Goal: Contribute content: Contribute content

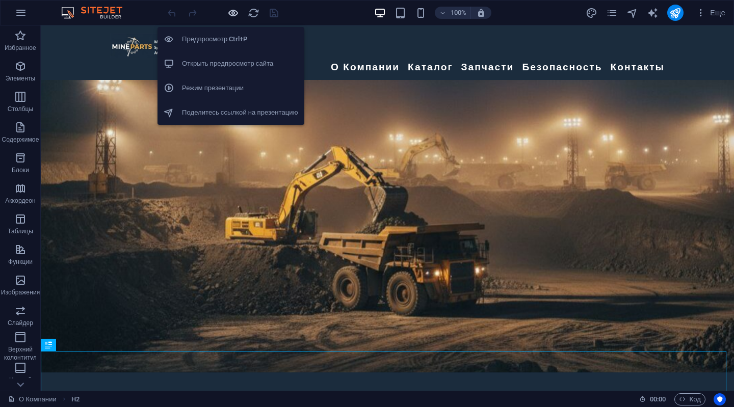
click at [234, 12] on icon "button" at bounding box center [233, 13] width 12 height 12
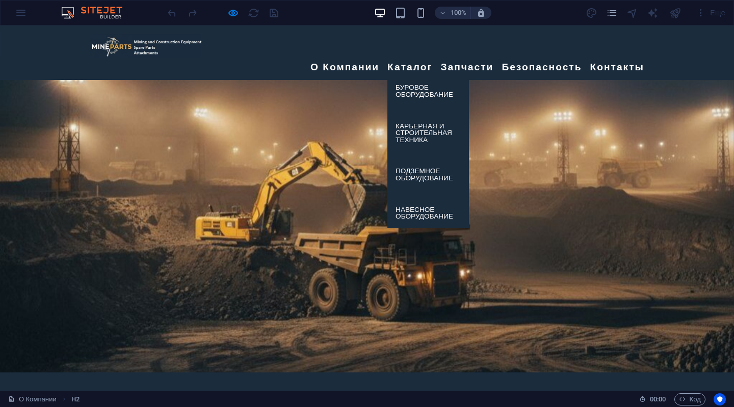
click at [408, 58] on link "Каталог" at bounding box center [409, 67] width 45 height 18
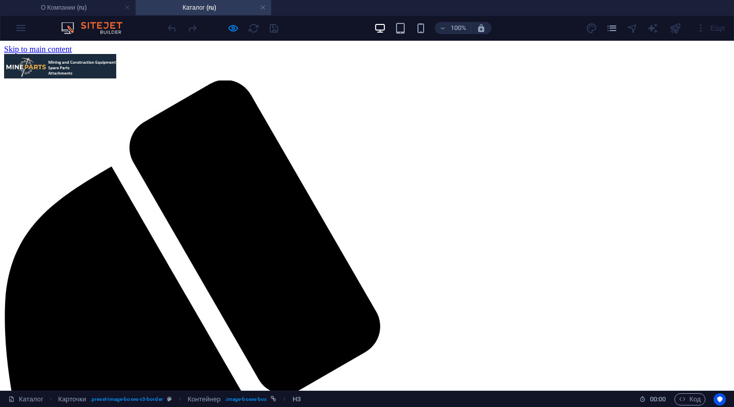
scroll to position [298, 0]
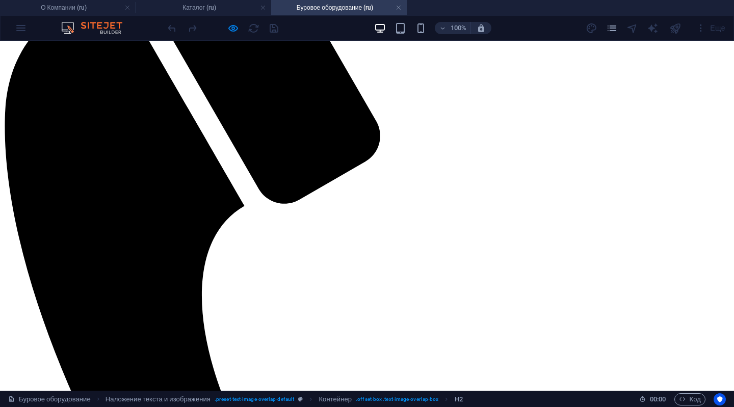
scroll to position [204, 0]
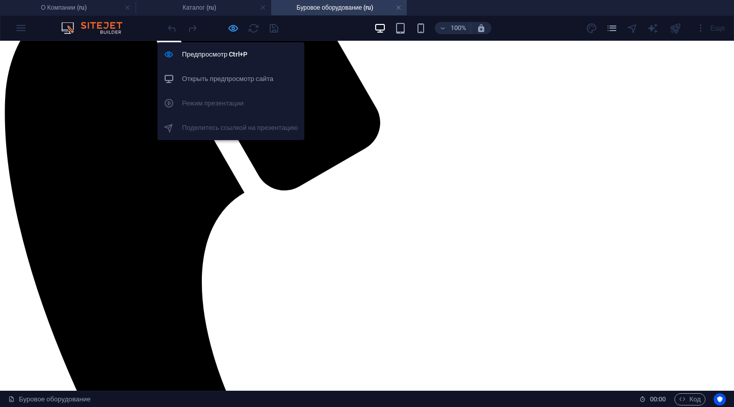
click at [231, 28] on icon "button" at bounding box center [233, 28] width 12 height 12
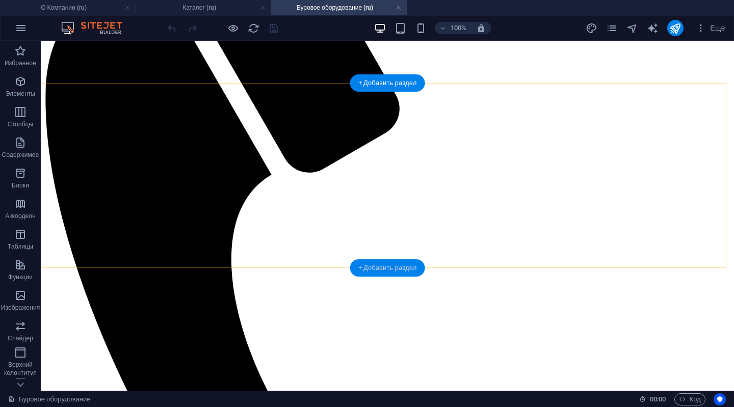
click at [367, 267] on div "+ Добавить раздел" at bounding box center [387, 267] width 75 height 17
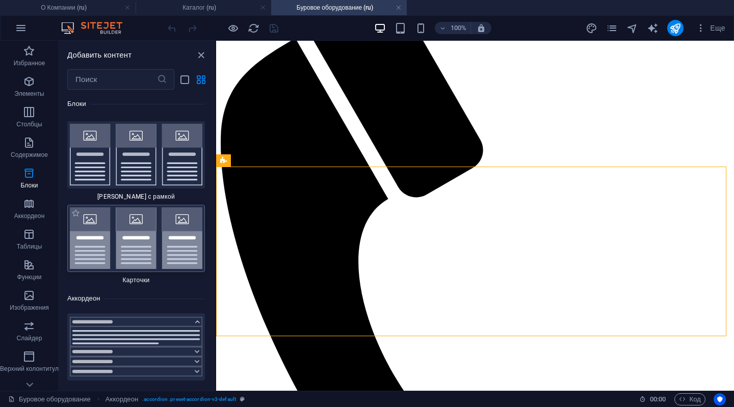
scroll to position [6028, 0]
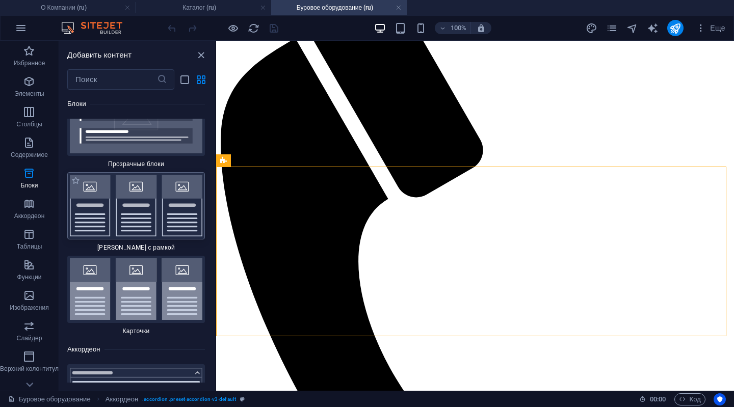
click at [158, 185] on img at bounding box center [136, 206] width 132 height 62
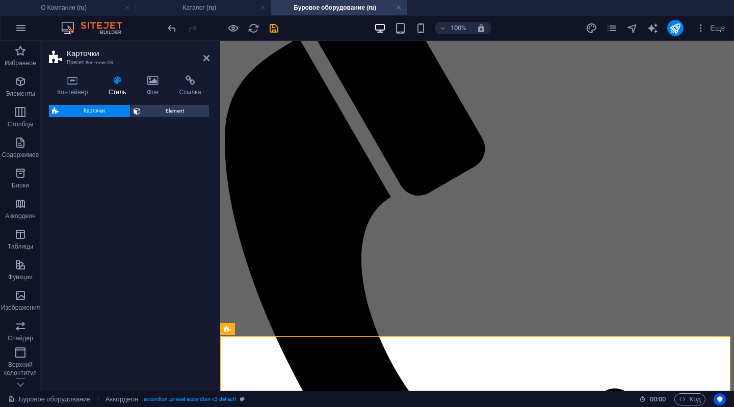
select select "rem"
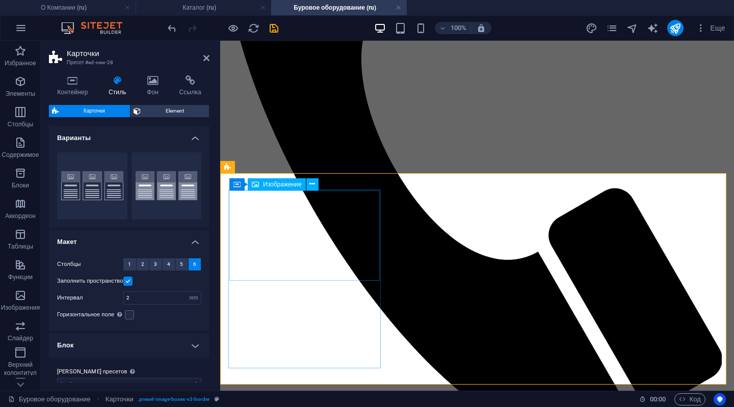
scroll to position [306, 0]
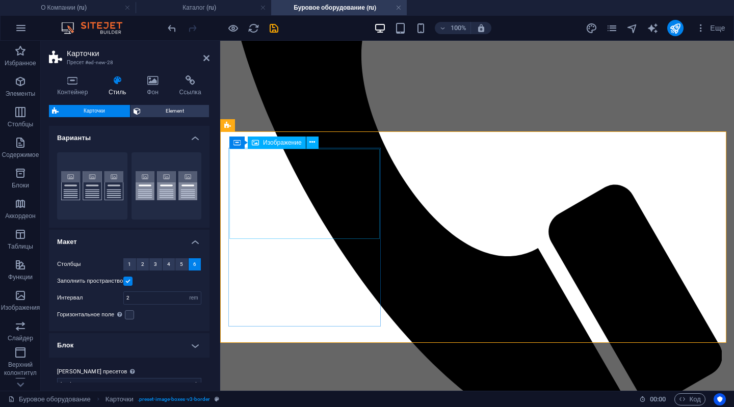
select select "%"
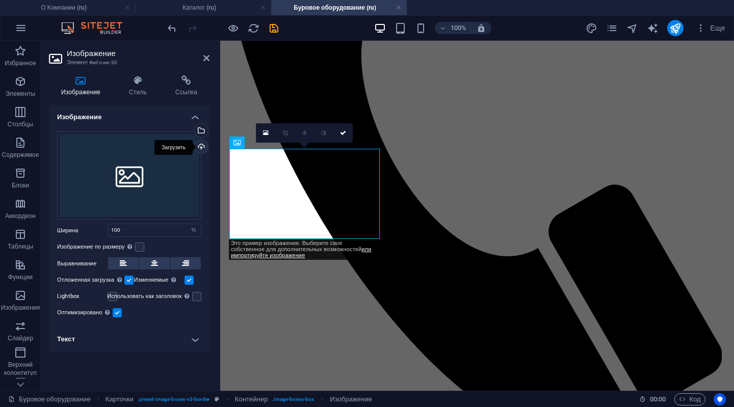
click at [200, 145] on div "Загрузить" at bounding box center [200, 147] width 15 height 15
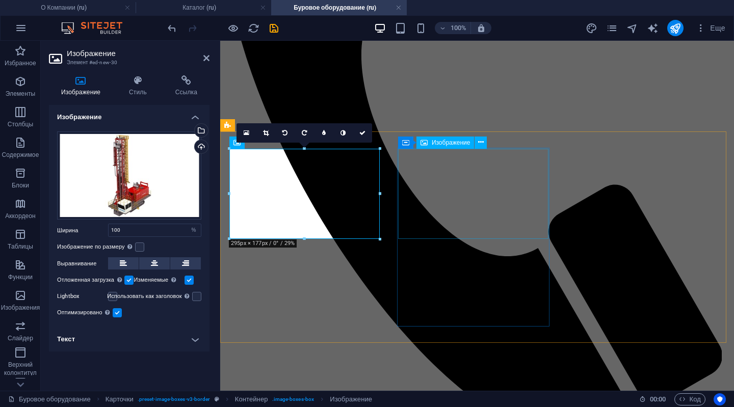
select select "%"
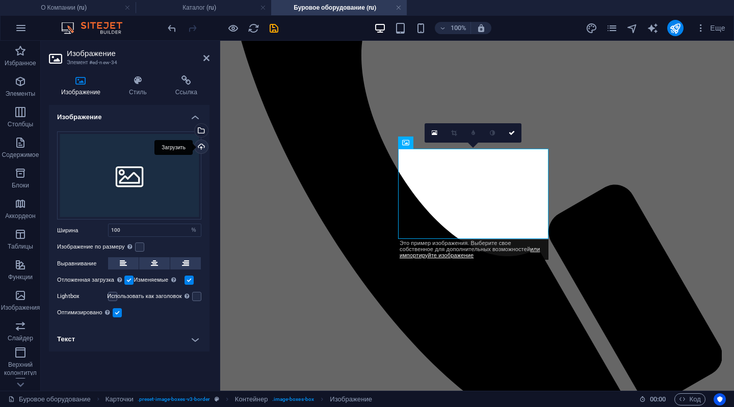
click at [201, 145] on div "Загрузить" at bounding box center [200, 147] width 15 height 15
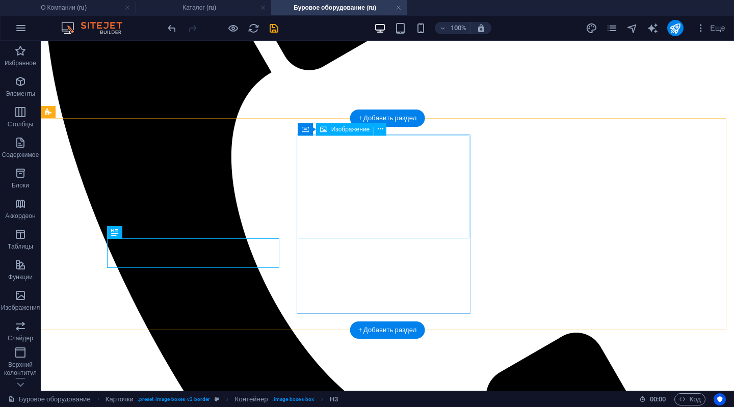
scroll to position [354, 0]
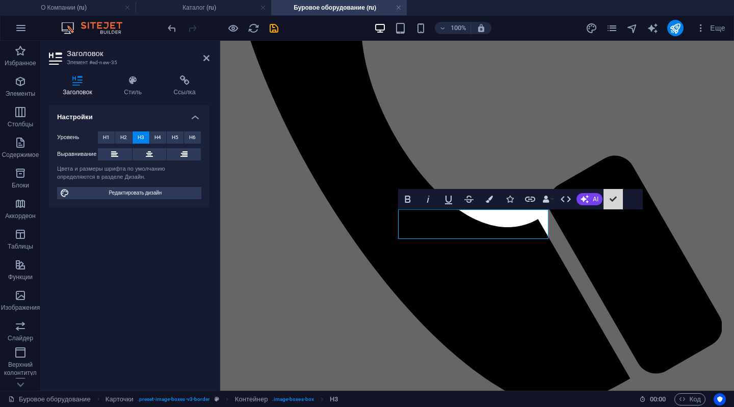
scroll to position [383, 0]
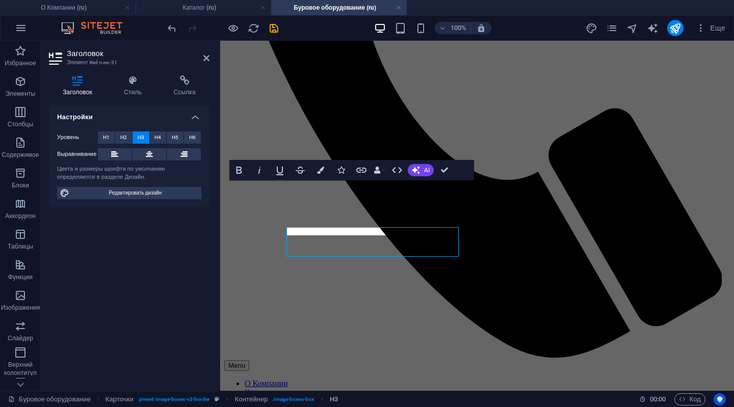
scroll to position [365, 0]
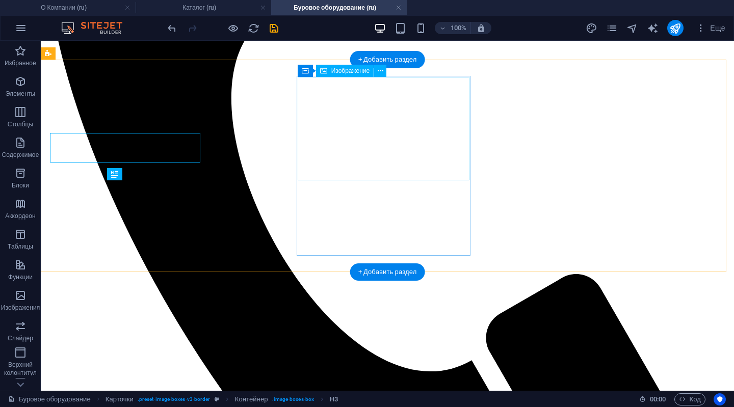
scroll to position [412, 0]
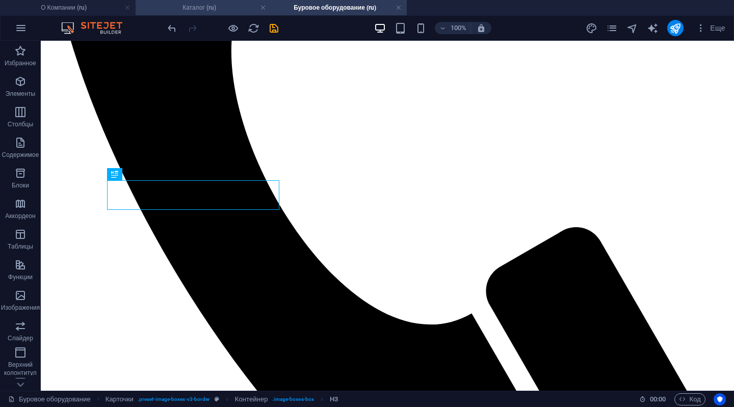
click at [216, 7] on h4 "Каталог (ru)" at bounding box center [204, 7] width 136 height 11
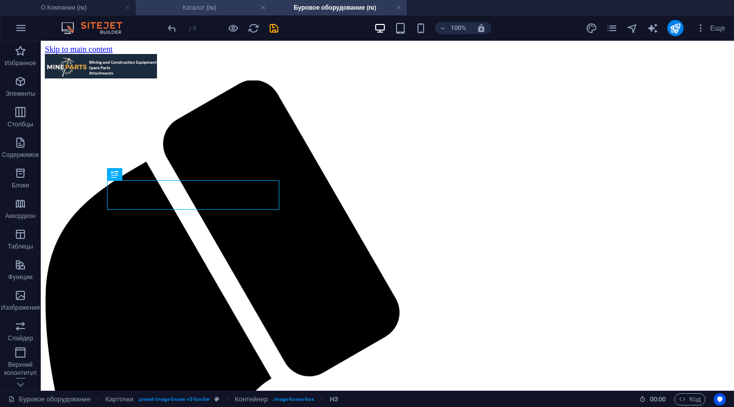
scroll to position [298, 0]
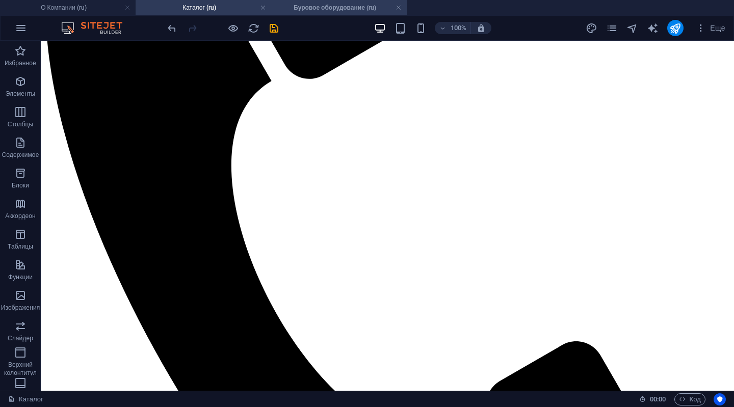
click at [319, 10] on h4 "Буровое оборудование (ru)" at bounding box center [339, 7] width 136 height 11
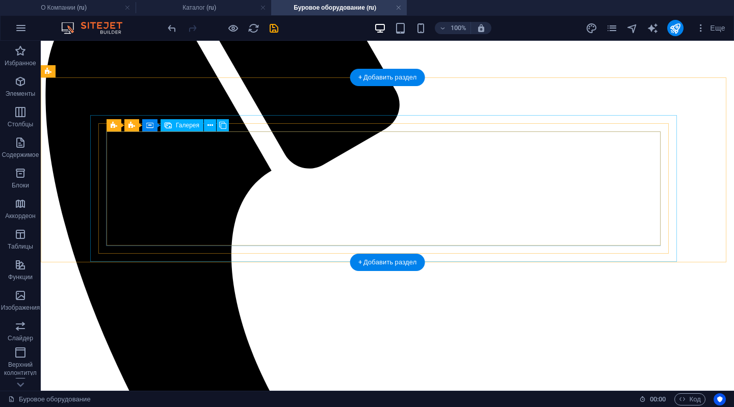
scroll to position [310, 0]
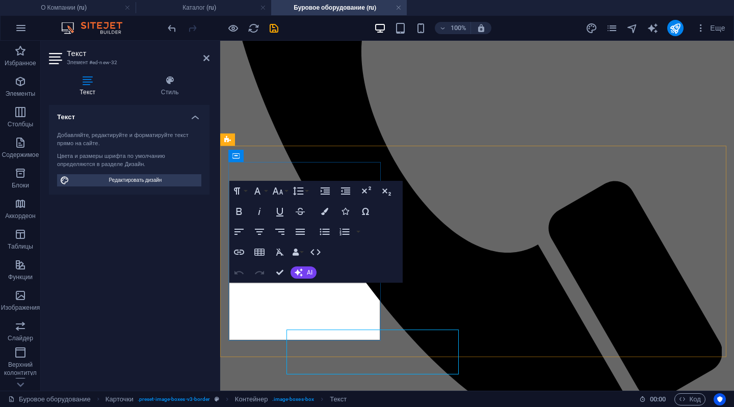
scroll to position [292, 0]
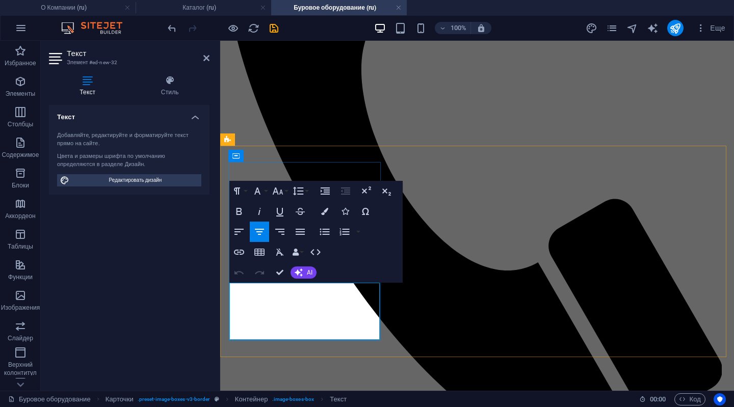
drag, startPoint x: 344, startPoint y: 330, endPoint x: 254, endPoint y: 285, distance: 100.5
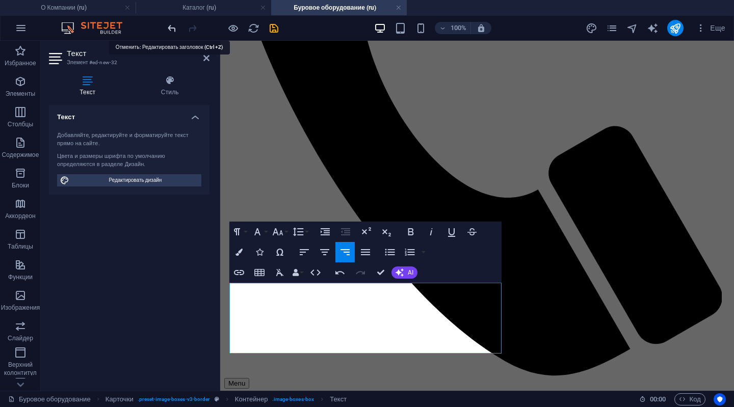
click at [173, 30] on icon "undo" at bounding box center [172, 28] width 12 height 12
click at [169, 28] on icon "undo" at bounding box center [172, 28] width 12 height 12
click at [203, 57] on icon at bounding box center [206, 58] width 6 height 8
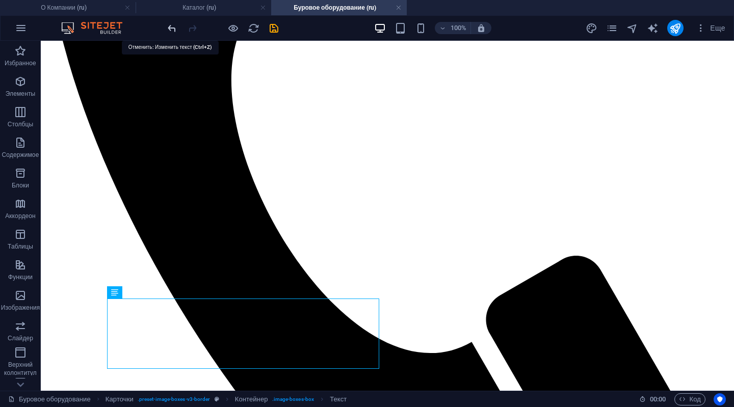
click at [169, 25] on icon "undo" at bounding box center [172, 28] width 12 height 12
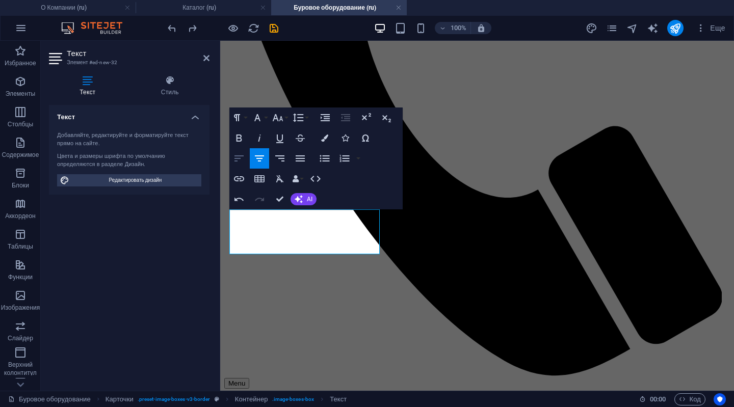
click at [234, 158] on icon "button" at bounding box center [238, 158] width 9 height 6
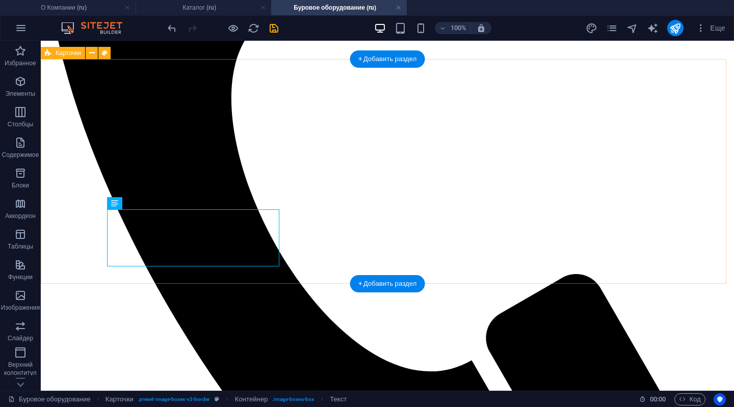
scroll to position [412, 0]
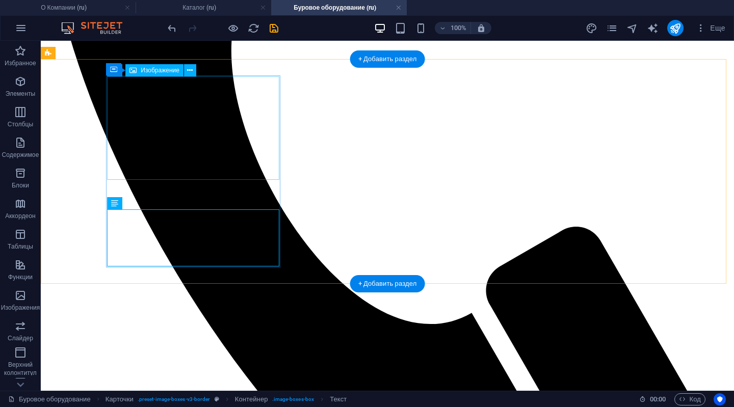
select select "%"
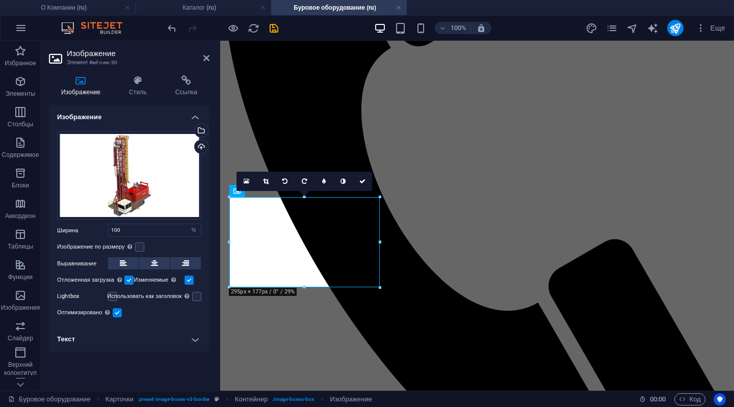
scroll to position [191, 0]
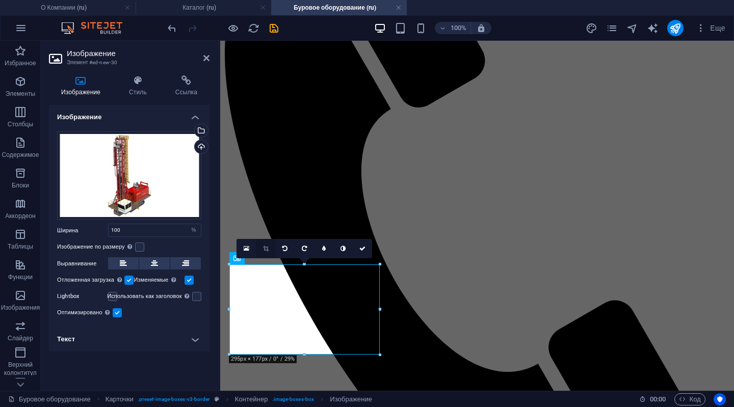
click at [263, 247] on icon at bounding box center [266, 249] width 6 height 6
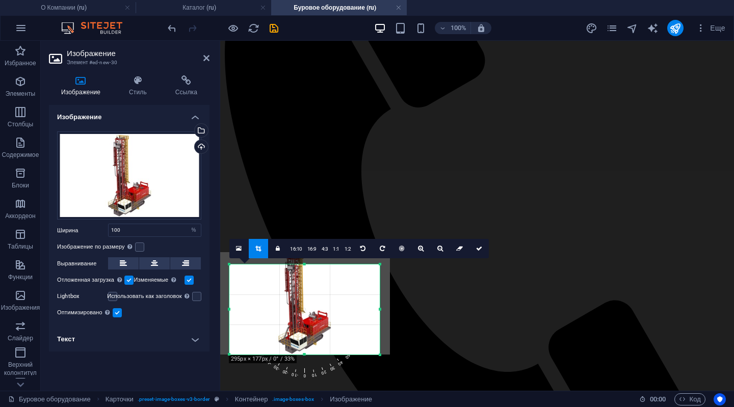
drag, startPoint x: 316, startPoint y: 313, endPoint x: 317, endPoint y: 307, distance: 5.7
click at [317, 307] on div at bounding box center [304, 303] width 171 height 102
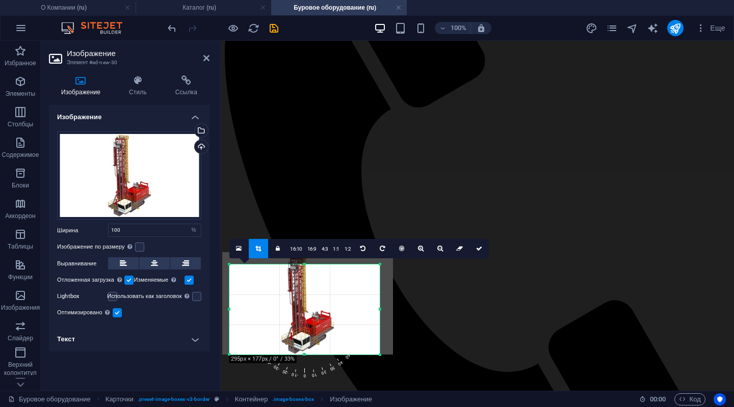
click at [342, 303] on div at bounding box center [307, 303] width 171 height 102
click at [480, 248] on icon at bounding box center [479, 249] width 6 height 6
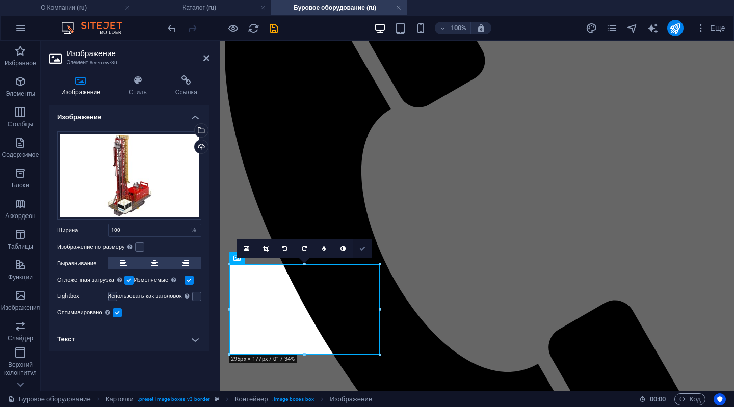
click at [364, 246] on icon at bounding box center [362, 249] width 6 height 6
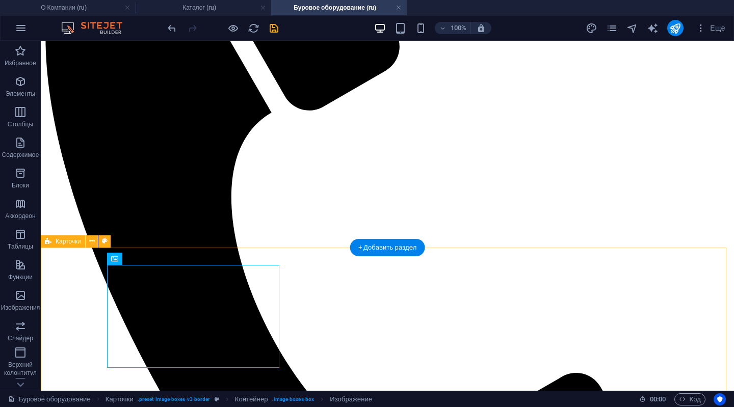
scroll to position [291, 0]
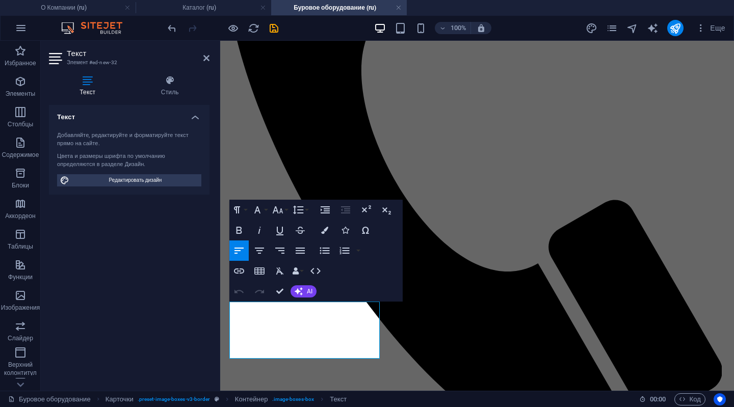
scroll to position [273, 0]
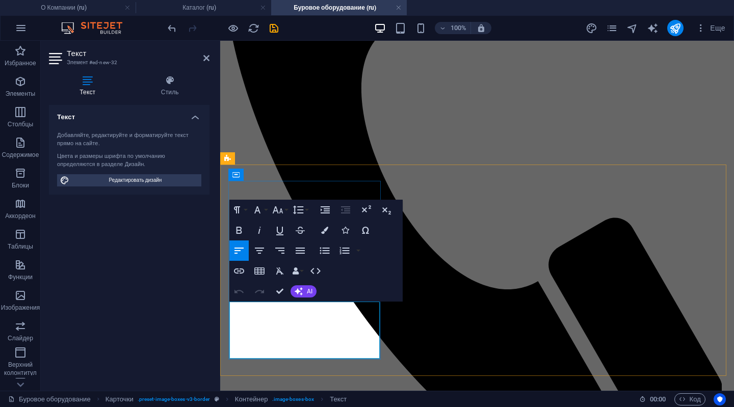
drag, startPoint x: 359, startPoint y: 332, endPoint x: 237, endPoint y: 309, distance: 123.3
copy div "Эксплуатационная масса - 65000кг Мощность двигателя - 765л.с. Диаметры бурения …"
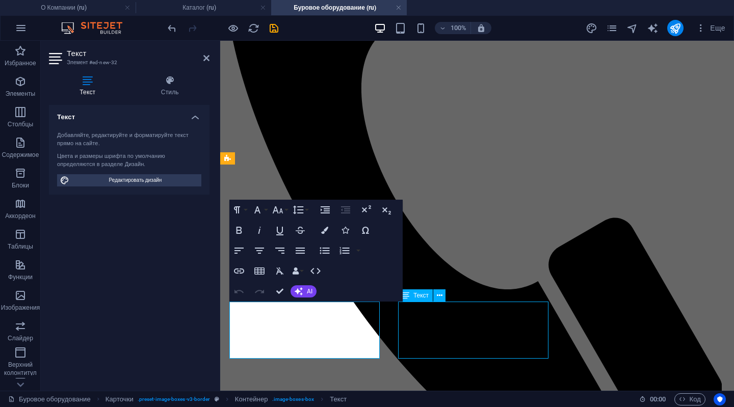
scroll to position [291, 0]
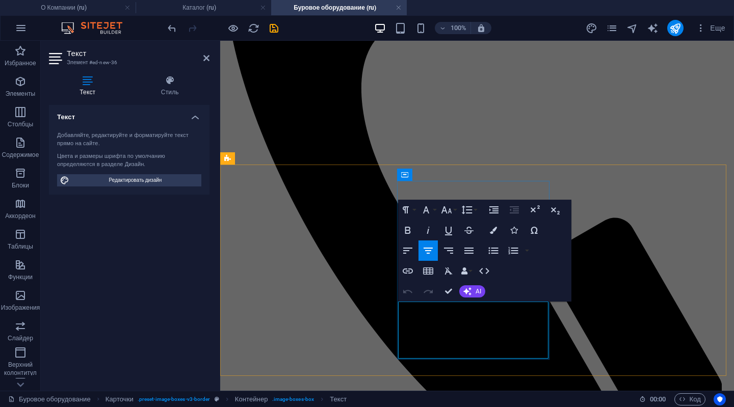
drag, startPoint x: 513, startPoint y: 343, endPoint x: 411, endPoint y: 306, distance: 108.8
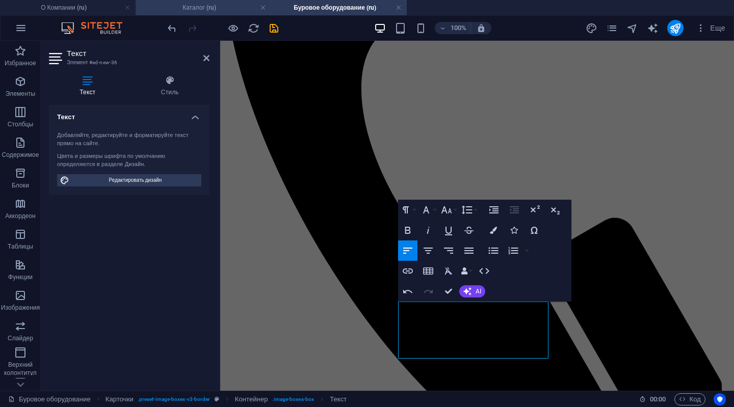
click at [206, 10] on h4 "Каталог (ru)" at bounding box center [204, 7] width 136 height 11
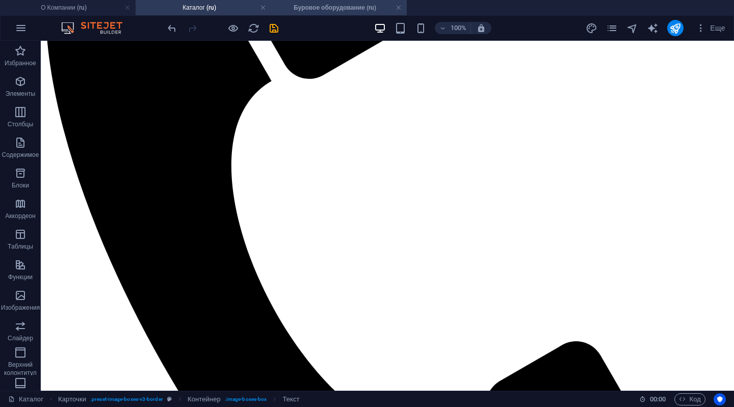
scroll to position [0, 0]
click at [326, 10] on h4 "Буровое оборудование (ru)" at bounding box center [339, 7] width 136 height 11
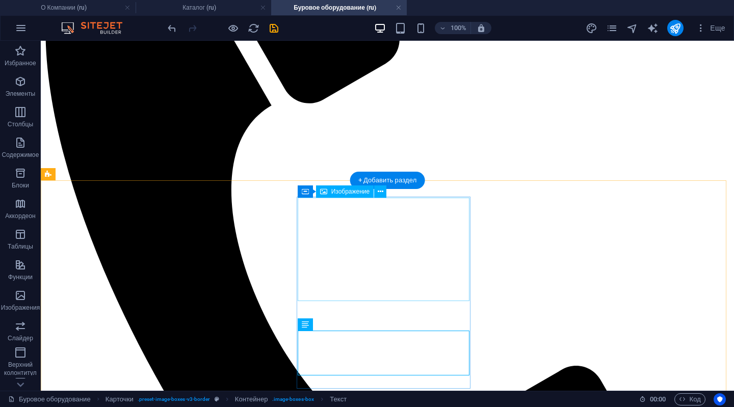
scroll to position [291, 0]
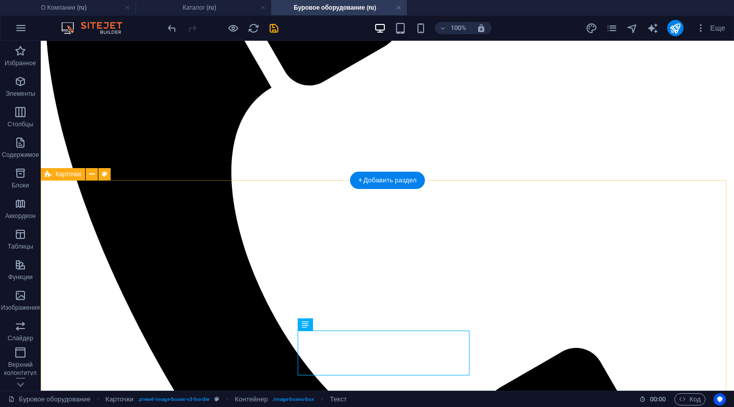
select select "rem"
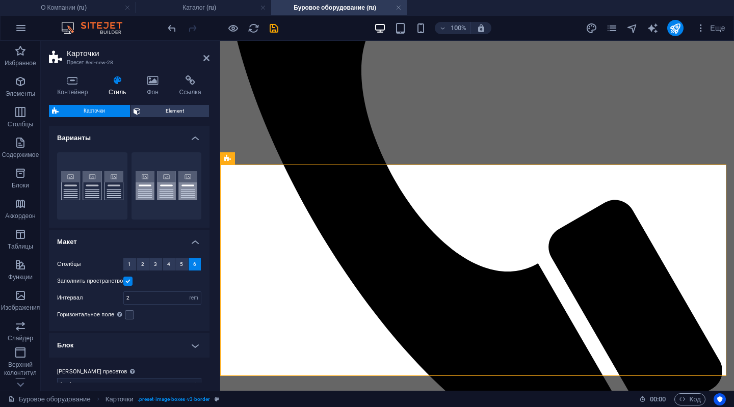
scroll to position [273, 0]
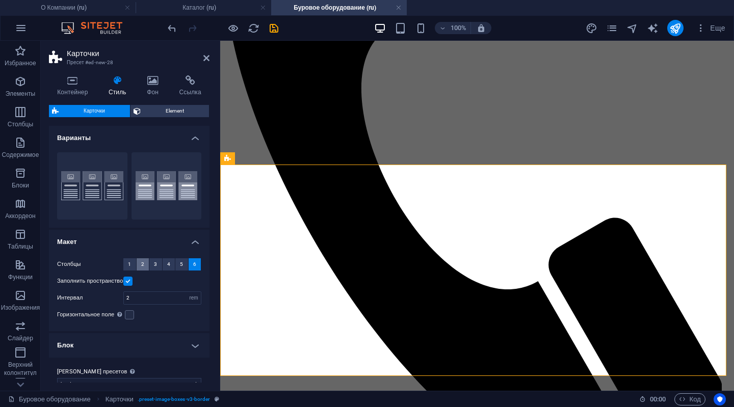
click at [139, 269] on button "2" at bounding box center [143, 264] width 13 height 12
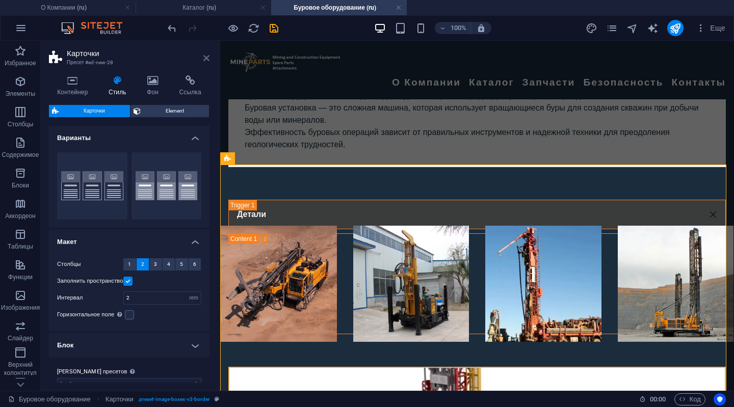
click at [206, 59] on icon at bounding box center [206, 58] width 6 height 8
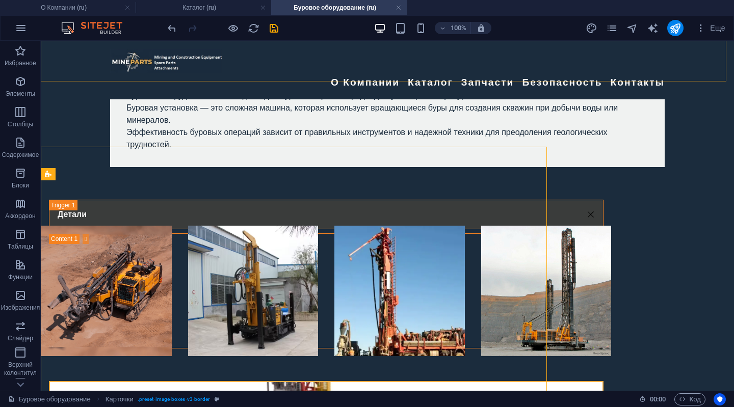
scroll to position [291, 0]
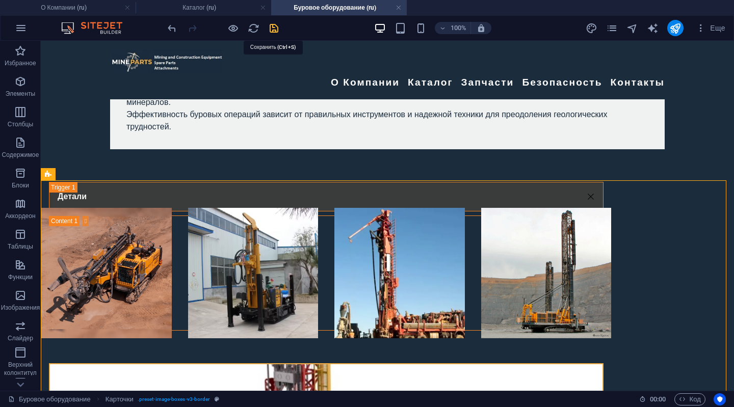
click at [270, 25] on icon "save" at bounding box center [274, 28] width 12 height 12
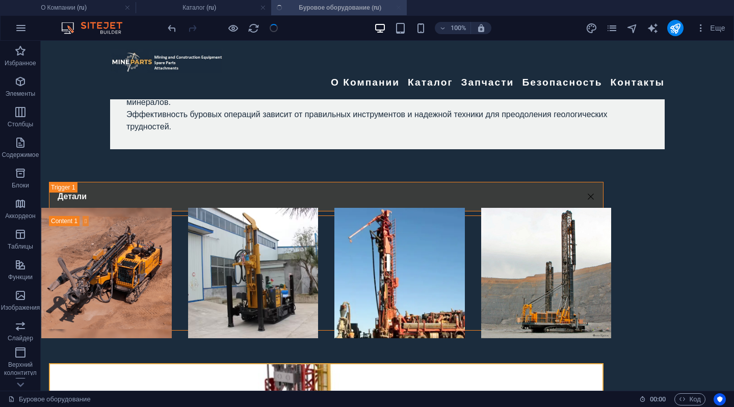
checkbox input "false"
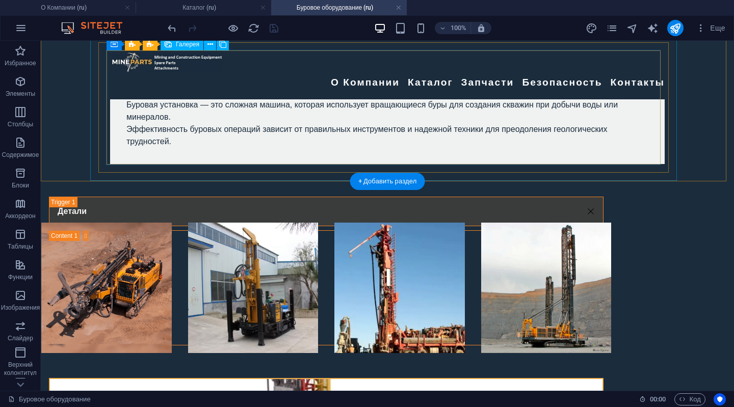
scroll to position [408, 0]
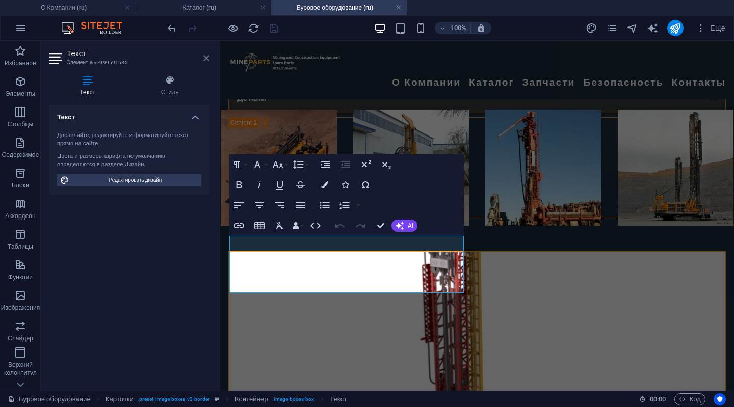
click at [205, 59] on icon at bounding box center [206, 58] width 6 height 8
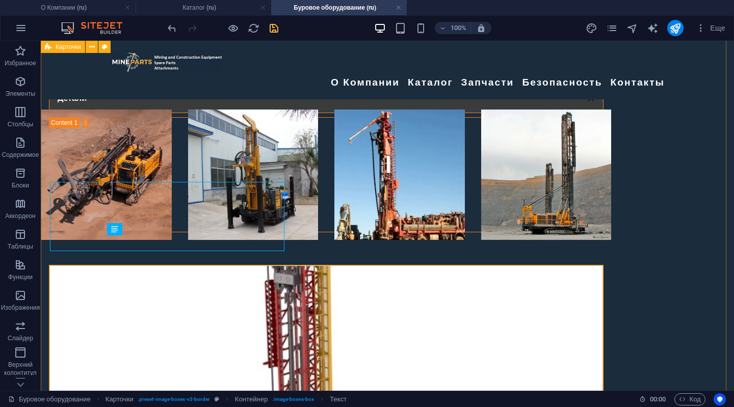
scroll to position [443, 0]
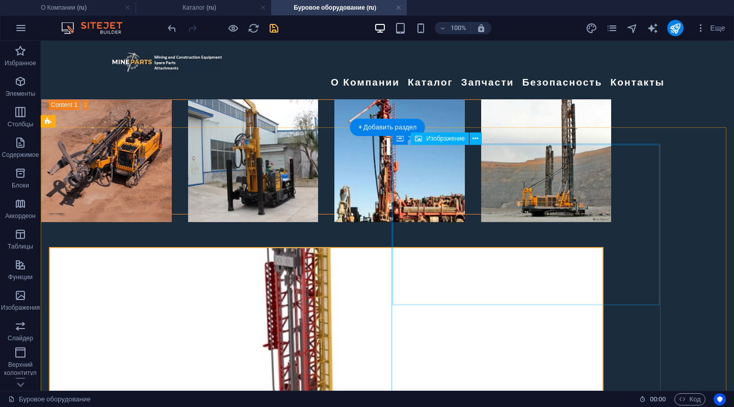
scroll to position [408, 0]
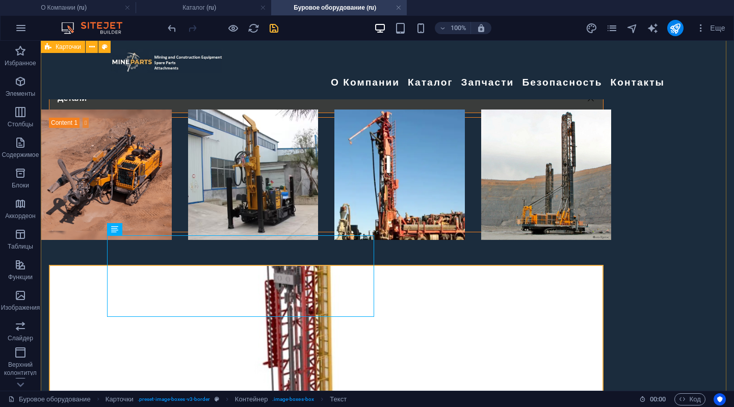
scroll to position [443, 0]
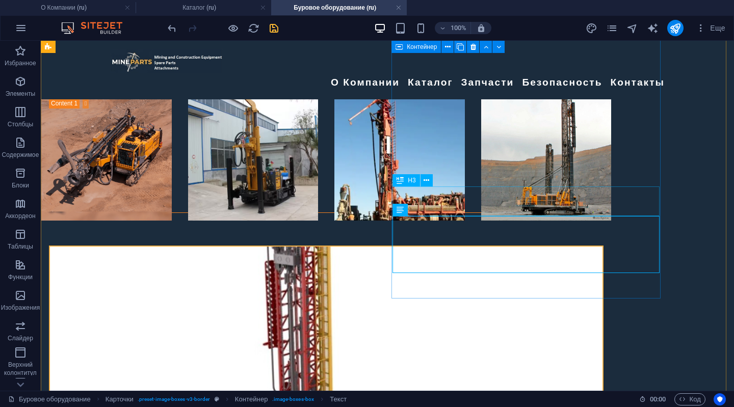
scroll to position [463, 0]
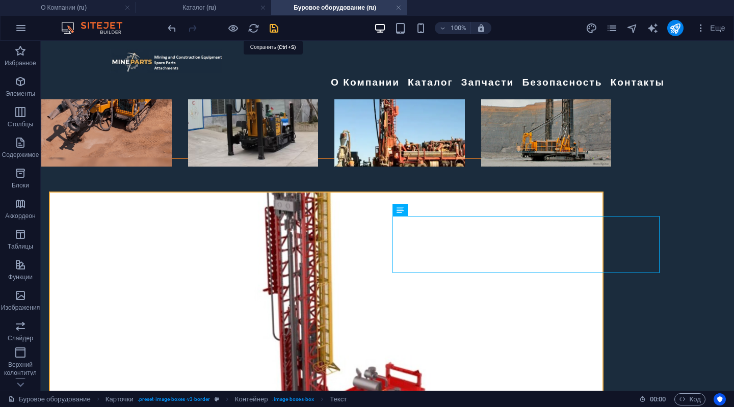
click at [273, 25] on icon "save" at bounding box center [274, 28] width 12 height 12
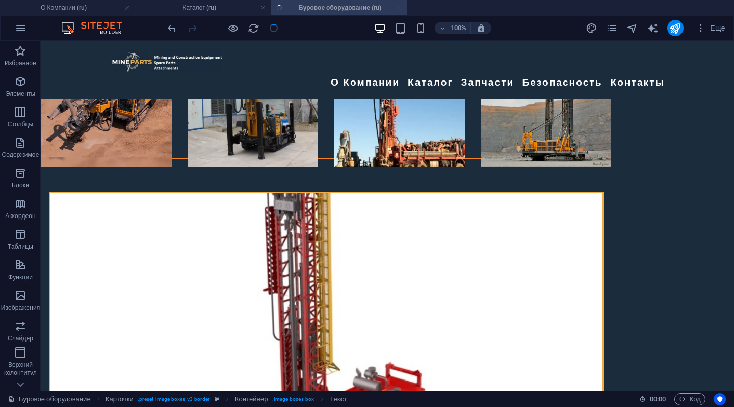
checkbox input "false"
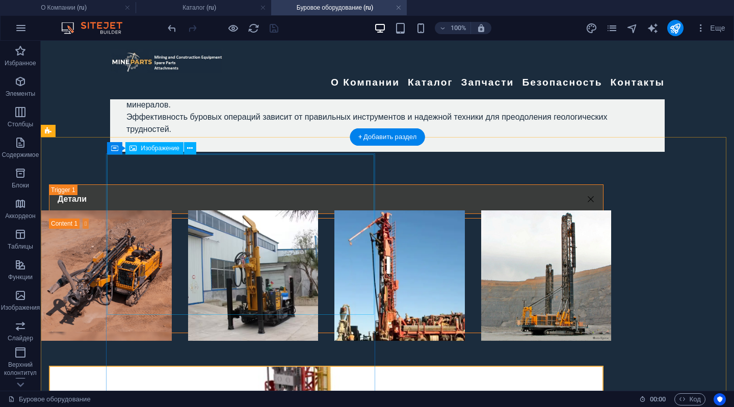
scroll to position [408, 0]
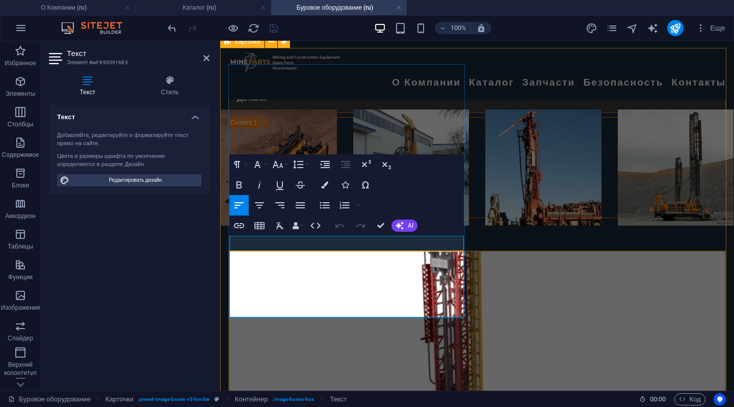
drag, startPoint x: 333, startPoint y: 290, endPoint x: 236, endPoint y: 240, distance: 108.5
click at [324, 184] on icon "button" at bounding box center [324, 184] width 7 height 7
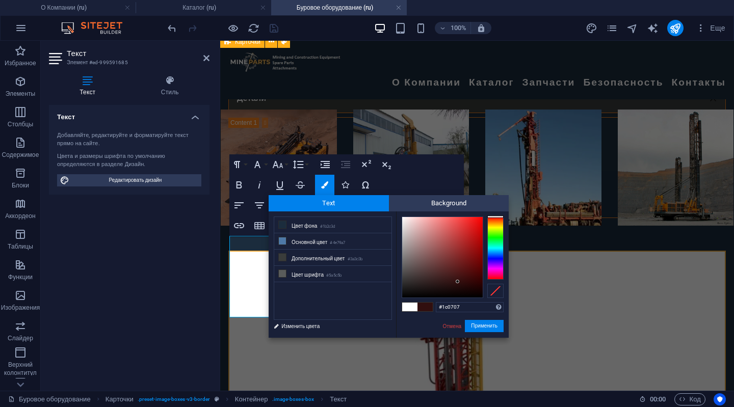
type input "#000000"
drag, startPoint x: 399, startPoint y: 215, endPoint x: 488, endPoint y: 302, distance: 124.3
click at [488, 302] on div "#000000 Поддерживаемые форматы #0852ed rgb(8, 82, 237) rgba(8, 82, 237, 90%) hs…" at bounding box center [452, 348] width 113 height 274
click at [485, 325] on button "Применить" at bounding box center [484, 326] width 39 height 12
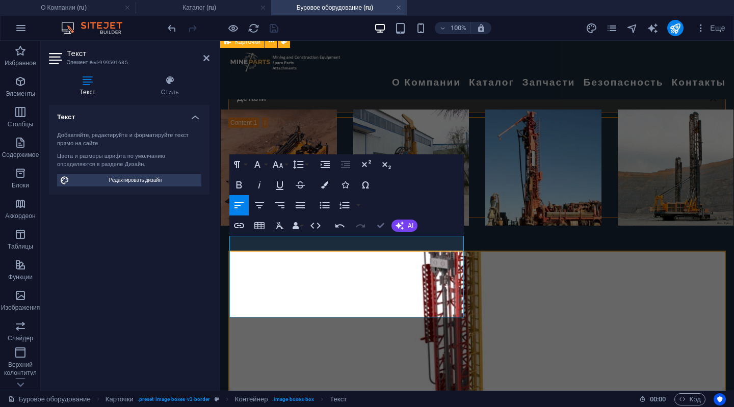
scroll to position [443, 0]
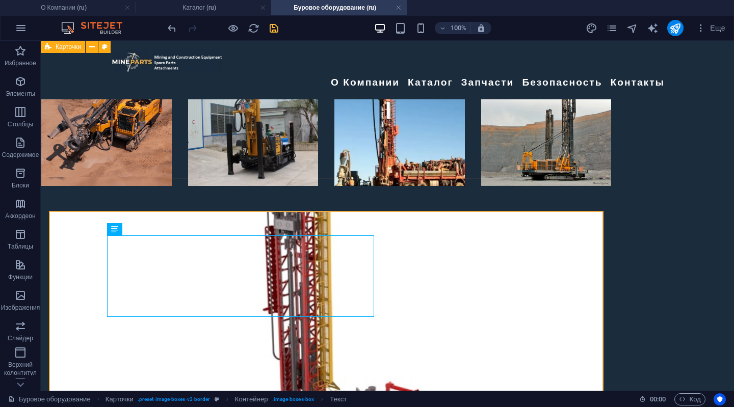
click at [497, 279] on div "Перетащите сюда, чтобы заменить текущее содержимое. Нажмите Ctrl, если хотите с…" at bounding box center [387, 216] width 693 height 350
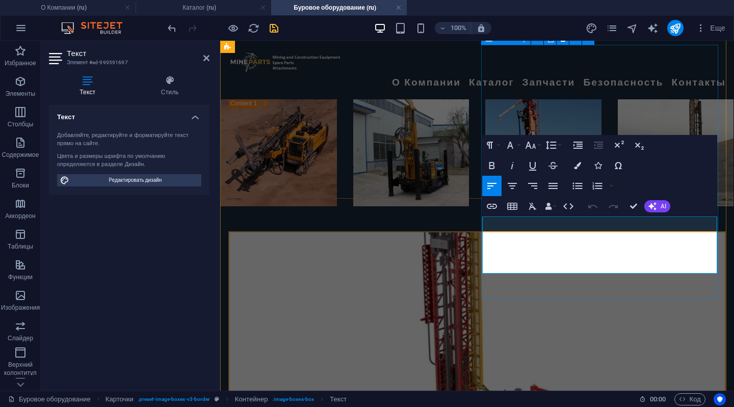
drag, startPoint x: 580, startPoint y: 256, endPoint x: 491, endPoint y: 219, distance: 96.1
click at [578, 163] on icon "button" at bounding box center [577, 165] width 7 height 7
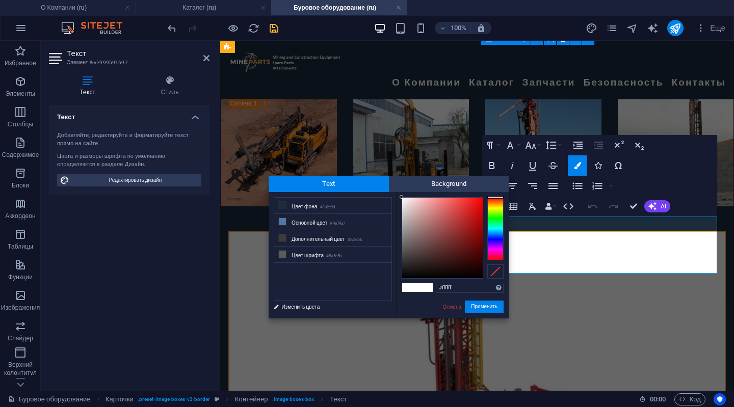
drag, startPoint x: 399, startPoint y: 194, endPoint x: 488, endPoint y: 259, distance: 110.5
click at [488, 259] on div "#ffffff Поддерживаемые форматы #0852ed rgb(8, 82, 237) rgba(8, 82, 237, 90%) hs…" at bounding box center [452, 329] width 113 height 274
type input "#000000"
drag, startPoint x: 401, startPoint y: 195, endPoint x: 485, endPoint y: 283, distance: 121.8
click at [485, 283] on div "#000000 Поддерживаемые форматы #0852ed rgb(8, 82, 237) rgba(8, 82, 237, 90%) hs…" at bounding box center [452, 329] width 113 height 274
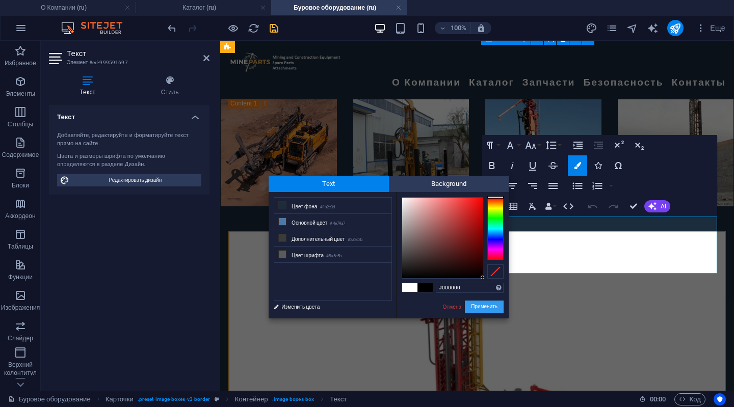
click at [491, 309] on button "Применить" at bounding box center [484, 307] width 39 height 12
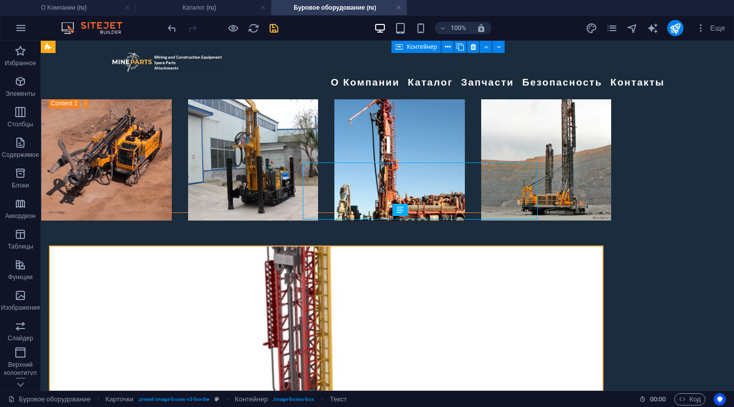
scroll to position [463, 0]
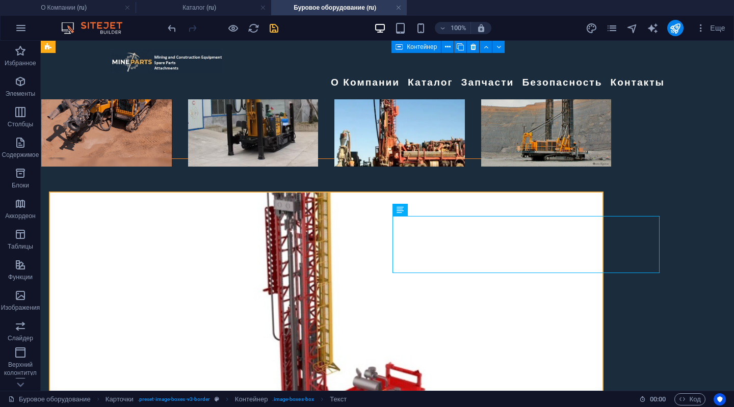
click at [286, 252] on div "H2 Наложение текста и изображения Контейнер Контейнер Аккордеон Галерея Галерея…" at bounding box center [387, 216] width 693 height 350
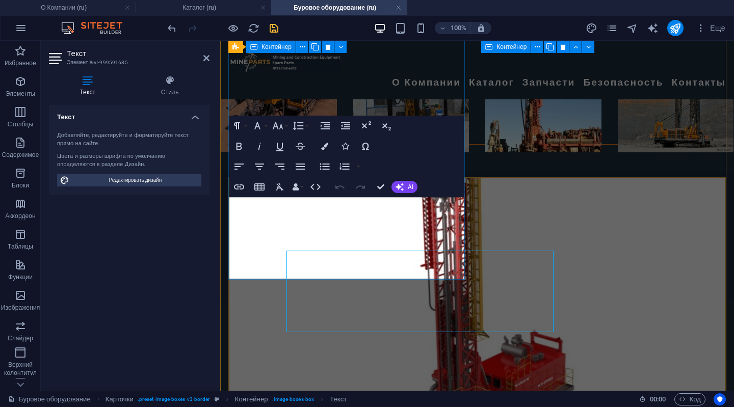
scroll to position [428, 0]
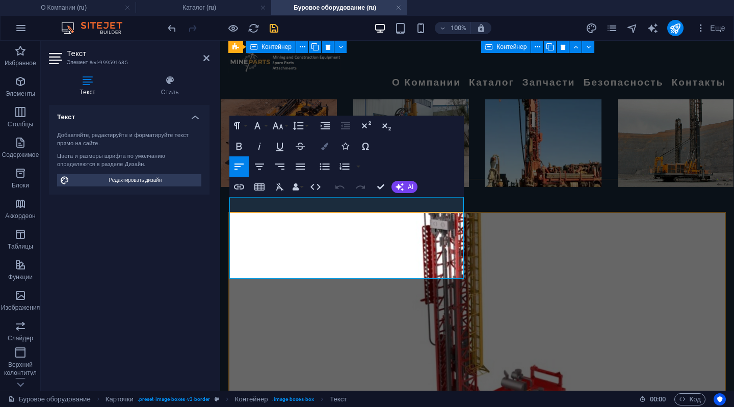
click at [325, 145] on icon "button" at bounding box center [324, 146] width 7 height 7
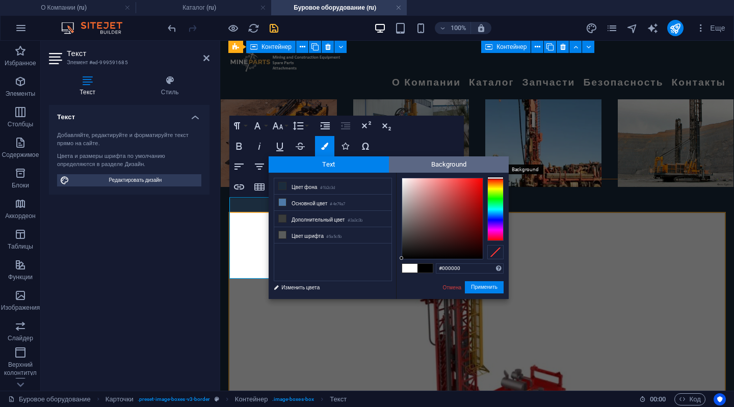
click at [422, 166] on span "Background" at bounding box center [449, 164] width 120 height 16
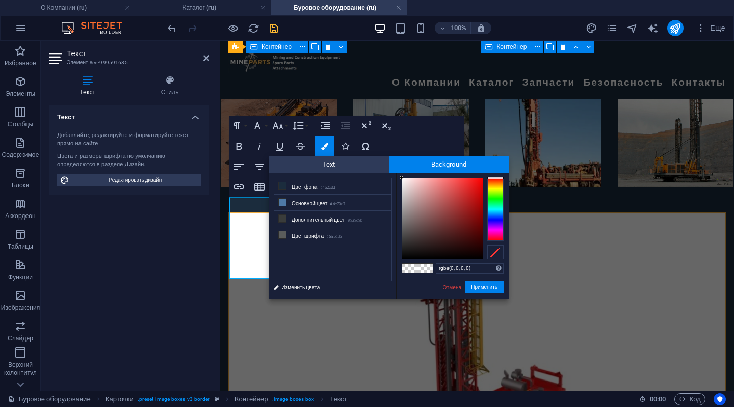
click at [444, 288] on link "Отмена" at bounding box center [452, 288] width 21 height 8
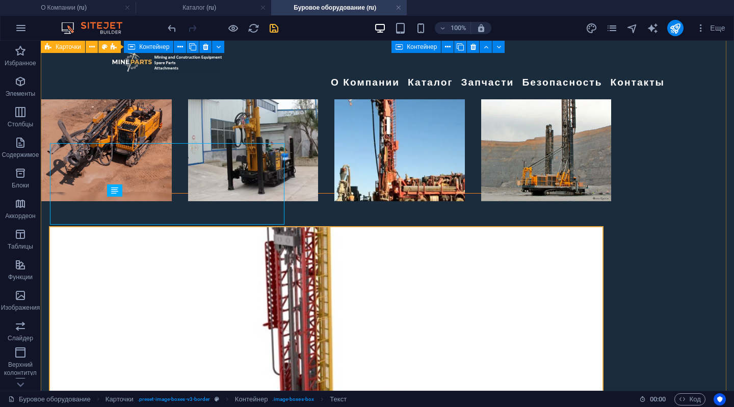
scroll to position [482, 0]
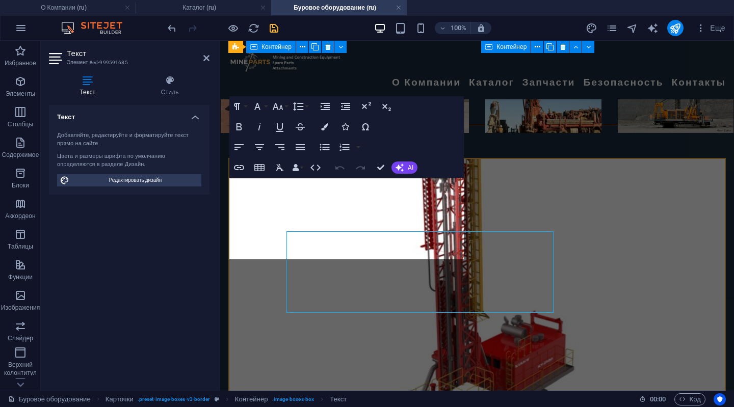
scroll to position [447, 0]
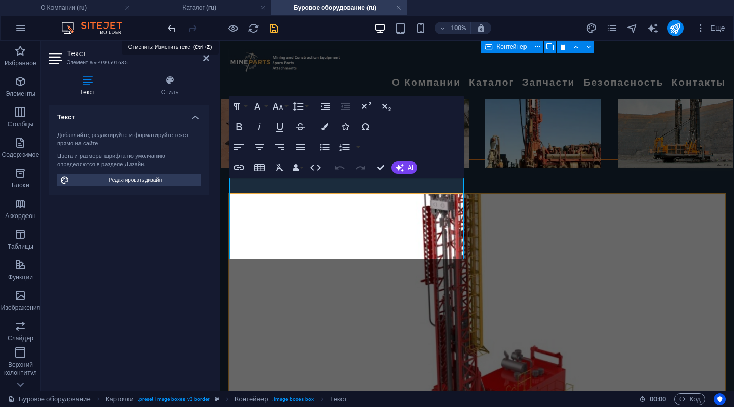
click at [171, 27] on icon "undo" at bounding box center [172, 28] width 12 height 12
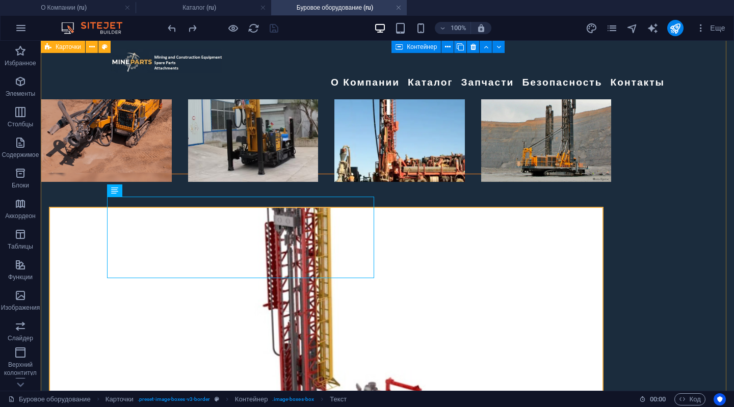
scroll to position [482, 0]
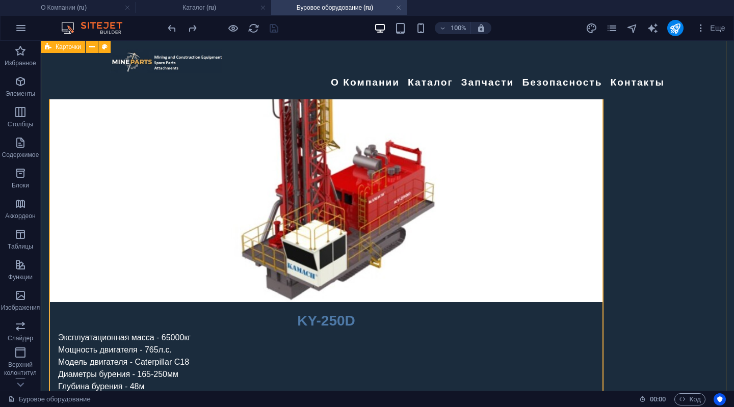
scroll to position [662, 0]
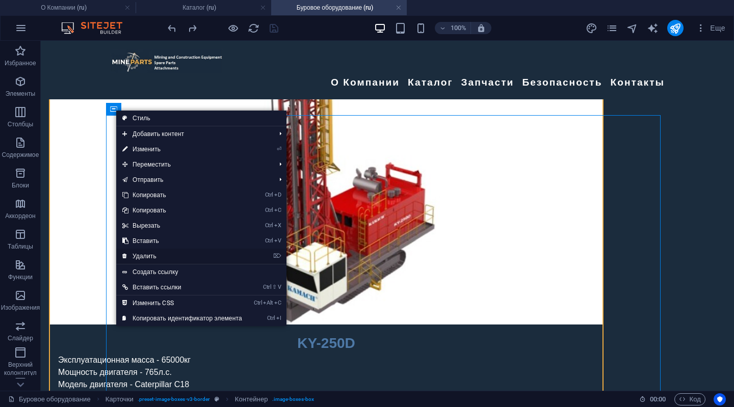
click at [149, 254] on link "⌦ Удалить" at bounding box center [182, 256] width 132 height 15
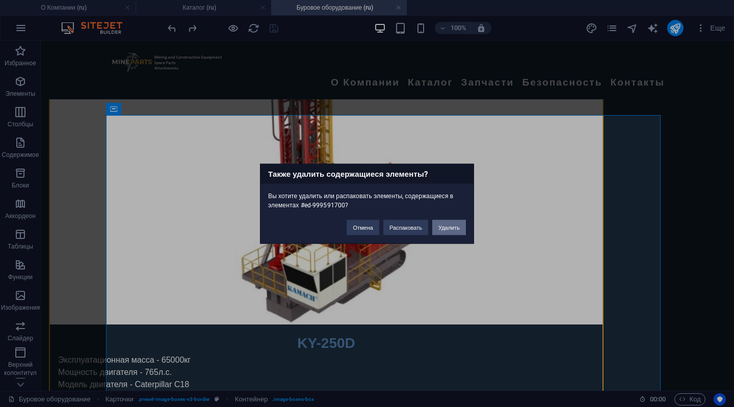
click at [443, 229] on button "Удалить" at bounding box center [449, 227] width 34 height 15
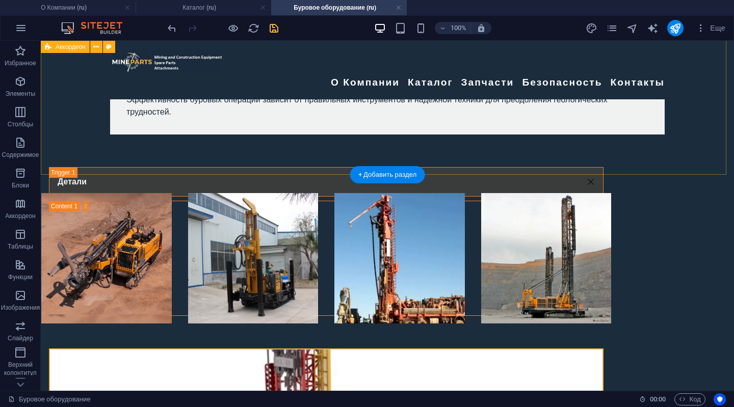
scroll to position [255, 0]
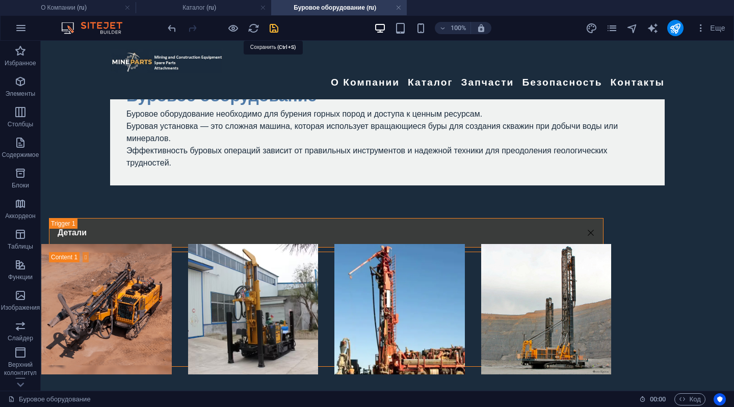
click at [272, 31] on icon "save" at bounding box center [274, 28] width 12 height 12
checkbox input "false"
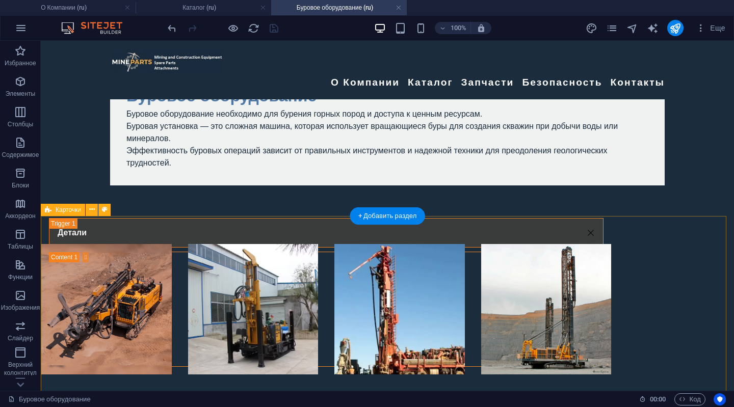
scroll to position [408, 0]
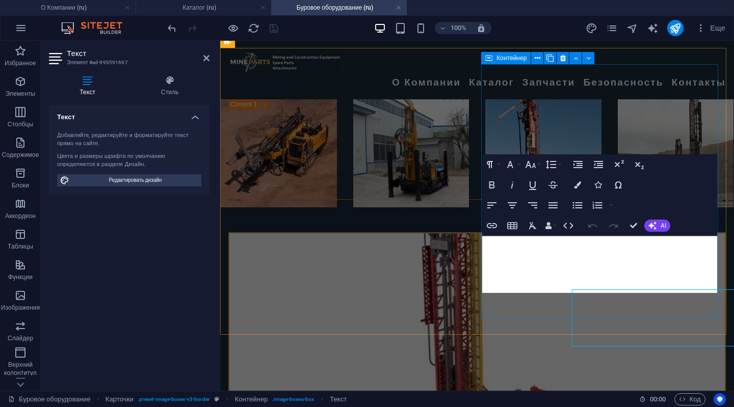
scroll to position [389, 0]
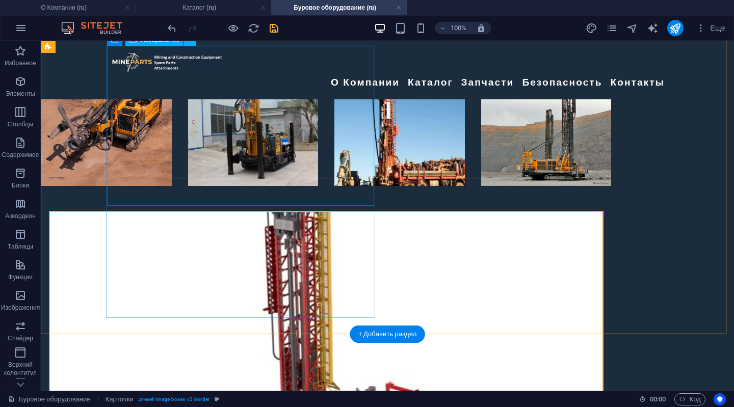
click at [297, 212] on figure at bounding box center [326, 378] width 552 height 332
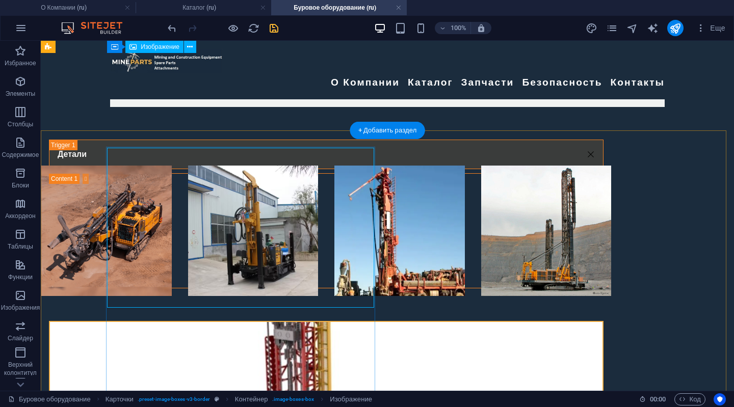
scroll to position [290, 0]
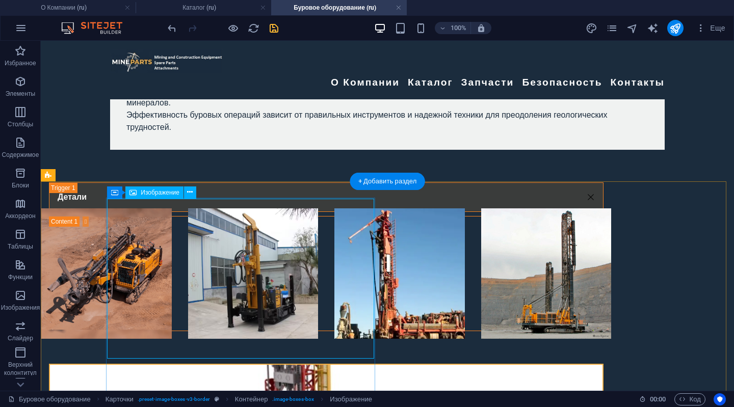
select select "%"
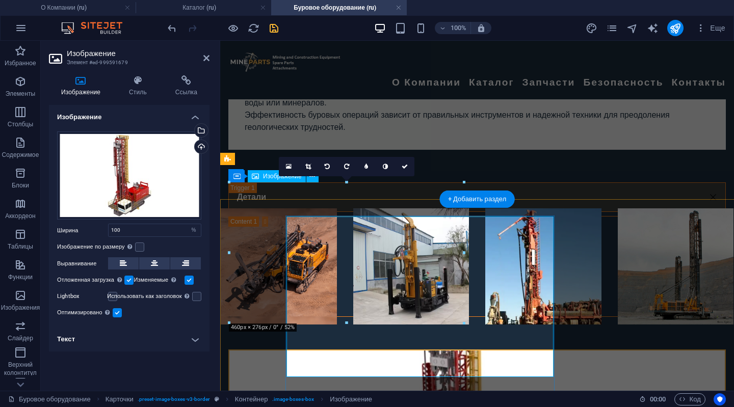
scroll to position [272, 0]
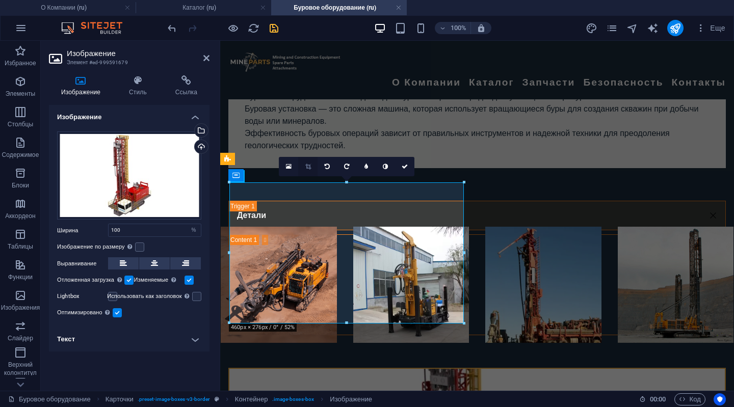
click at [306, 169] on icon at bounding box center [308, 167] width 6 height 6
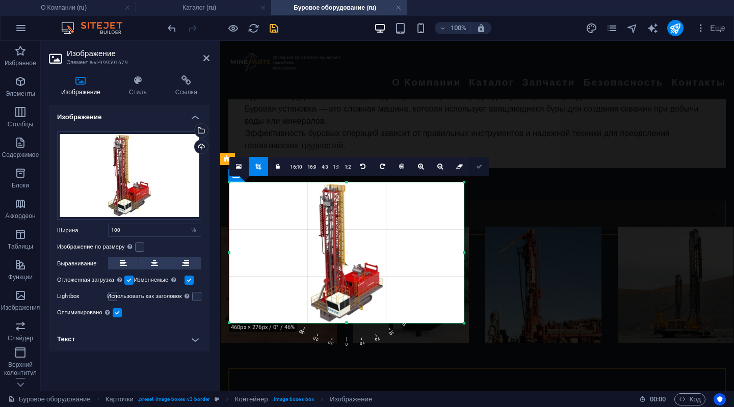
click at [476, 164] on icon at bounding box center [479, 167] width 6 height 6
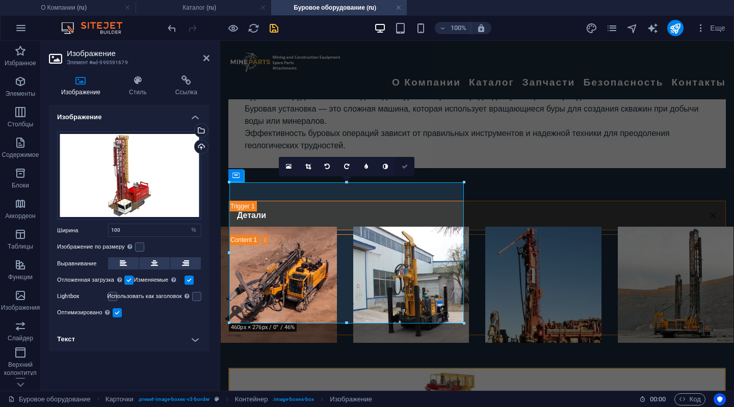
click at [404, 161] on link at bounding box center [404, 166] width 19 height 19
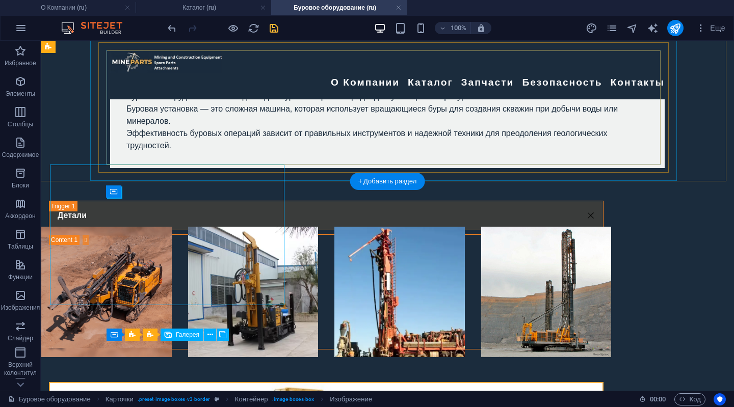
scroll to position [290, 0]
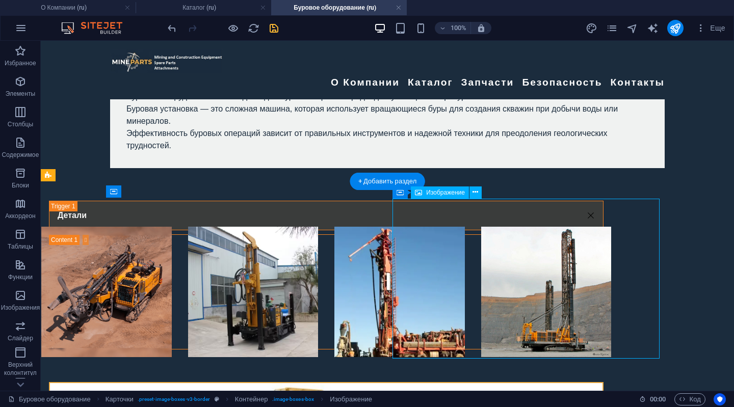
select select "%"
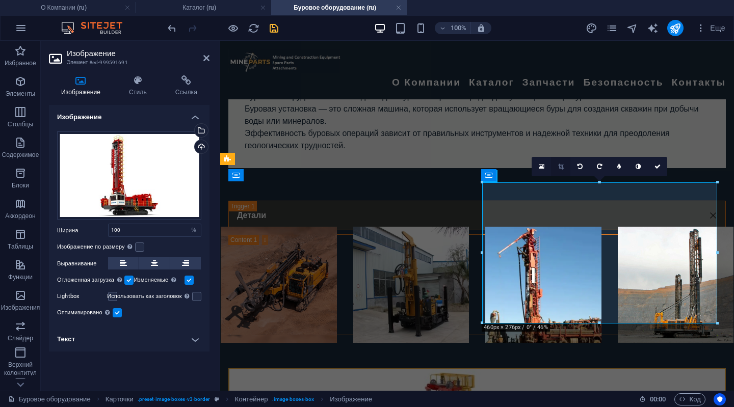
click at [561, 164] on icon at bounding box center [561, 167] width 6 height 6
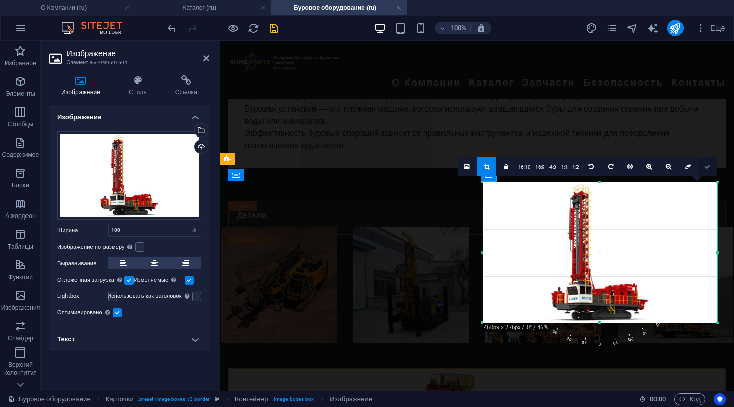
click at [707, 166] on icon at bounding box center [707, 167] width 6 height 6
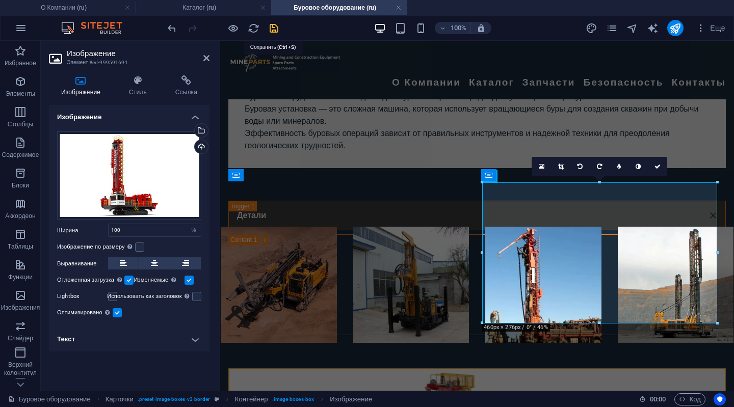
click at [275, 25] on icon "save" at bounding box center [274, 28] width 12 height 12
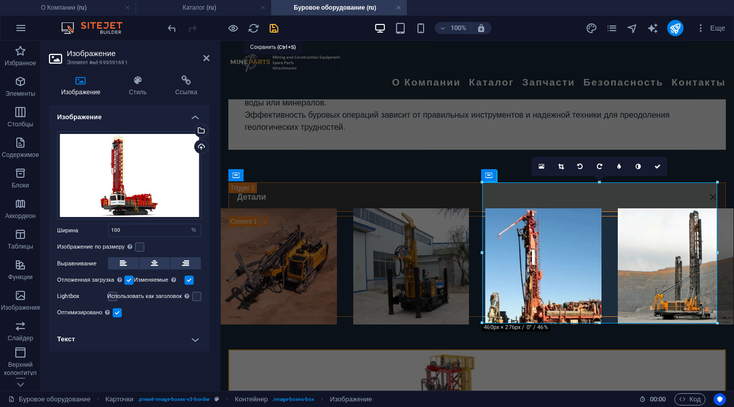
checkbox input "false"
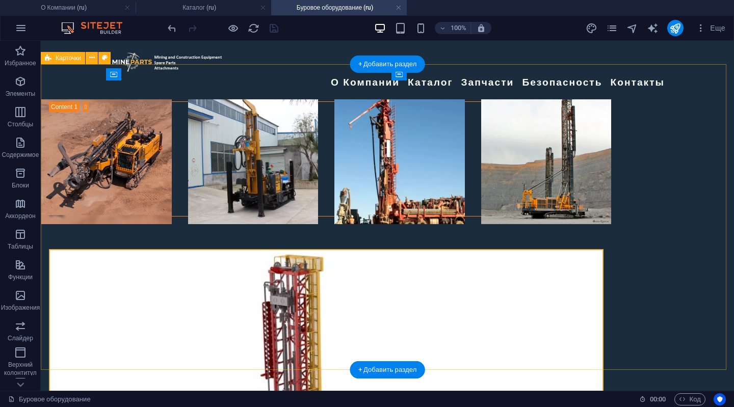
scroll to position [408, 0]
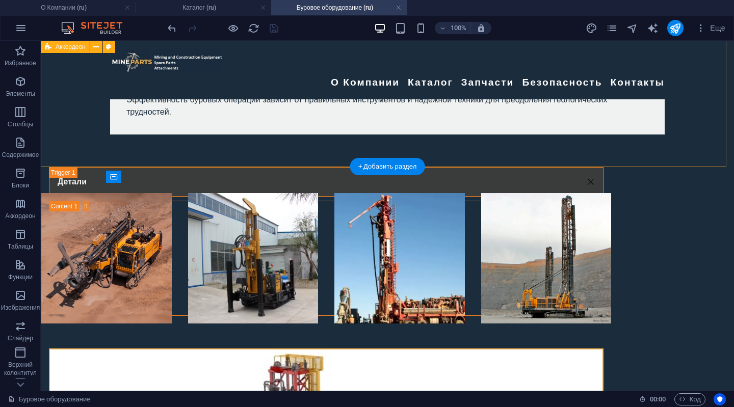
scroll to position [305, 0]
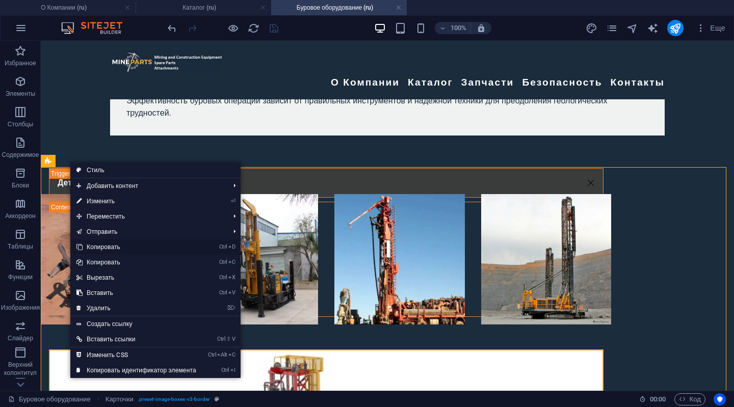
click at [95, 244] on link "Ctrl D Копировать" at bounding box center [136, 246] width 132 height 15
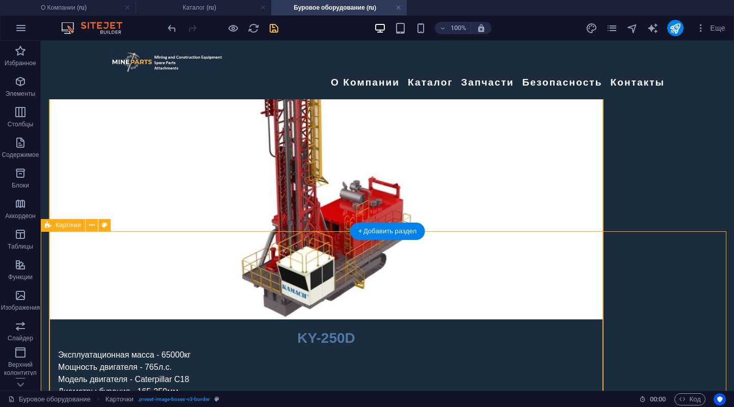
scroll to position [715, 0]
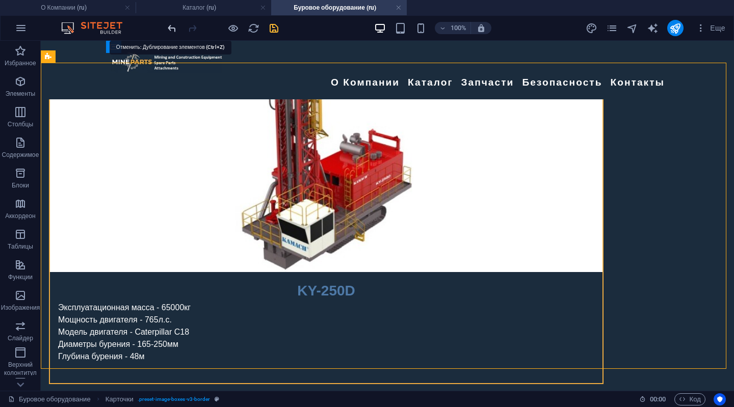
click at [168, 24] on icon "undo" at bounding box center [172, 28] width 12 height 12
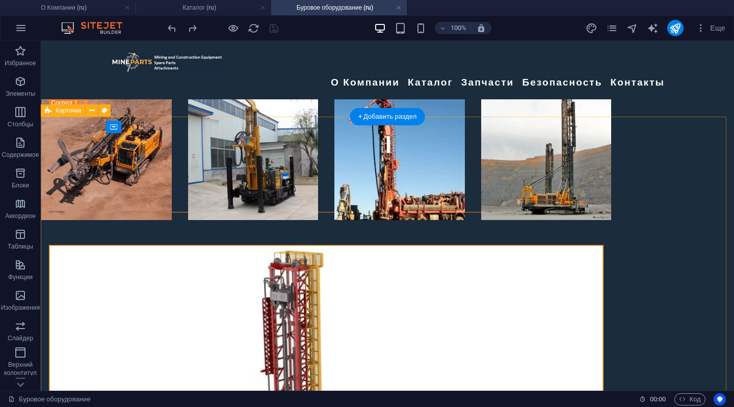
scroll to position [307, 0]
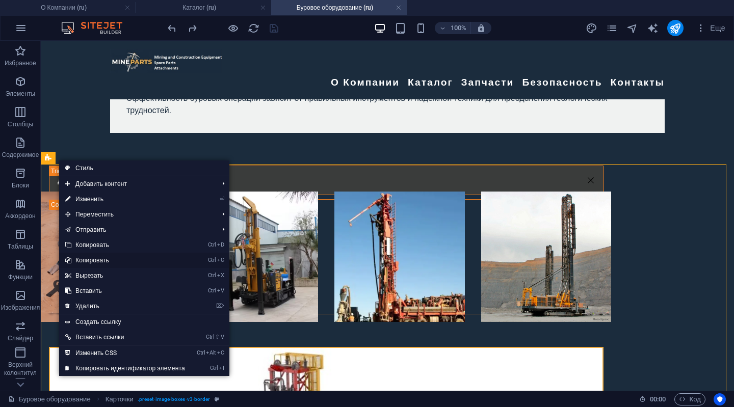
click at [77, 259] on link "Ctrl C Копировать" at bounding box center [125, 260] width 132 height 15
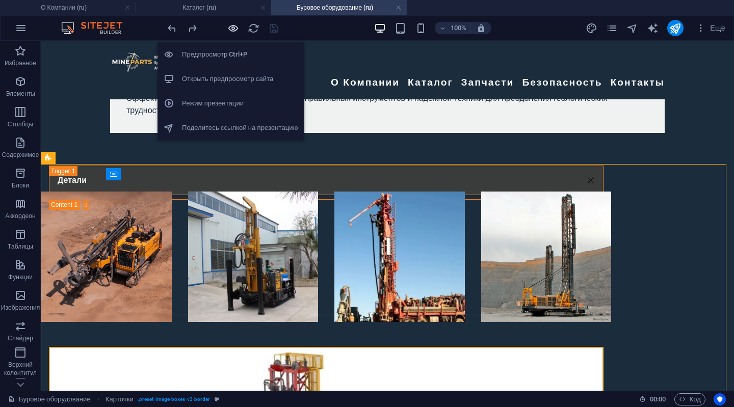
click at [235, 26] on icon "button" at bounding box center [233, 28] width 12 height 12
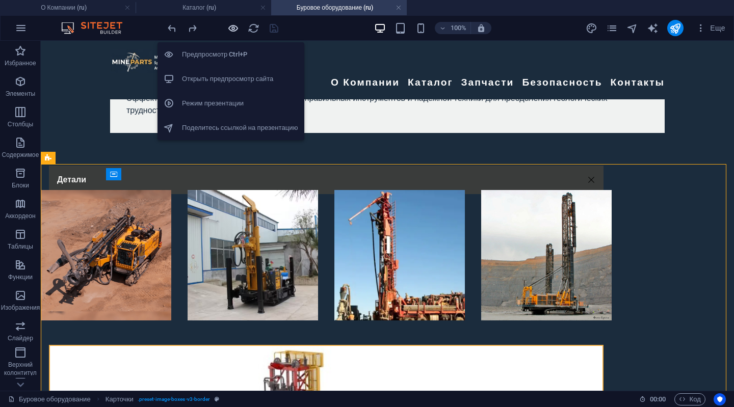
scroll to position [306, 0]
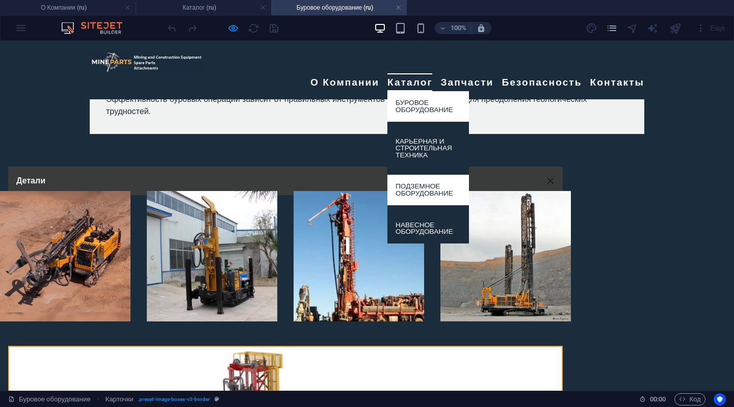
click at [422, 175] on link "Подземное оборудование" at bounding box center [428, 190] width 82 height 30
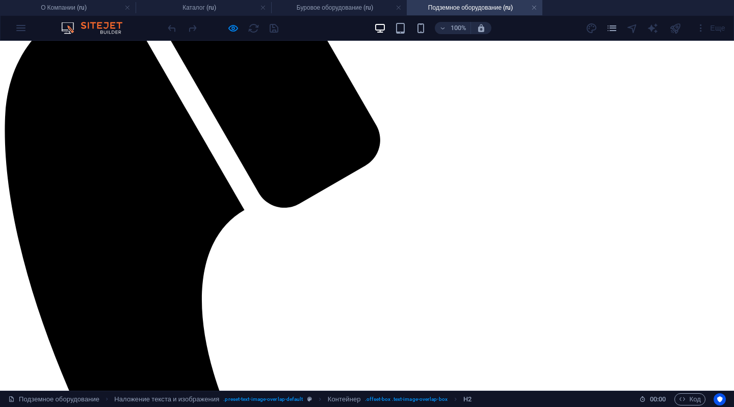
scroll to position [306, 0]
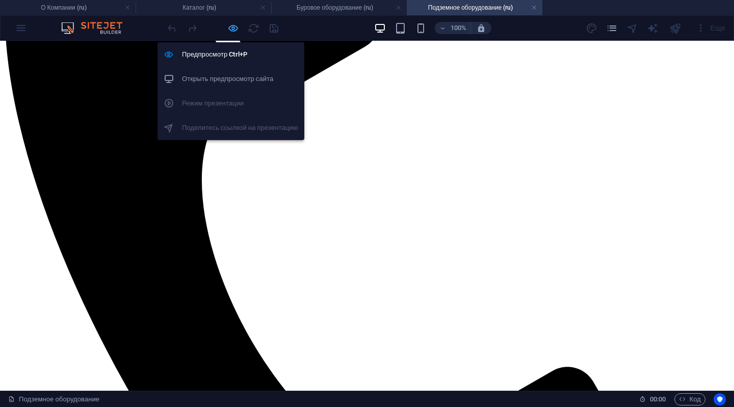
click at [233, 24] on icon "button" at bounding box center [233, 28] width 12 height 12
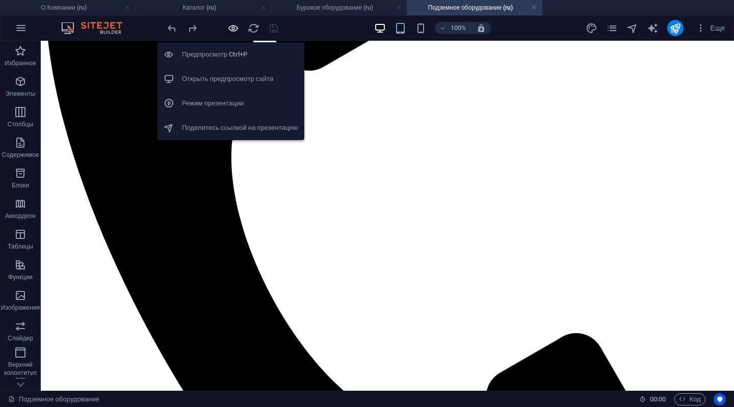
scroll to position [306, 0]
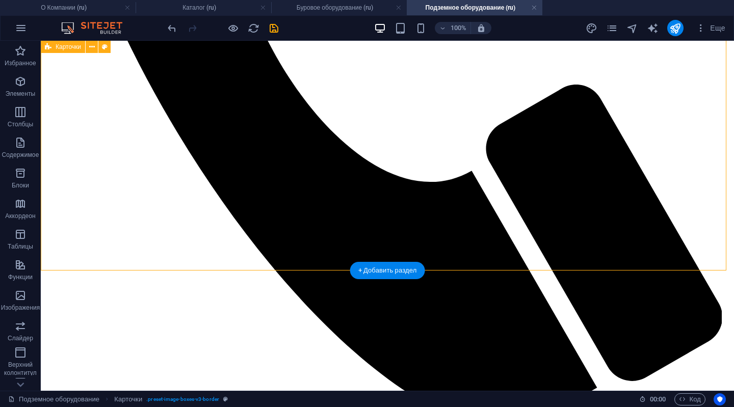
scroll to position [561, 0]
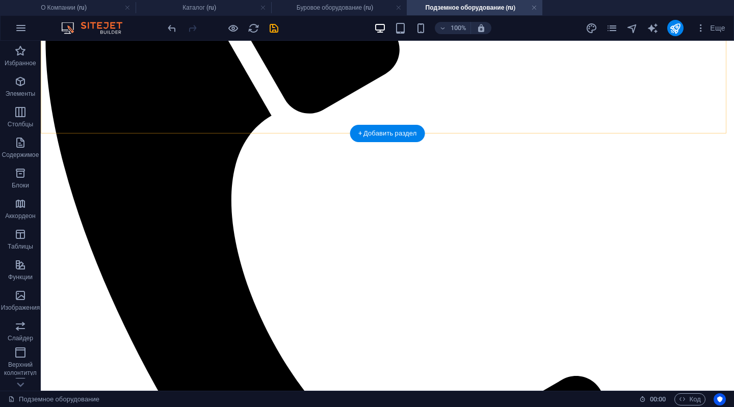
scroll to position [357, 0]
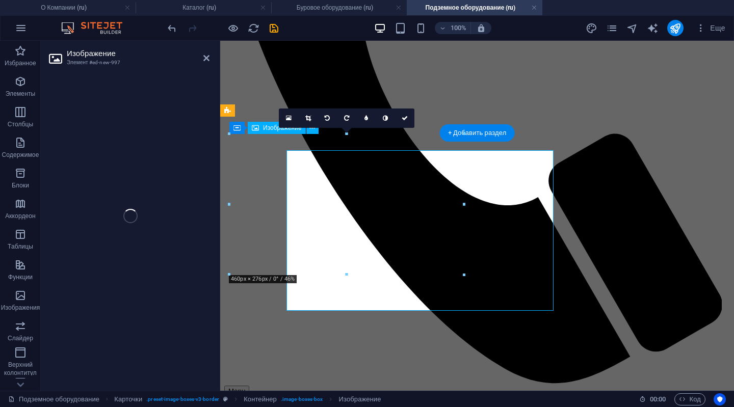
select select "%"
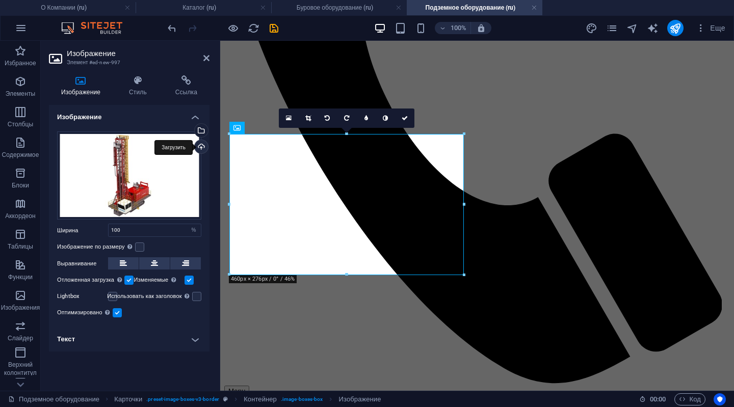
click at [200, 144] on div "Загрузить" at bounding box center [200, 147] width 15 height 15
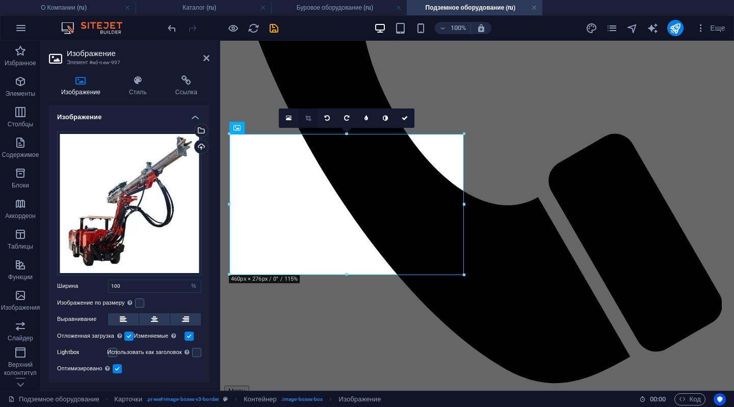
click at [308, 112] on link at bounding box center [307, 118] width 19 height 19
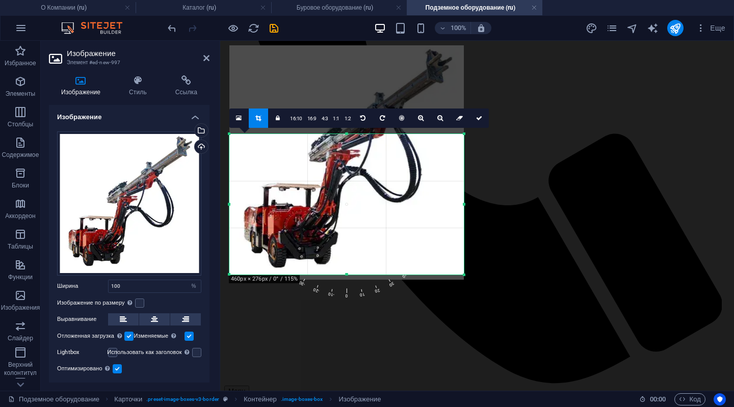
drag, startPoint x: 351, startPoint y: 222, endPoint x: 351, endPoint y: 180, distance: 41.8
click at [351, 180] on div at bounding box center [346, 162] width 234 height 234
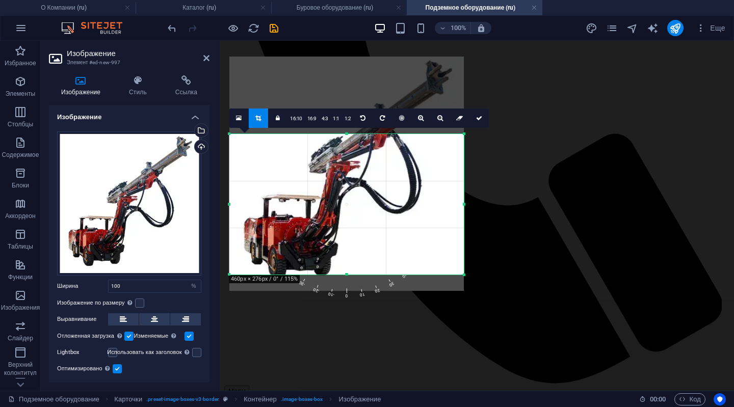
drag, startPoint x: 351, startPoint y: 183, endPoint x: 350, endPoint y: 194, distance: 11.3
click at [350, 194] on div at bounding box center [346, 174] width 234 height 234
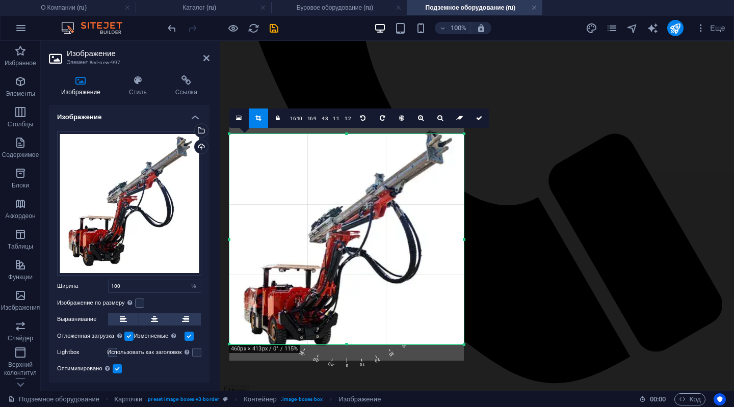
drag, startPoint x: 464, startPoint y: 136, endPoint x: 245, endPoint y: 25, distance: 245.4
click at [465, 66] on div "Перетащите сюда, чтобы заменить текущее содержимое. Нажмите Ctrl, если хотите с…" at bounding box center [477, 37] width 514 height 707
click at [476, 116] on icon at bounding box center [479, 118] width 6 height 6
type input "460"
select select "px"
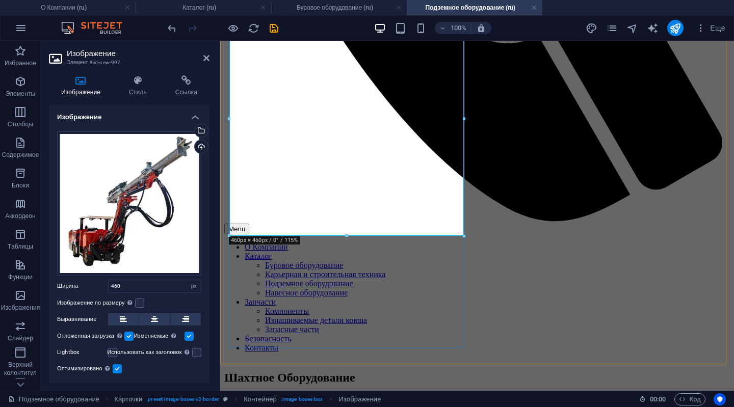
scroll to position [561, 0]
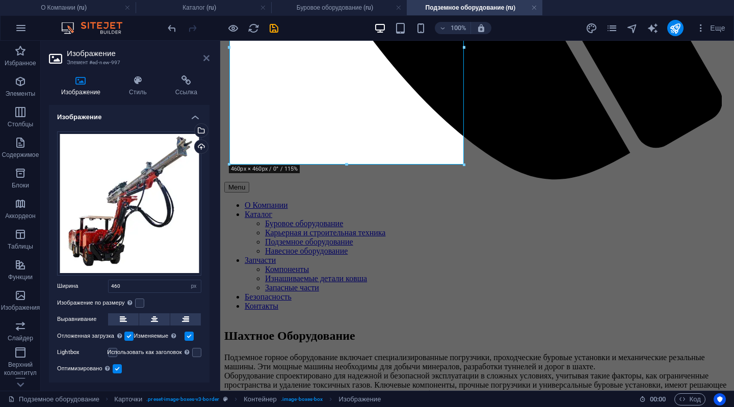
click at [206, 56] on icon at bounding box center [206, 58] width 6 height 8
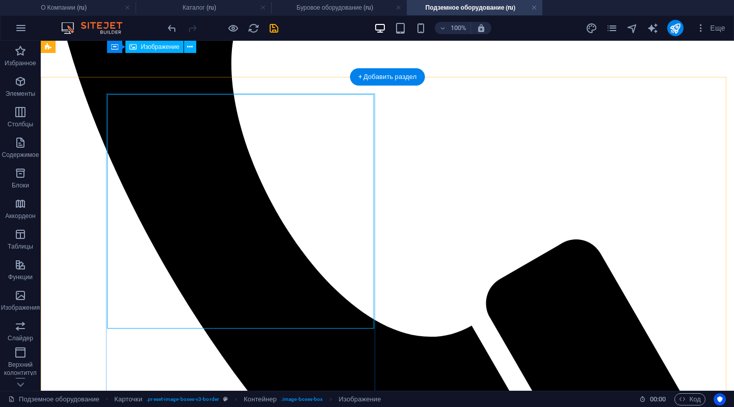
scroll to position [373, 0]
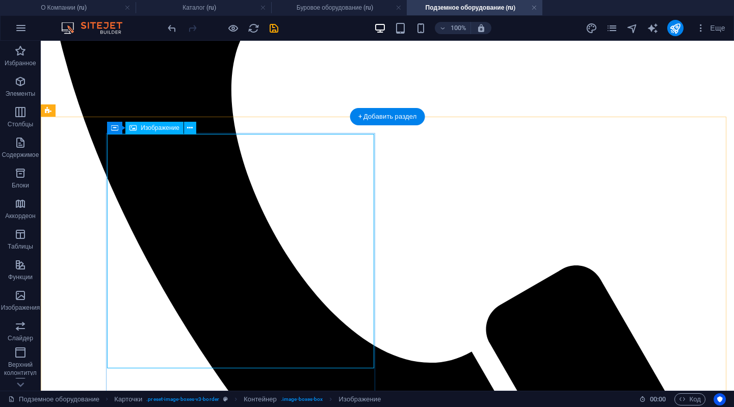
select select "px"
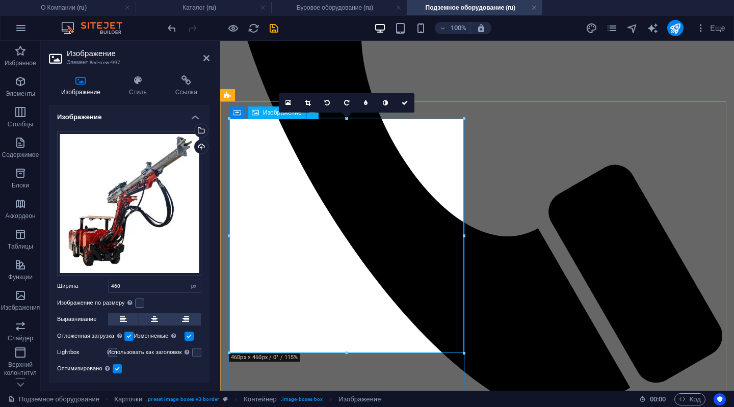
scroll to position [323, 0]
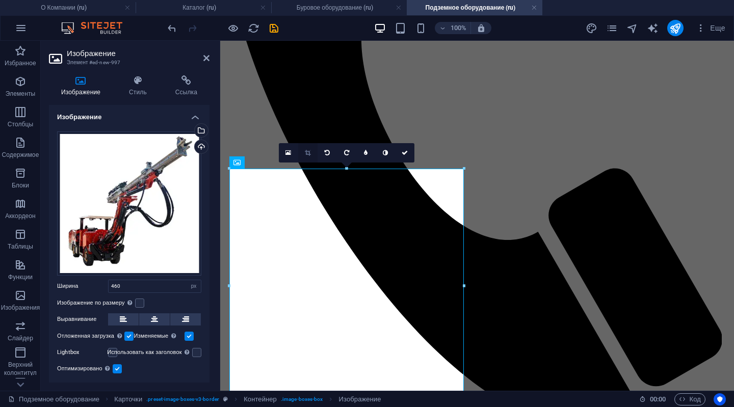
click at [305, 151] on icon at bounding box center [308, 153] width 6 height 6
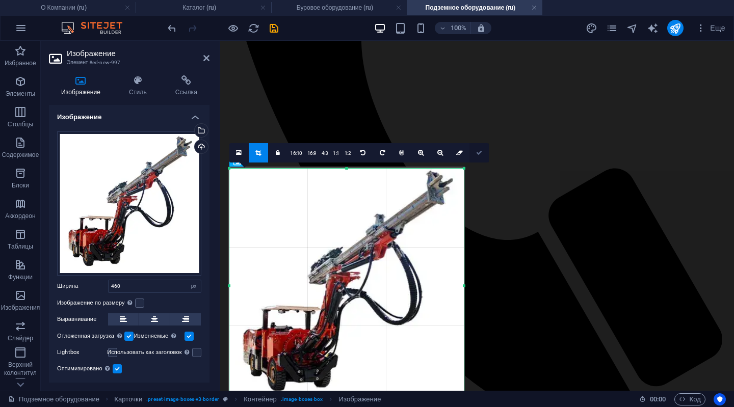
click at [475, 149] on link at bounding box center [478, 152] width 19 height 19
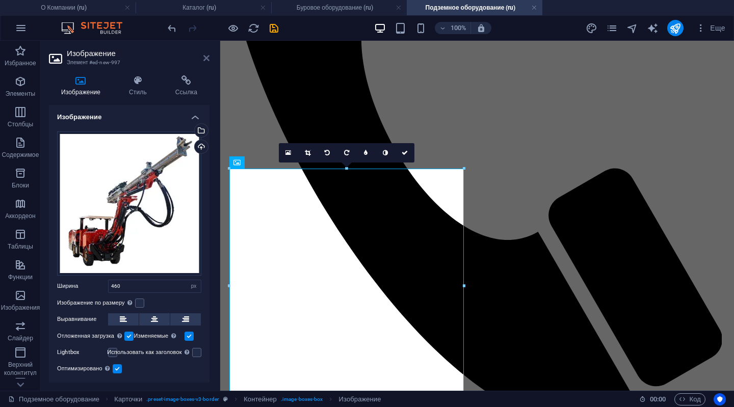
click at [205, 56] on icon at bounding box center [206, 58] width 6 height 8
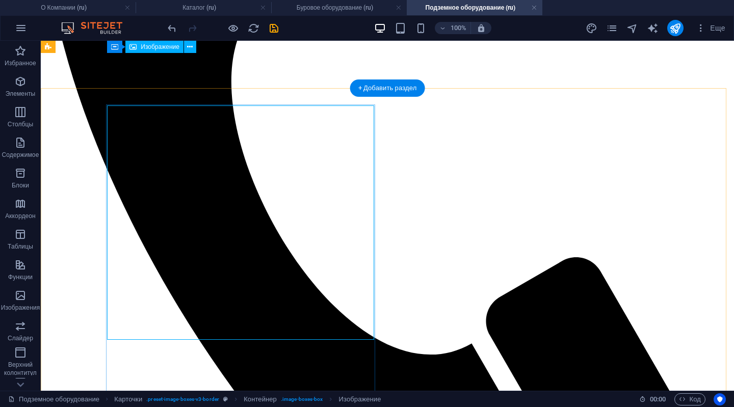
scroll to position [373, 0]
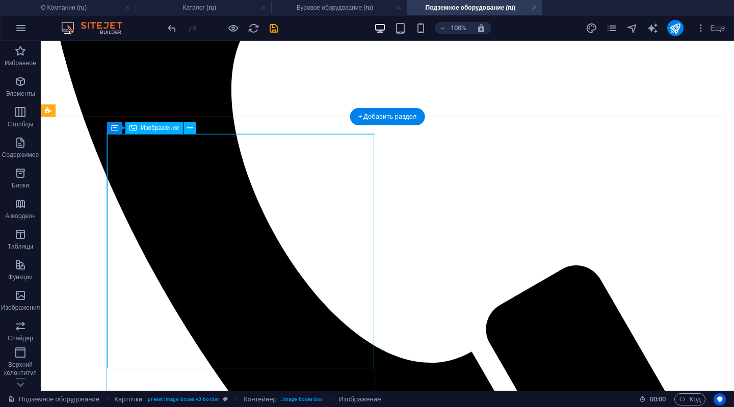
select select "px"
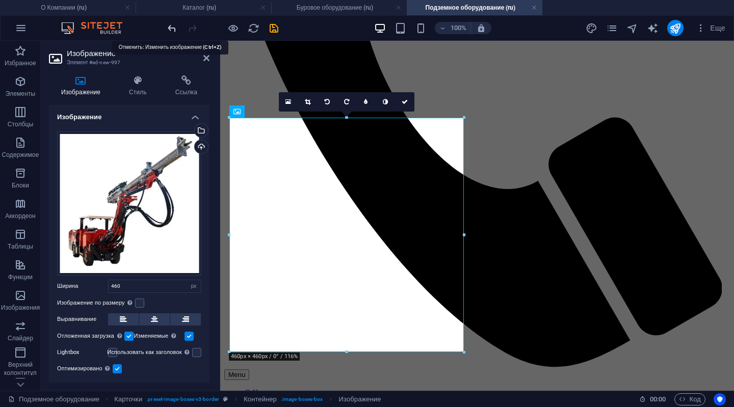
click at [170, 28] on icon "undo" at bounding box center [172, 28] width 12 height 12
click at [170, 24] on icon "undo" at bounding box center [172, 28] width 12 height 12
type input "100"
select select "%"
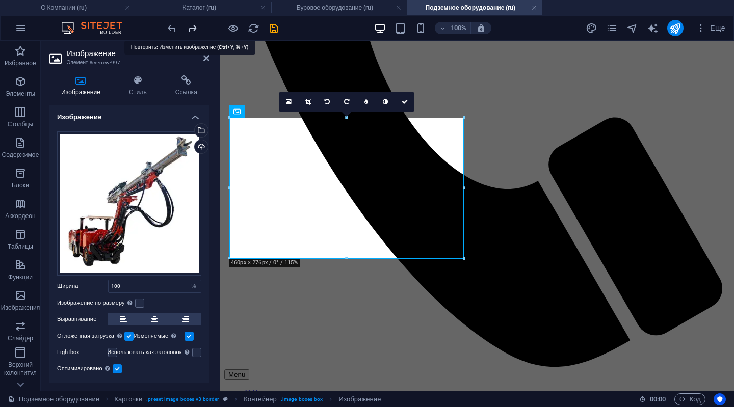
click at [193, 28] on icon "redo" at bounding box center [192, 28] width 12 height 12
type input "460"
select select "px"
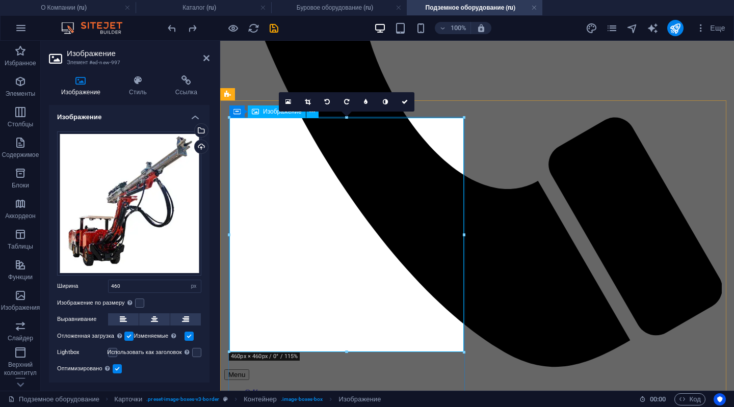
click at [307, 97] on link at bounding box center [307, 101] width 19 height 19
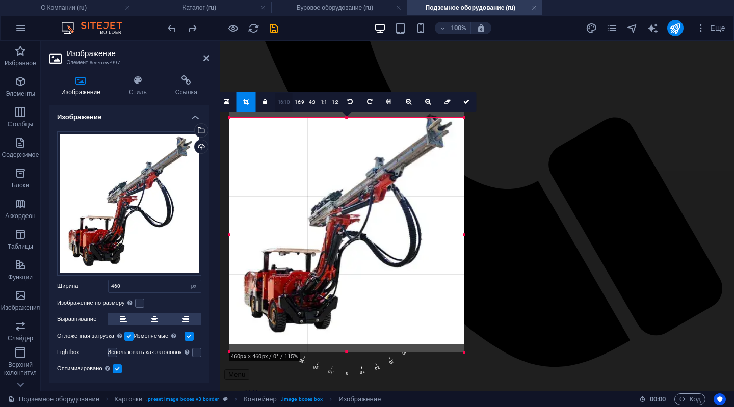
click at [287, 100] on link "16:10" at bounding box center [283, 102] width 17 height 19
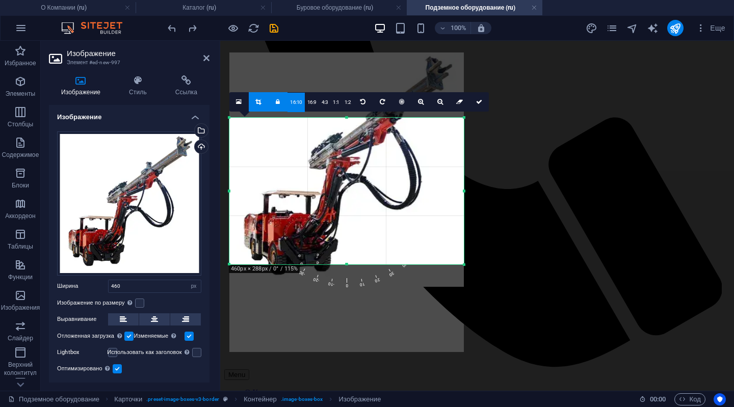
drag, startPoint x: 349, startPoint y: 207, endPoint x: 348, endPoint y: 150, distance: 57.6
click at [348, 150] on div at bounding box center [346, 169] width 234 height 234
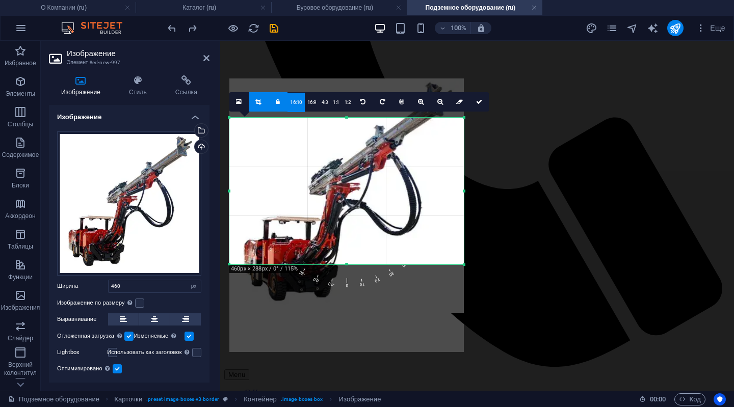
drag, startPoint x: 346, startPoint y: 160, endPoint x: 343, endPoint y: 186, distance: 26.1
click at [343, 186] on div at bounding box center [346, 195] width 234 height 234
click at [477, 100] on icon at bounding box center [479, 102] width 6 height 6
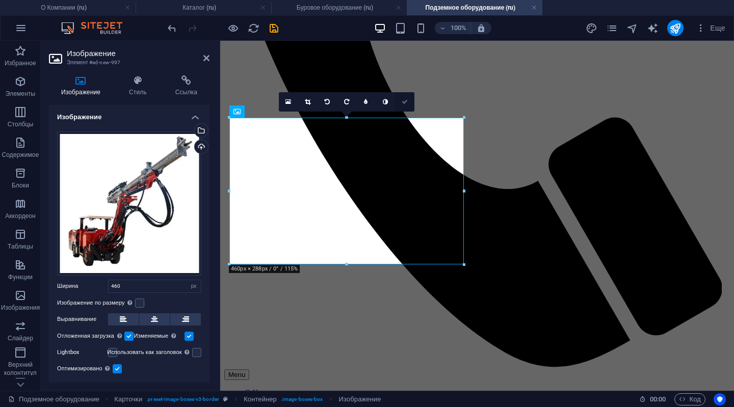
click at [403, 99] on icon at bounding box center [405, 102] width 6 height 6
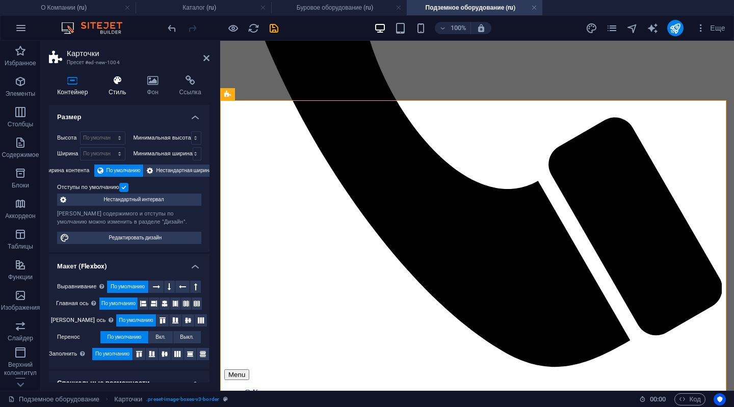
click at [111, 81] on icon at bounding box center [117, 80] width 34 height 10
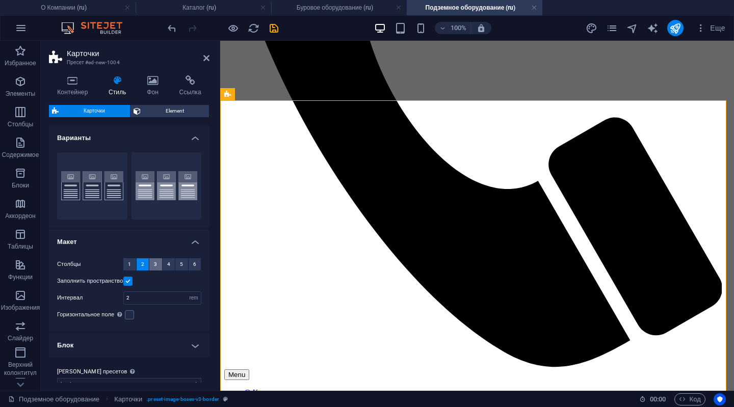
click at [152, 259] on button "3" at bounding box center [155, 264] width 13 height 12
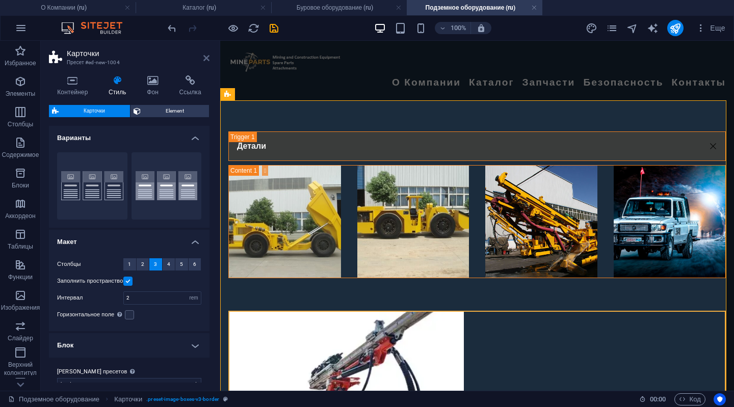
click at [205, 56] on icon at bounding box center [206, 58] width 6 height 8
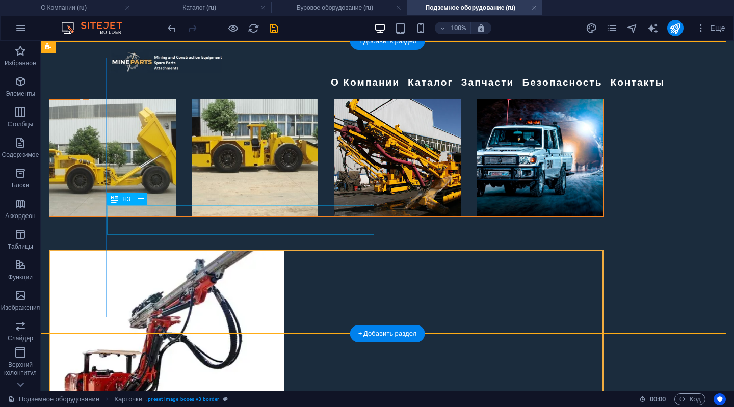
scroll to position [424, 0]
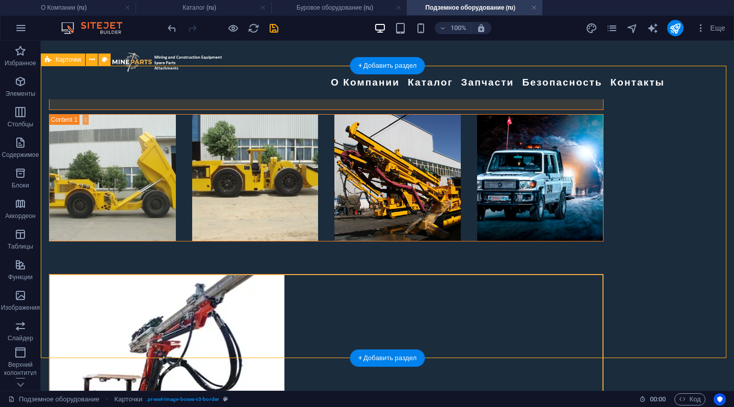
select select "rem"
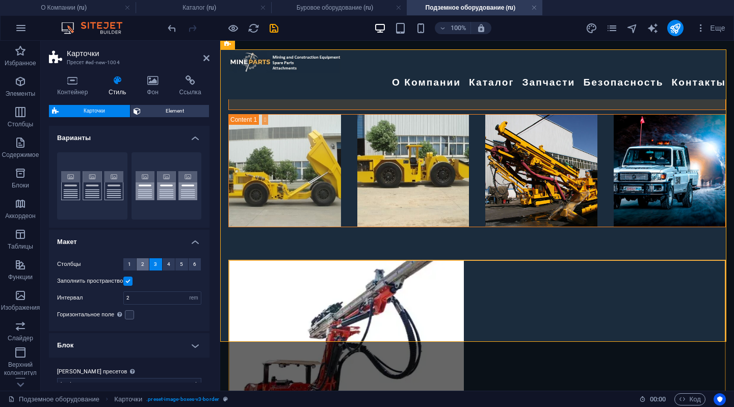
click at [141, 264] on span "2" at bounding box center [142, 264] width 3 height 12
click at [152, 260] on button "3" at bounding box center [155, 264] width 13 height 12
click at [251, 28] on icon "reload" at bounding box center [254, 28] width 12 height 12
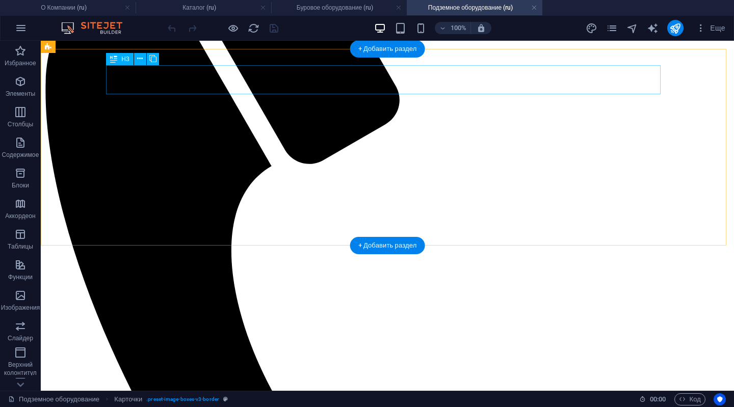
scroll to position [204, 0]
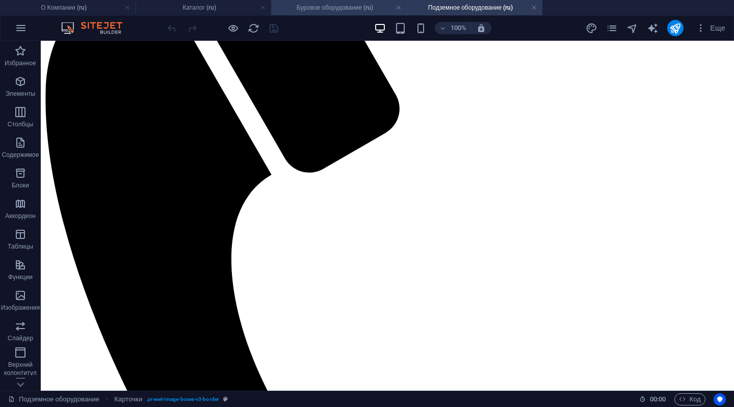
click at [324, 4] on h4 "Буровое оборудование (ru)" at bounding box center [339, 7] width 136 height 11
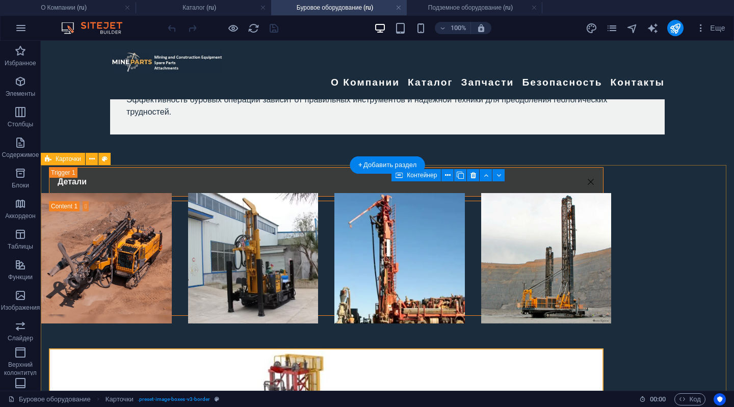
scroll to position [306, 0]
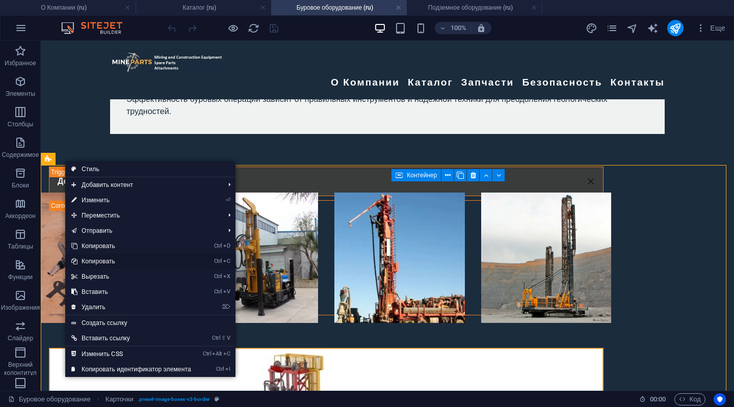
click at [84, 263] on link "Ctrl C Копировать" at bounding box center [131, 261] width 132 height 15
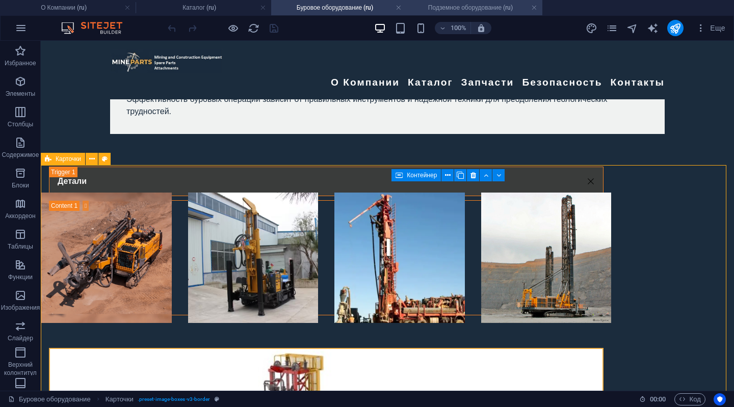
click at [449, 6] on h4 "Подземное оборудование (ru)" at bounding box center [475, 7] width 136 height 11
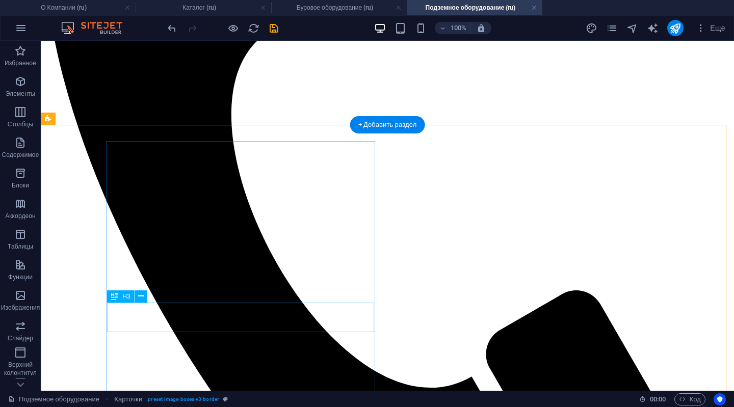
scroll to position [408, 0]
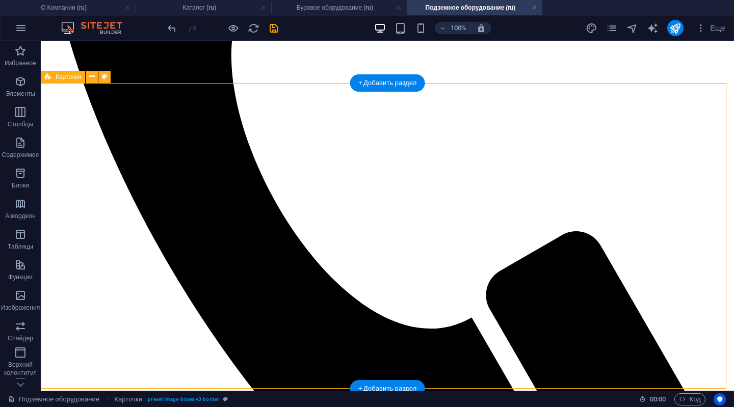
select select "rem"
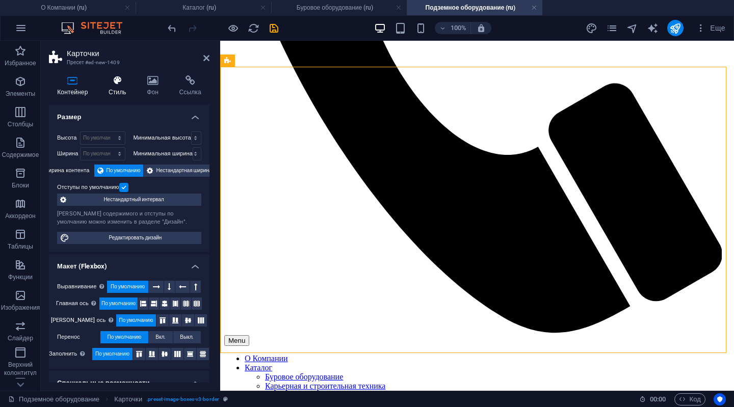
click at [118, 85] on icon at bounding box center [117, 80] width 34 height 10
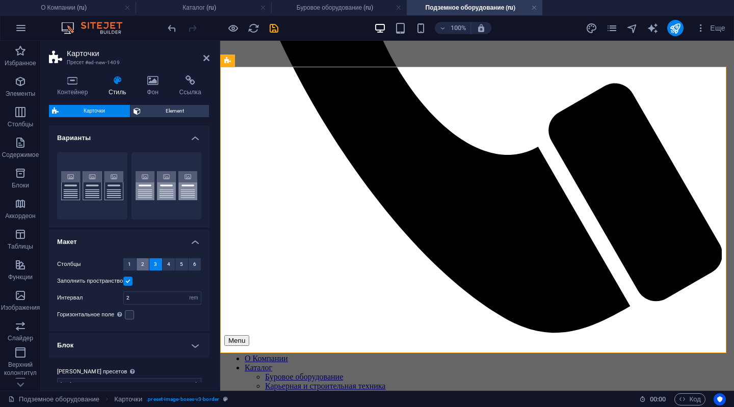
click at [140, 264] on button "2" at bounding box center [143, 264] width 13 height 12
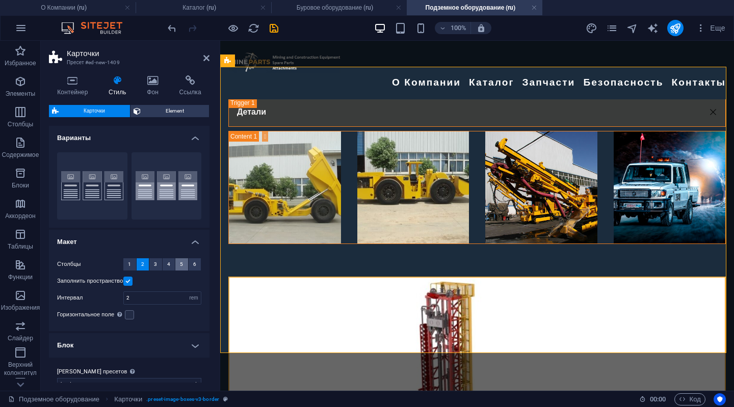
click at [176, 262] on button "5" at bounding box center [181, 264] width 13 height 12
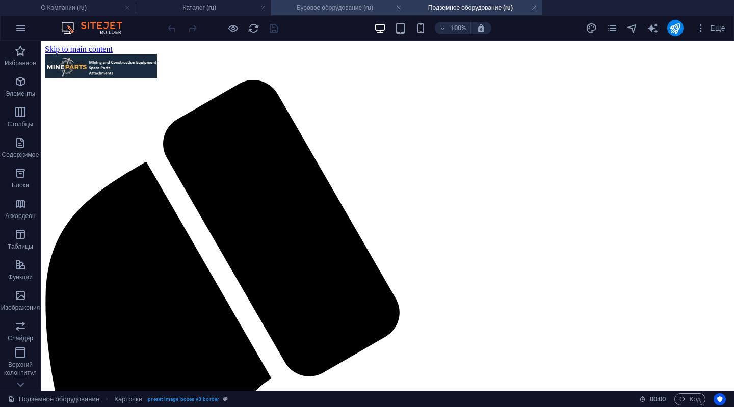
click at [333, 7] on h4 "Буровое оборудование (ru)" at bounding box center [339, 7] width 136 height 11
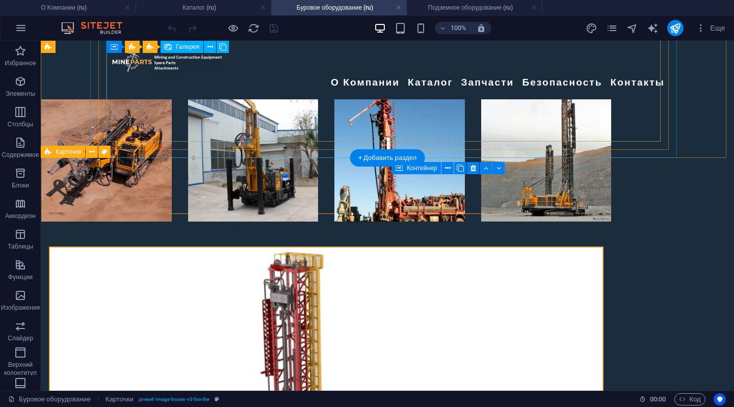
scroll to position [306, 0]
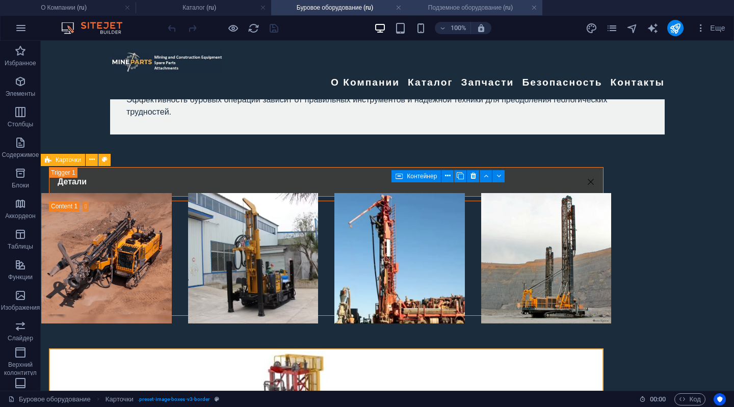
click at [483, 7] on h4 "Подземное оборудование (ru)" at bounding box center [475, 7] width 136 height 11
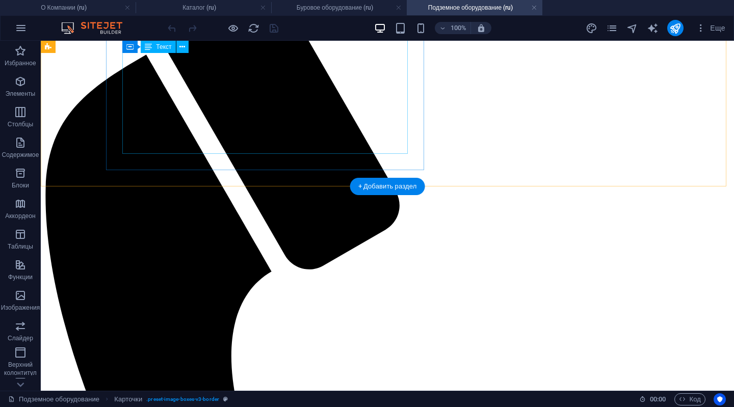
scroll to position [102, 0]
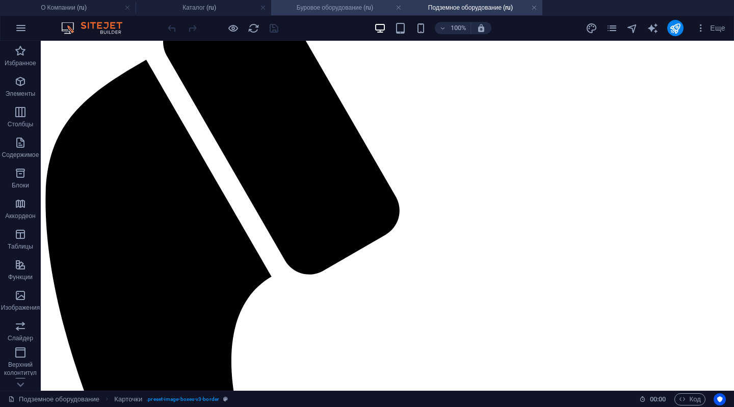
click at [322, 4] on h4 "Буровое оборудование (ru)" at bounding box center [339, 7] width 136 height 11
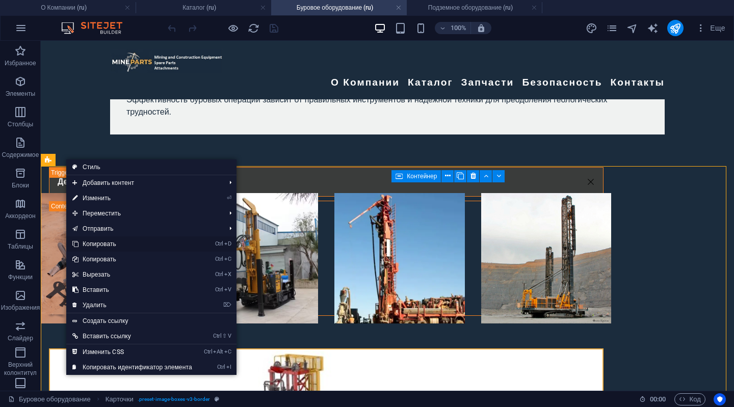
drag, startPoint x: 118, startPoint y: 239, endPoint x: 77, endPoint y: 198, distance: 58.0
click at [118, 239] on link "Ctrl D Копировать" at bounding box center [132, 243] width 132 height 15
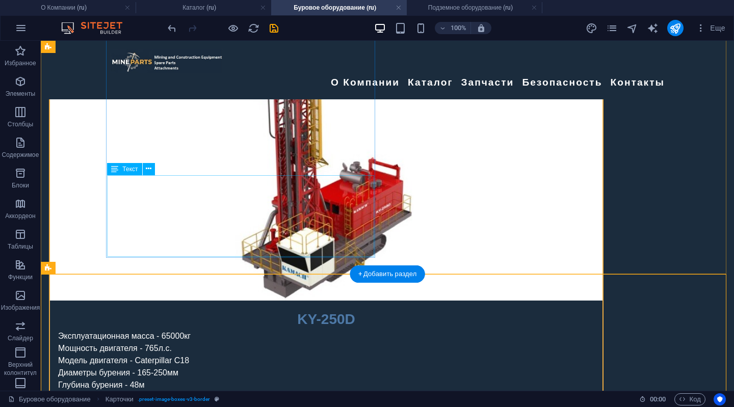
scroll to position [715, 0]
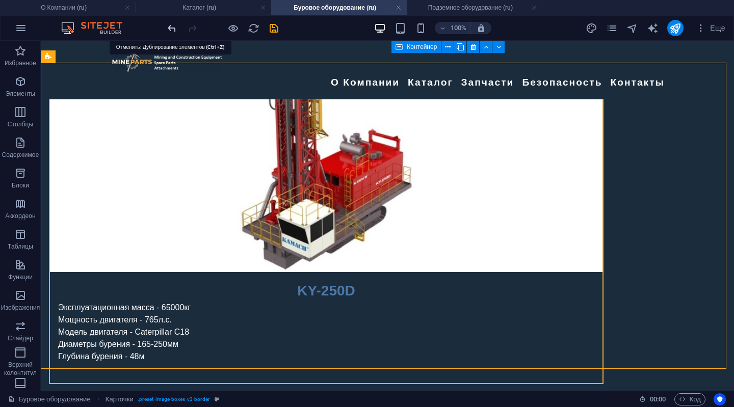
click at [170, 27] on icon "undo" at bounding box center [172, 28] width 12 height 12
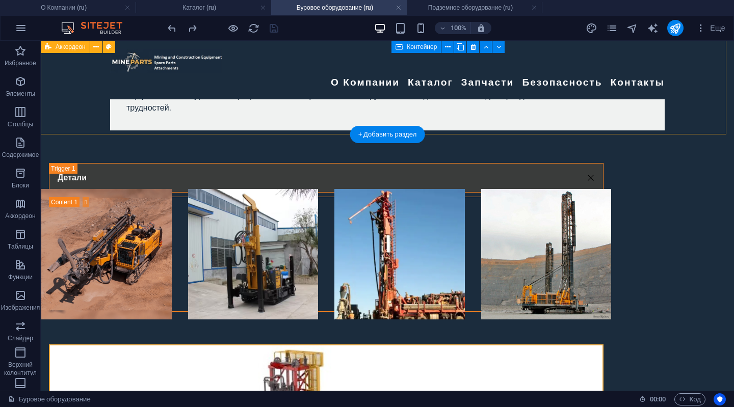
scroll to position [307, 0]
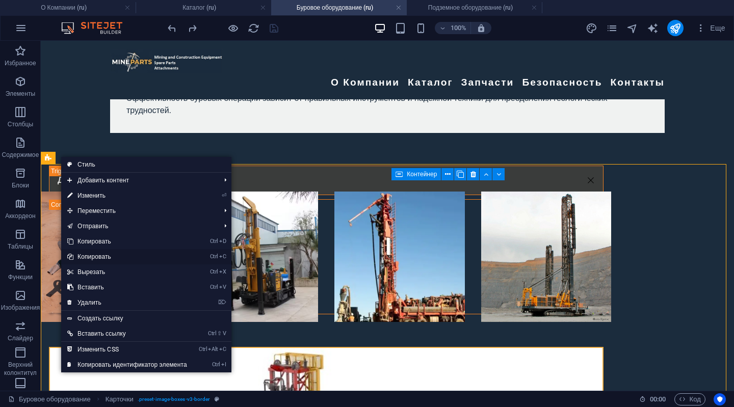
click at [87, 255] on link "Ctrl C Копировать" at bounding box center [127, 256] width 132 height 15
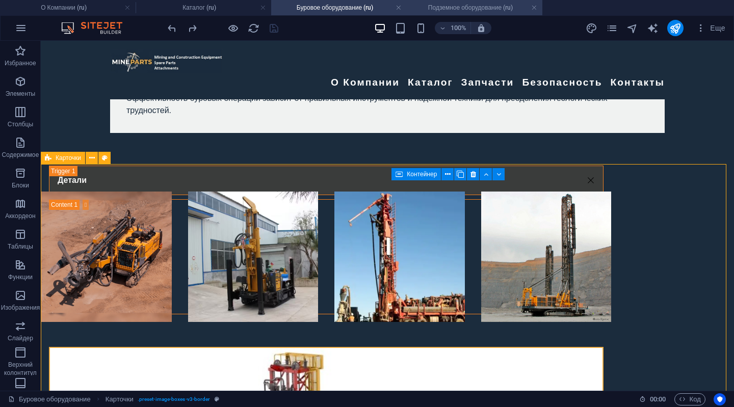
click at [455, 4] on h4 "Подземное оборудование (ru)" at bounding box center [475, 7] width 136 height 11
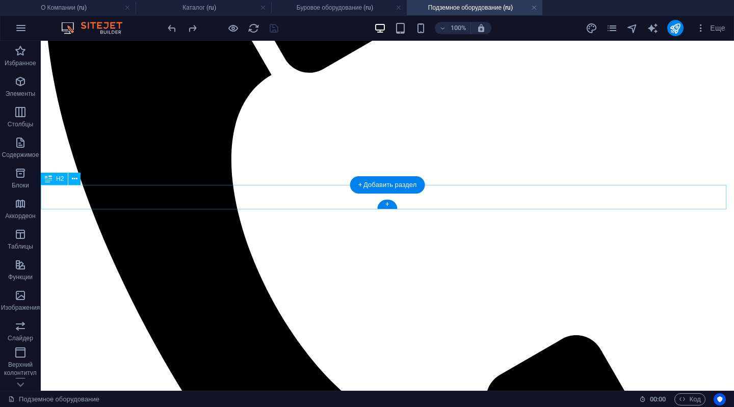
scroll to position [306, 0]
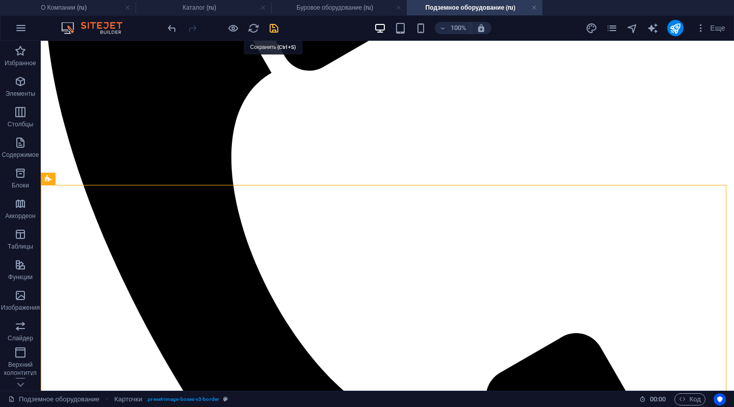
click at [275, 25] on icon "save" at bounding box center [274, 28] width 12 height 12
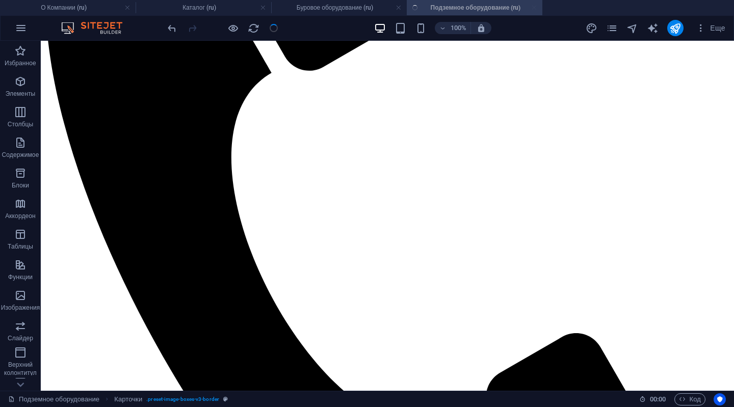
checkbox input "false"
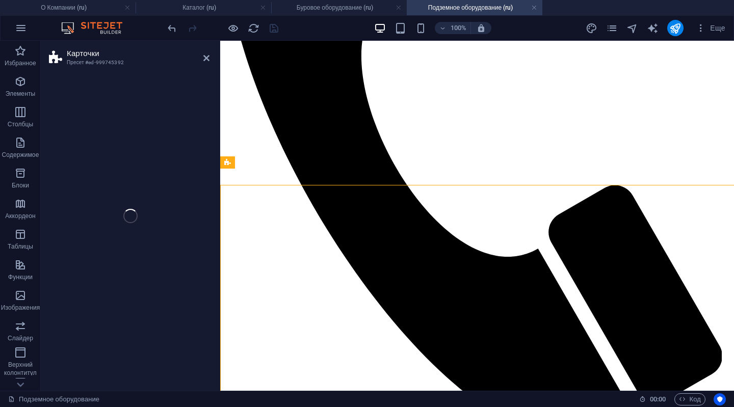
select select "rem"
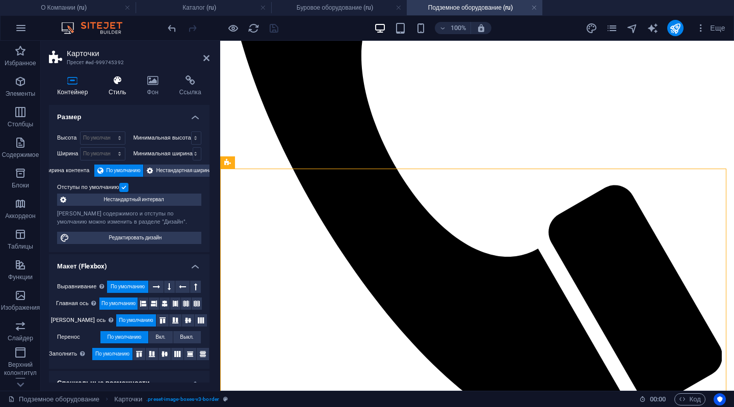
click at [116, 81] on icon at bounding box center [117, 80] width 34 height 10
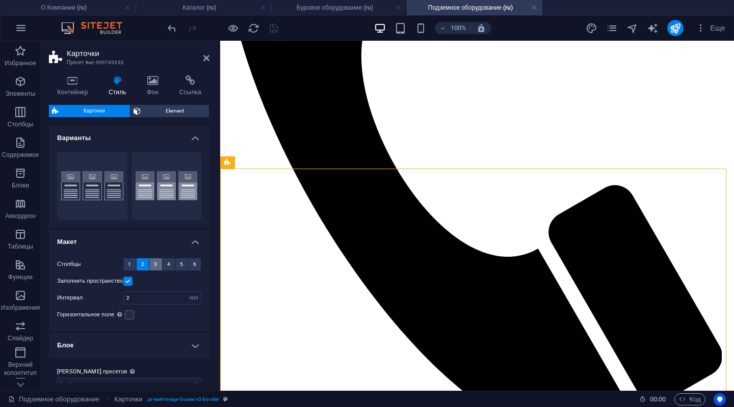
click at [154, 264] on span "3" at bounding box center [155, 264] width 3 height 12
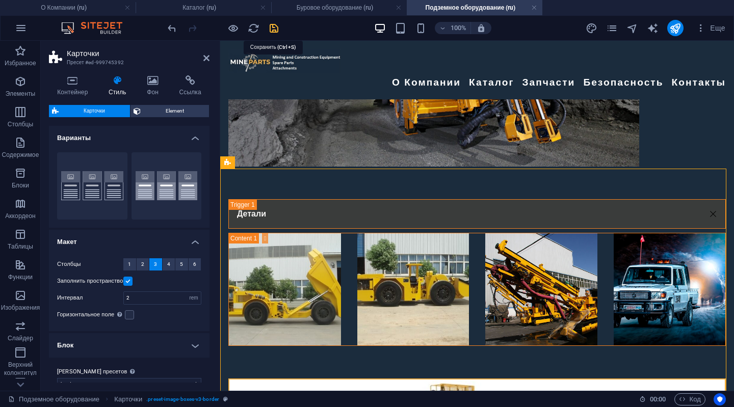
click at [272, 24] on icon "save" at bounding box center [274, 28] width 12 height 12
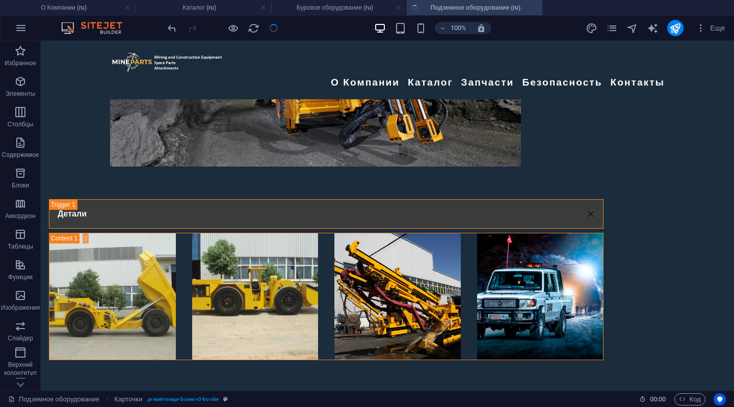
checkbox input "false"
click at [253, 28] on icon "reload" at bounding box center [254, 28] width 12 height 12
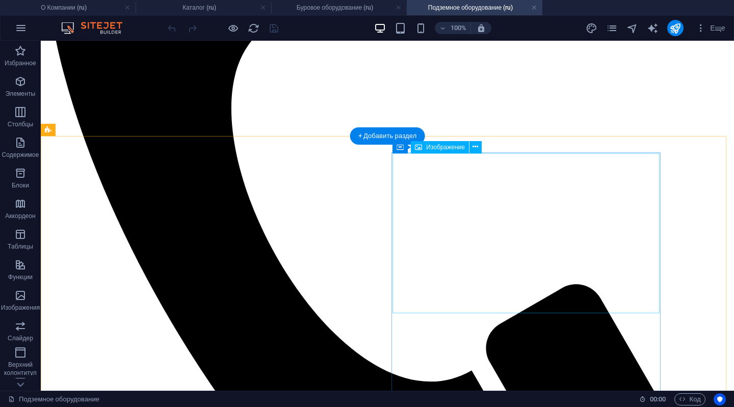
scroll to position [357, 0]
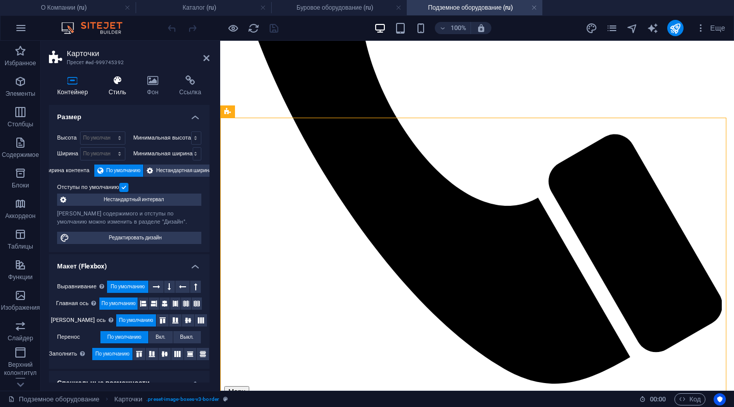
click at [112, 86] on h4 "Стиль" at bounding box center [119, 85] width 38 height 21
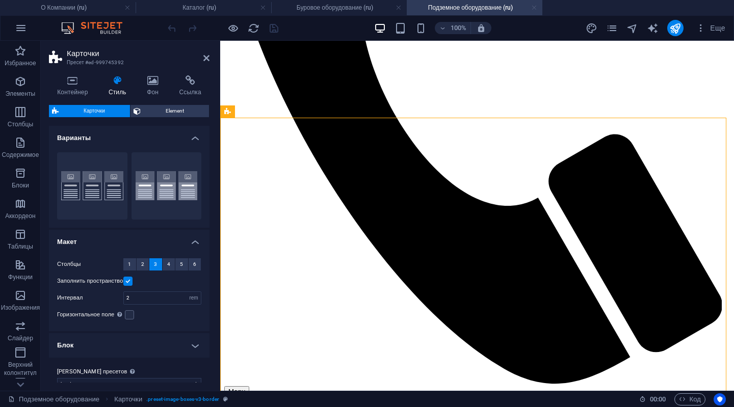
click at [535, 5] on link at bounding box center [534, 8] width 6 height 10
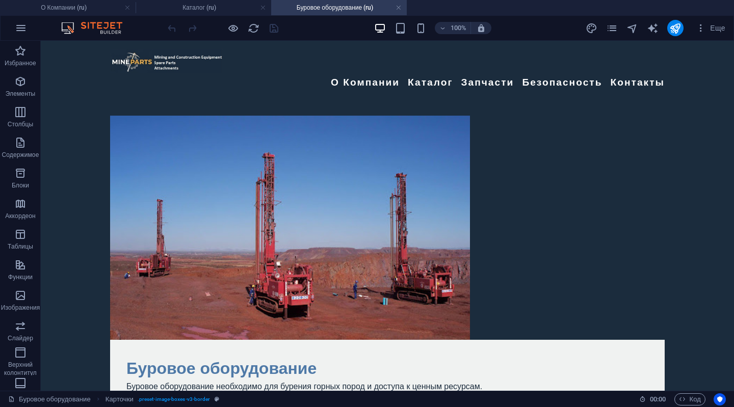
scroll to position [307, 0]
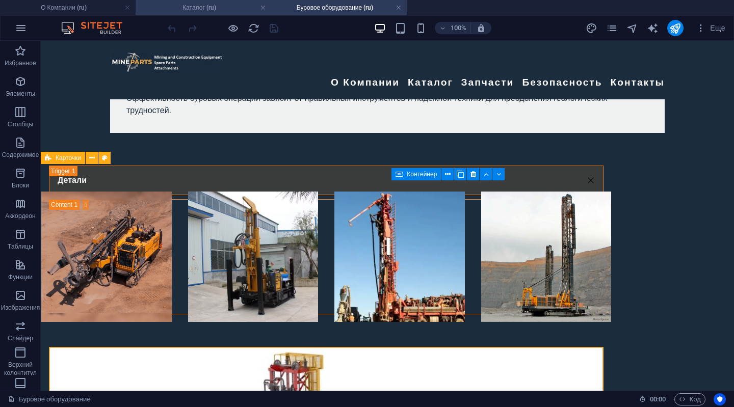
click at [198, 8] on h4 "Каталог (ru)" at bounding box center [204, 7] width 136 height 11
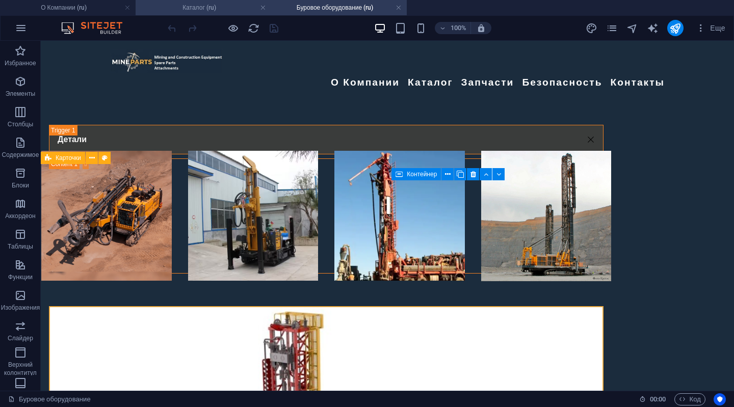
scroll to position [0, 0]
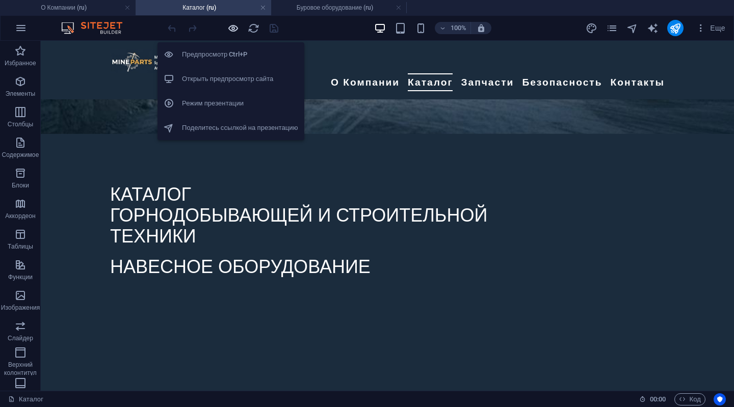
click at [232, 23] on icon "button" at bounding box center [233, 28] width 12 height 12
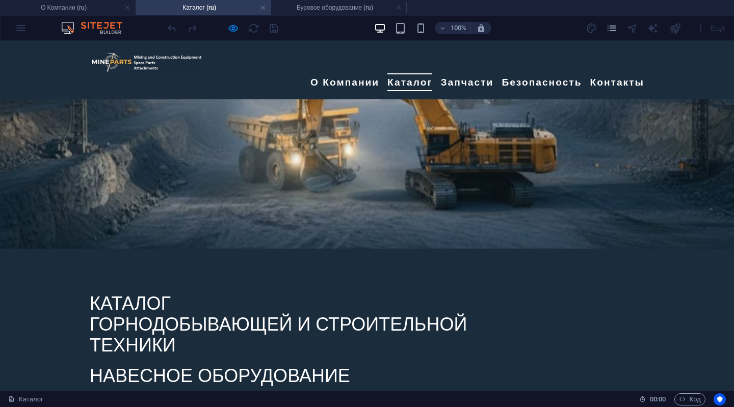
scroll to position [196, 0]
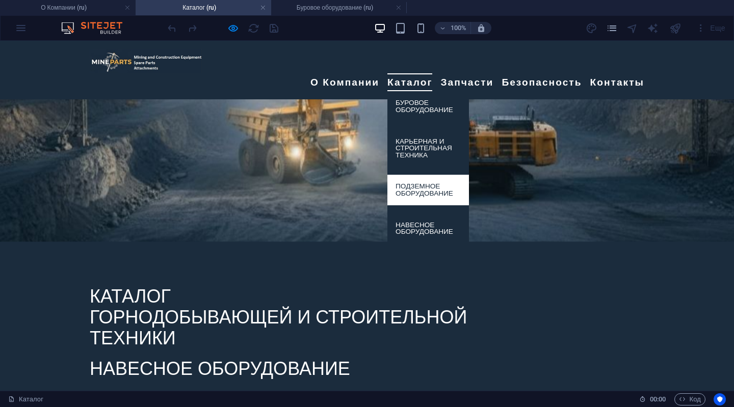
click at [401, 175] on link "Подземное оборудование" at bounding box center [428, 190] width 82 height 30
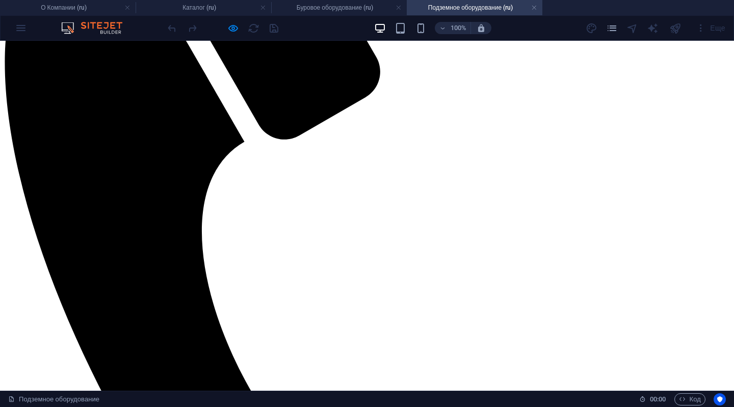
scroll to position [255, 0]
click at [199, 6] on h4 "Каталог (ru)" at bounding box center [204, 7] width 136 height 11
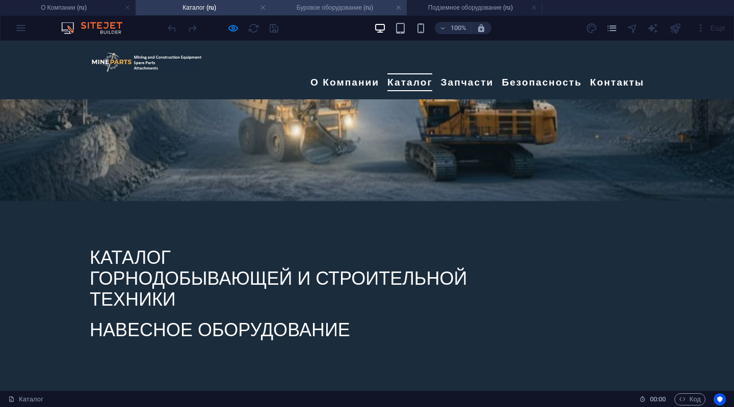
click at [306, 13] on h4 "Буровое оборудование (ru)" at bounding box center [339, 7] width 136 height 11
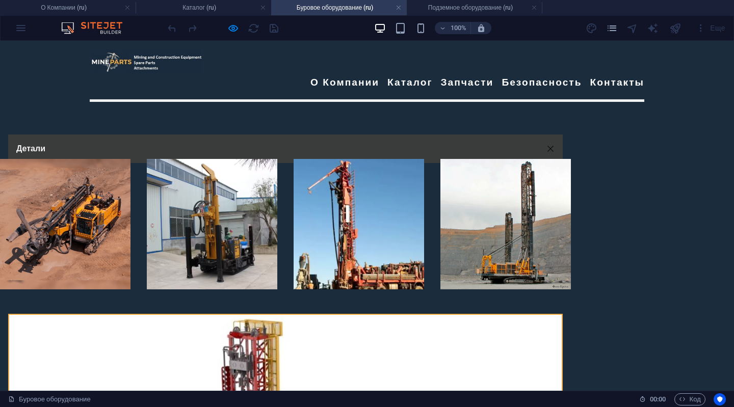
scroll to position [307, 0]
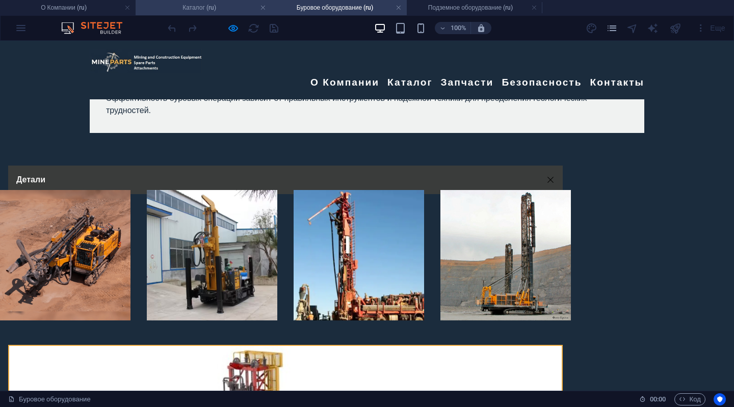
click at [190, 4] on h4 "Каталог (ru)" at bounding box center [204, 7] width 136 height 11
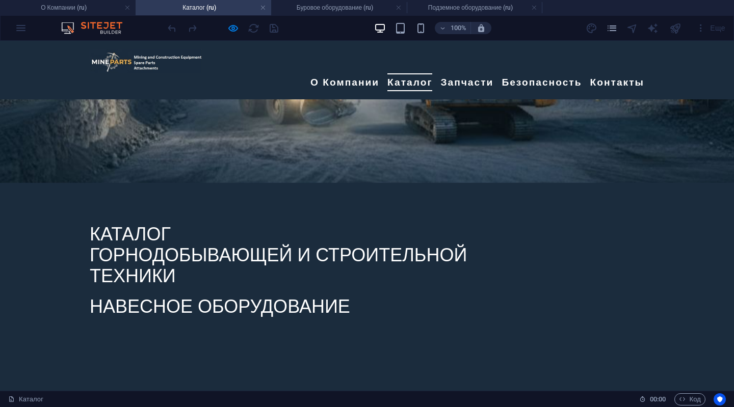
scroll to position [399, 0]
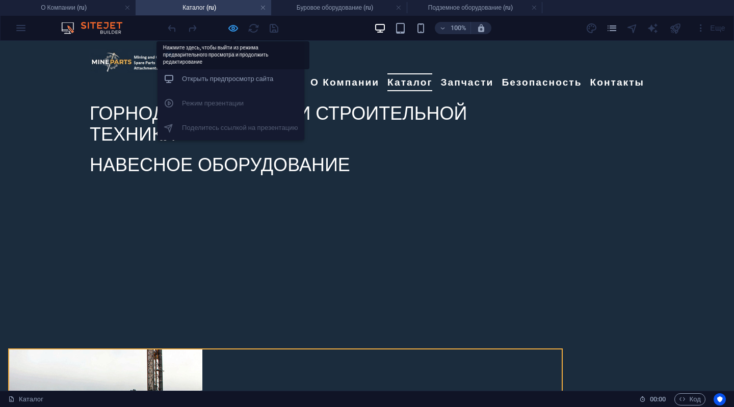
click at [233, 25] on icon "button" at bounding box center [233, 28] width 12 height 12
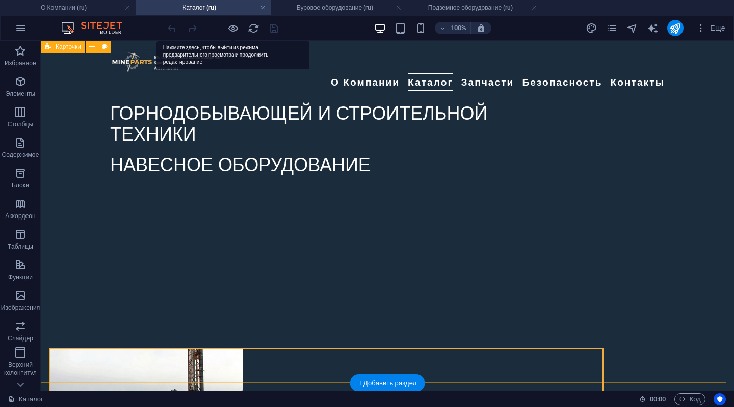
select select "rem"
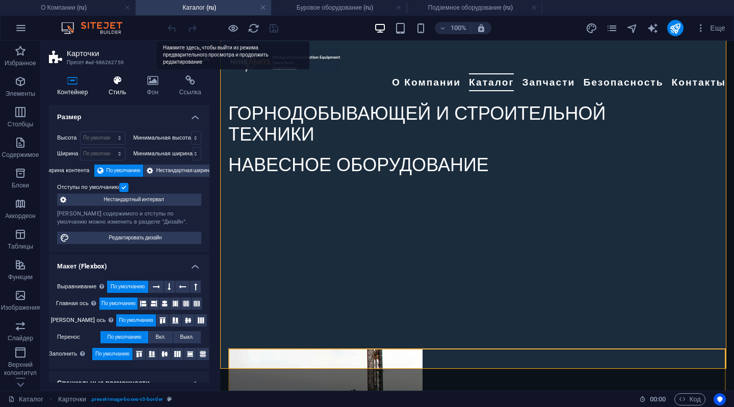
click at [114, 79] on icon at bounding box center [117, 80] width 34 height 10
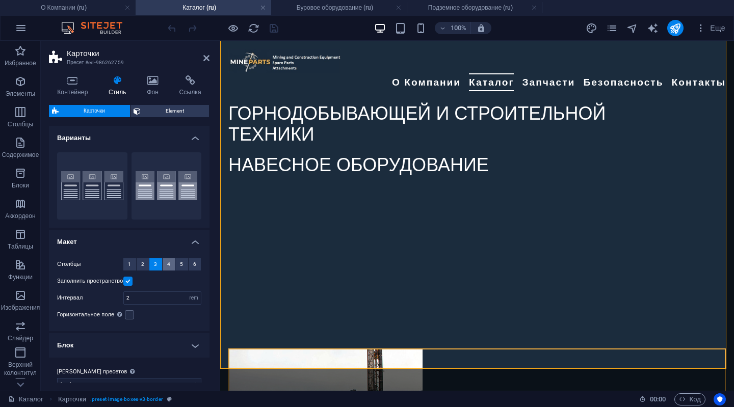
click at [167, 262] on span "4" at bounding box center [168, 264] width 3 height 12
click at [205, 58] on icon at bounding box center [206, 58] width 6 height 8
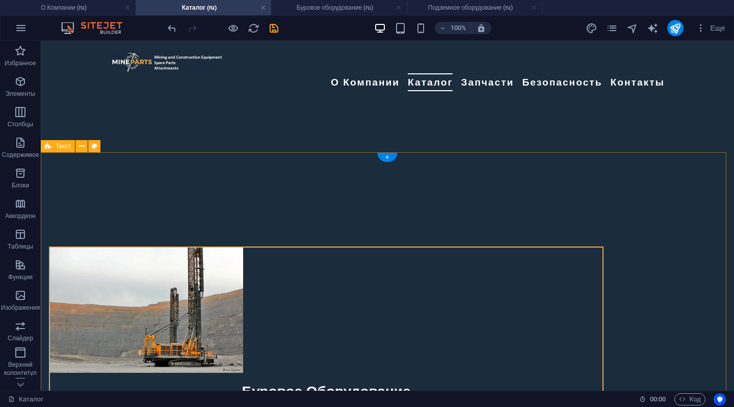
scroll to position [208, 0]
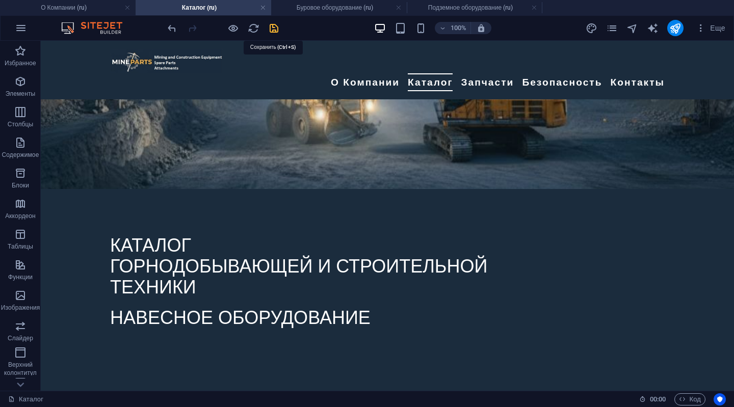
click at [270, 24] on icon "save" at bounding box center [274, 28] width 12 height 12
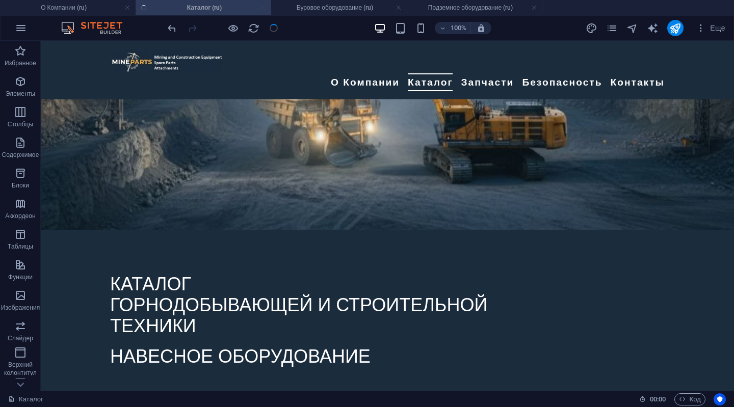
checkbox input "false"
click at [312, 7] on h4 "Буровое оборудование (ru)" at bounding box center [339, 7] width 136 height 11
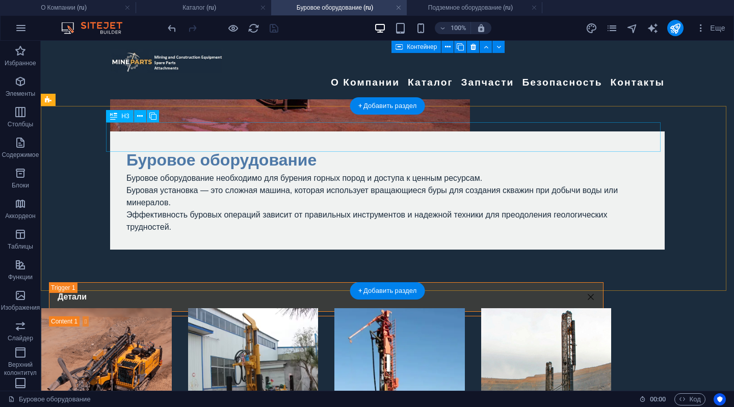
scroll to position [154, 0]
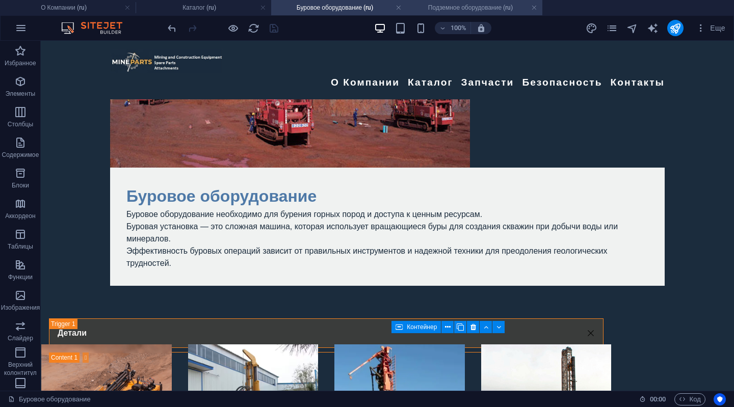
click at [453, 6] on h4 "Подземное оборудование (ru)" at bounding box center [475, 7] width 136 height 11
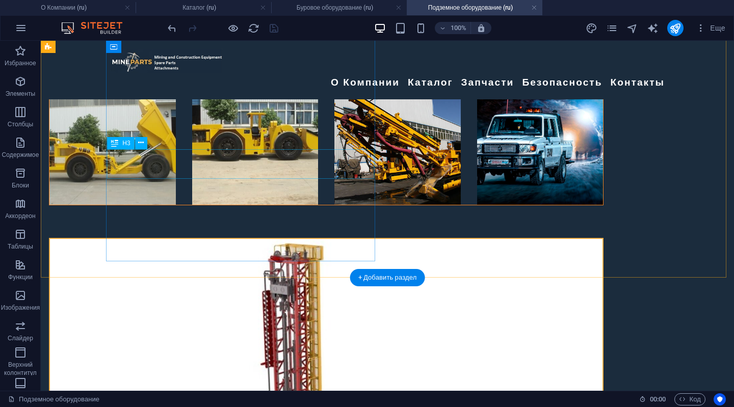
scroll to position [459, 0]
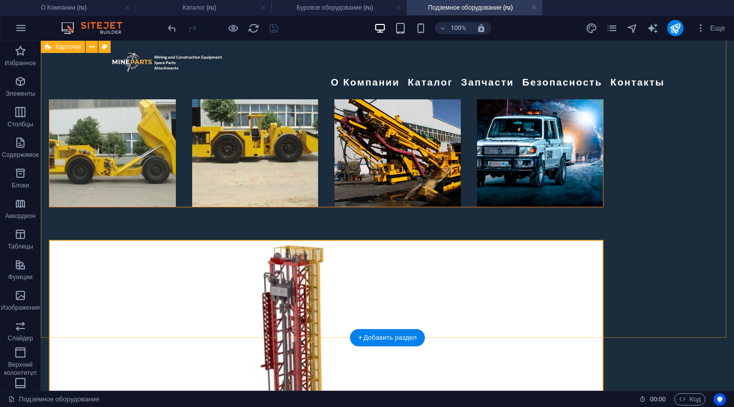
select select "rem"
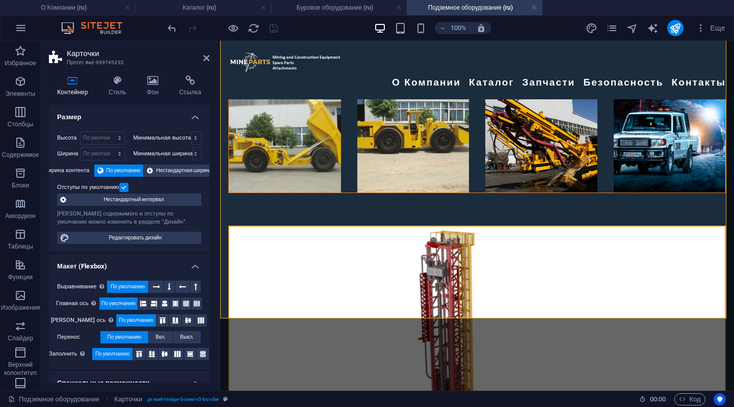
scroll to position [442, 0]
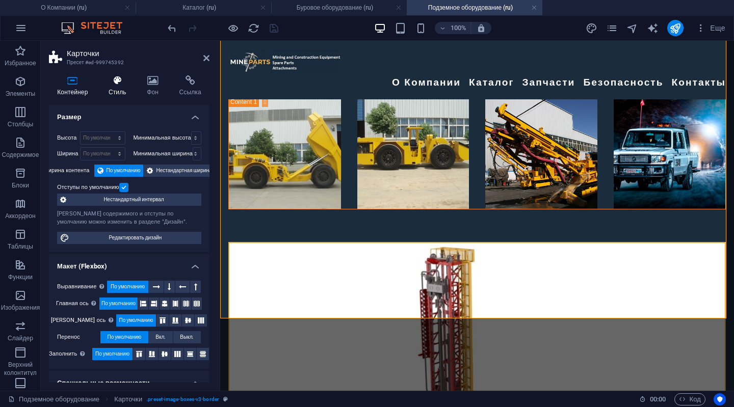
click at [117, 80] on icon at bounding box center [117, 80] width 34 height 10
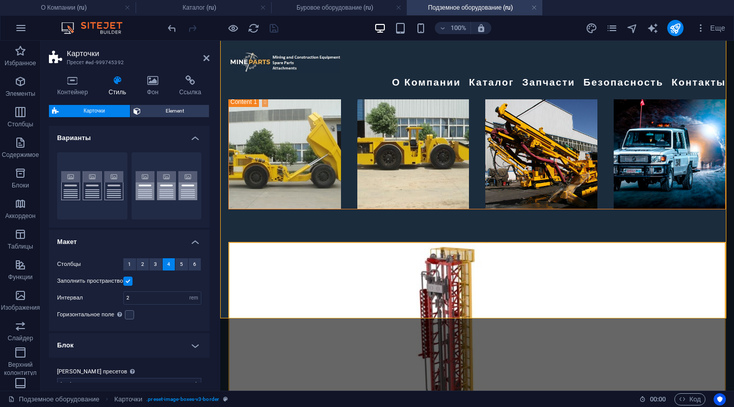
click at [126, 280] on label at bounding box center [127, 281] width 9 height 9
click at [0, 0] on input "Заполнить пространство" at bounding box center [0, 0] width 0 height 0
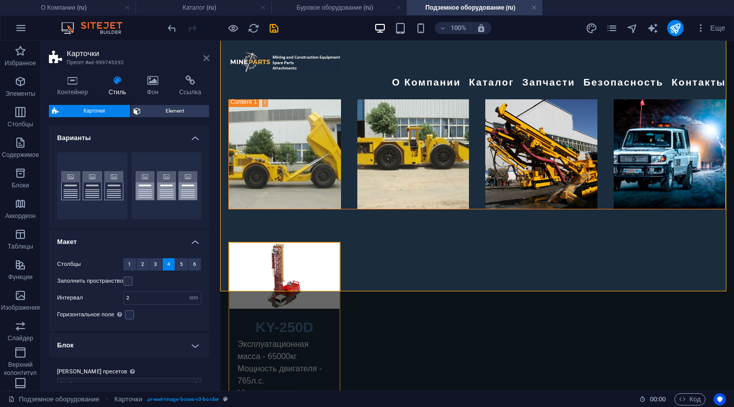
click at [208, 56] on icon at bounding box center [206, 58] width 6 height 8
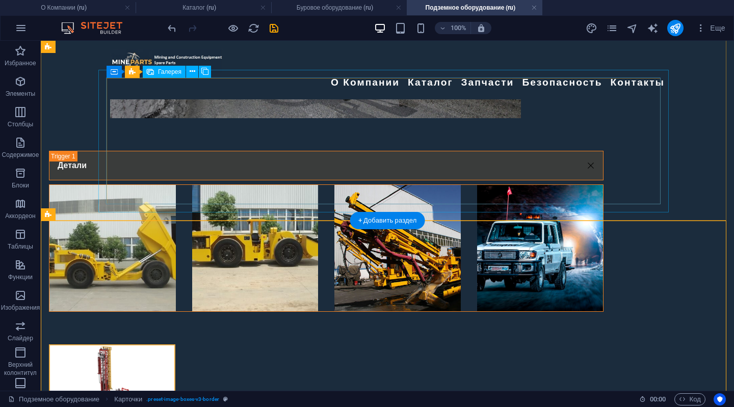
scroll to position [357, 0]
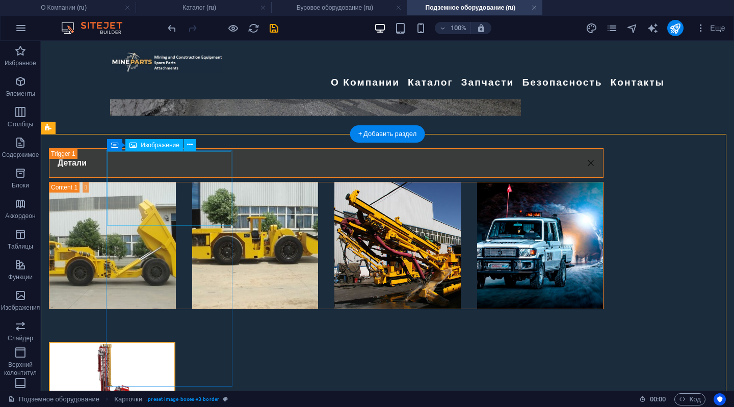
click at [174, 343] on figure at bounding box center [112, 380] width 124 height 75
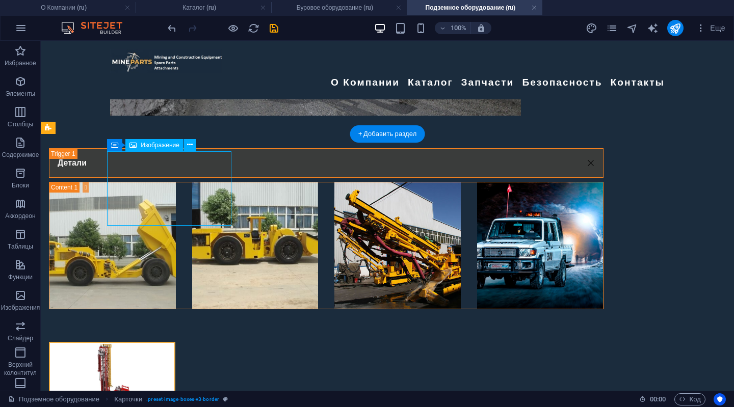
click at [174, 343] on figure at bounding box center [112, 380] width 124 height 75
select select "%"
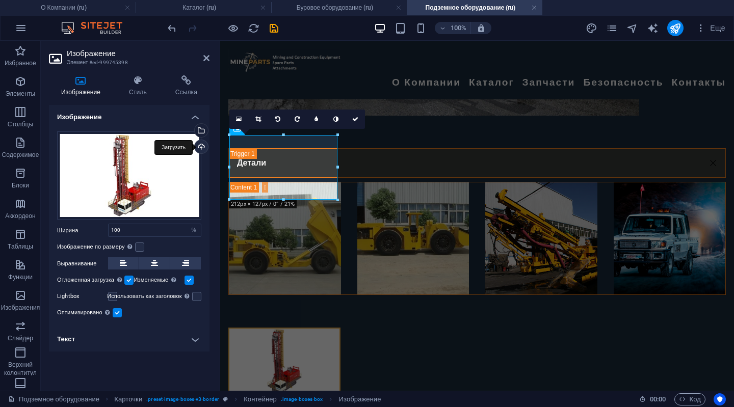
click at [198, 146] on div "Загрузить" at bounding box center [200, 147] width 15 height 15
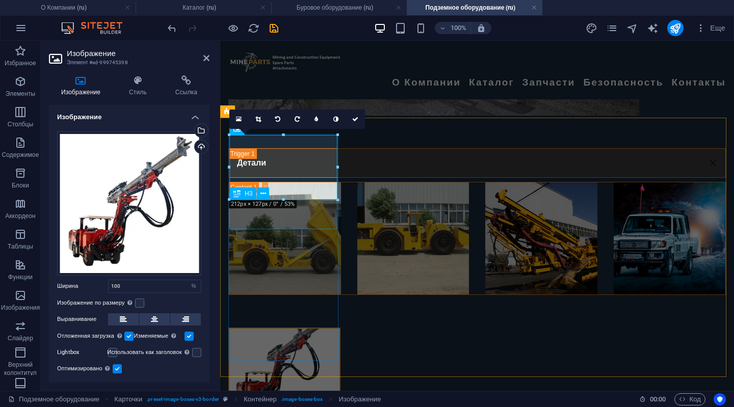
drag, startPoint x: 503, startPoint y: 241, endPoint x: 284, endPoint y: 210, distance: 221.7
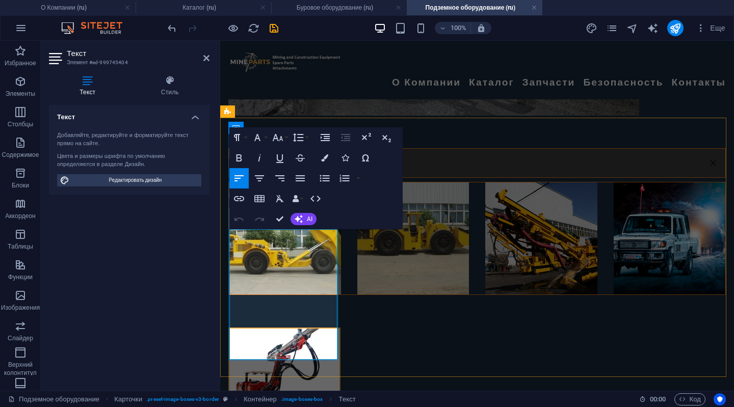
drag, startPoint x: 326, startPoint y: 331, endPoint x: 234, endPoint y: 236, distance: 132.3
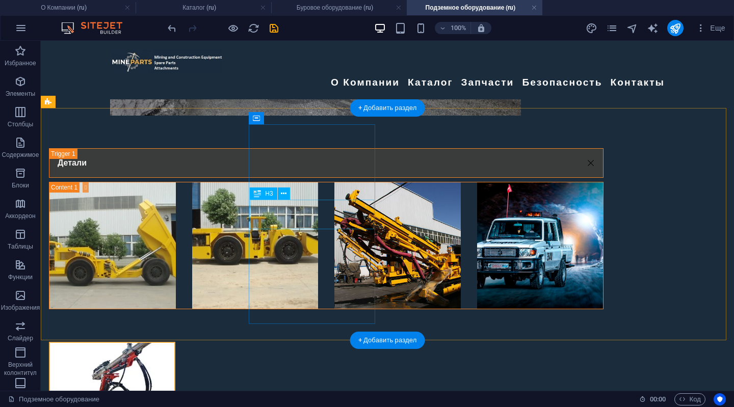
scroll to position [382, 0]
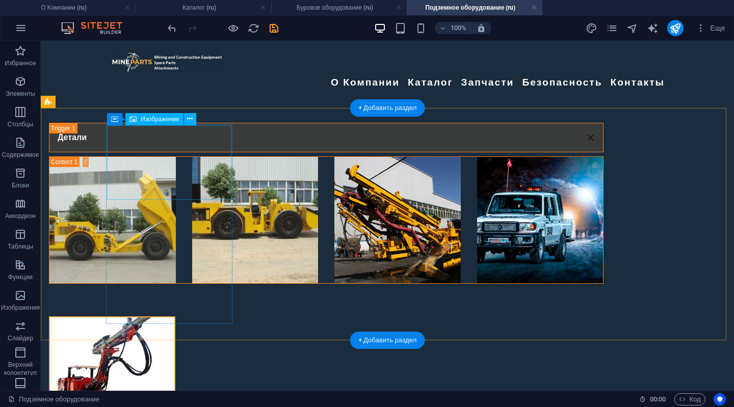
click at [174, 317] on figure at bounding box center [112, 354] width 124 height 74
select select "%"
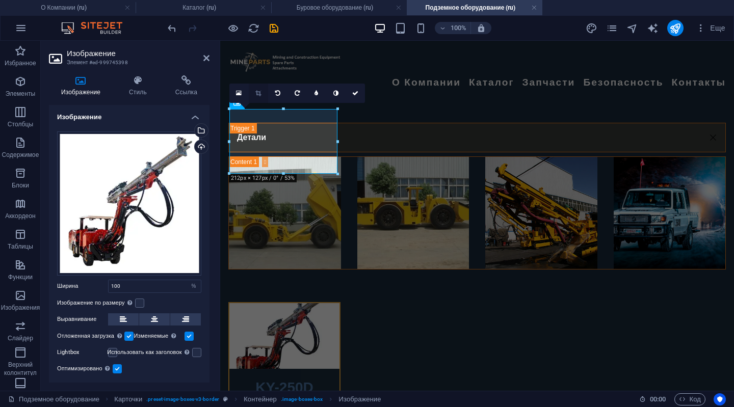
click at [255, 89] on link at bounding box center [258, 93] width 19 height 19
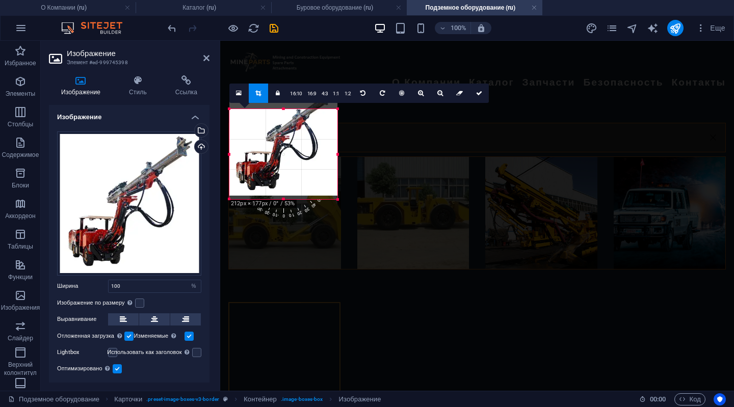
drag, startPoint x: 284, startPoint y: 174, endPoint x: 279, endPoint y: 199, distance: 26.0
click at [279, 199] on div at bounding box center [283, 200] width 108 height 4
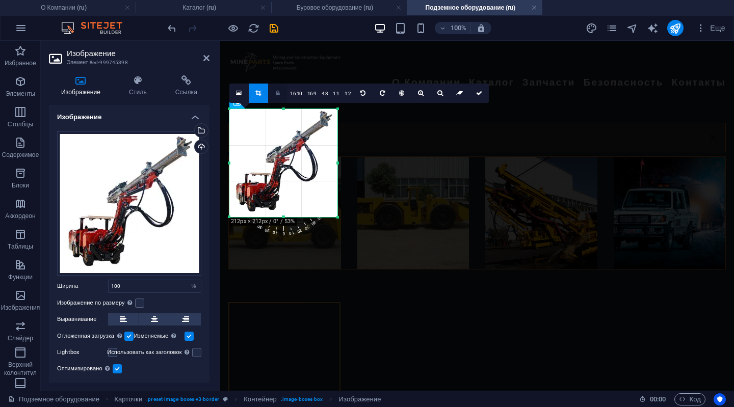
drag, startPoint x: 283, startPoint y: 95, endPoint x: 285, endPoint y: 84, distance: 11.4
click at [285, 109] on div "180 170 160 150 140 130 120 110 100 90 80 70 60 50 40 30 20 10 0 -10 -20 -30 -4…" at bounding box center [283, 163] width 108 height 108
click at [475, 88] on link at bounding box center [478, 93] width 19 height 19
type input "212"
select select "px"
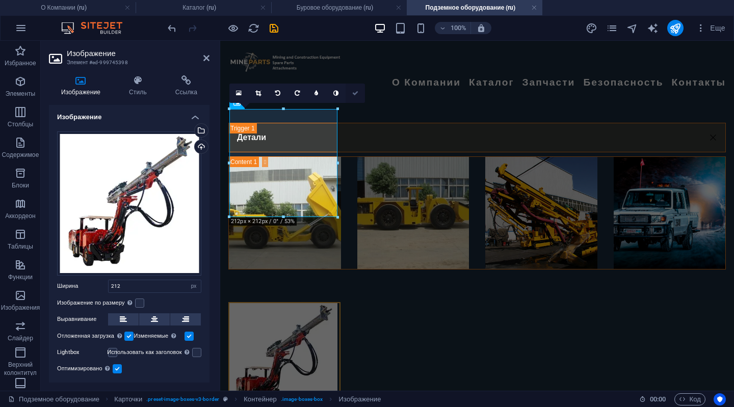
click at [357, 90] on icon at bounding box center [355, 93] width 6 height 6
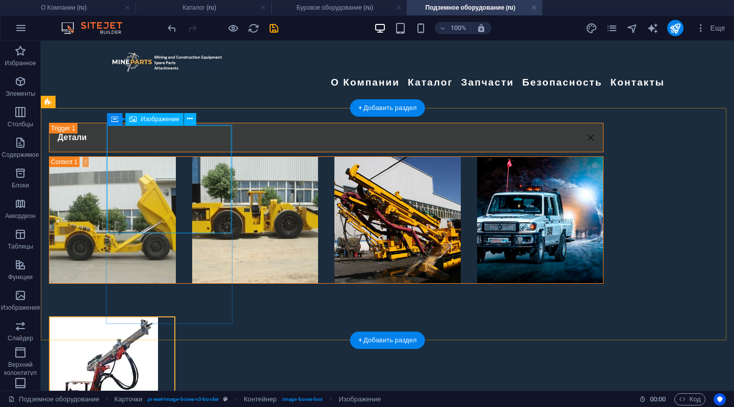
click at [160, 317] on figure at bounding box center [112, 371] width 124 height 108
select select "px"
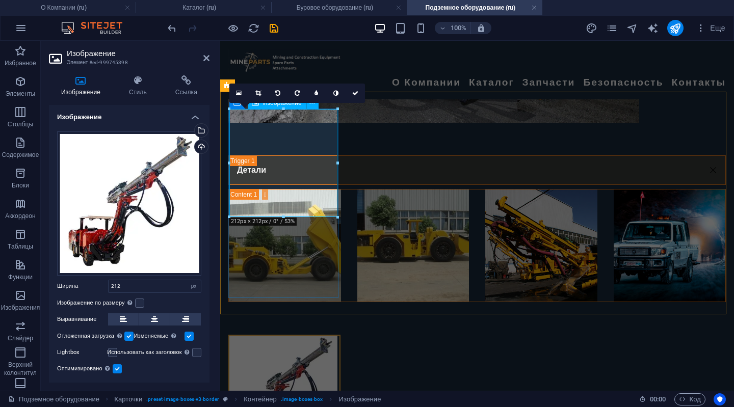
scroll to position [331, 0]
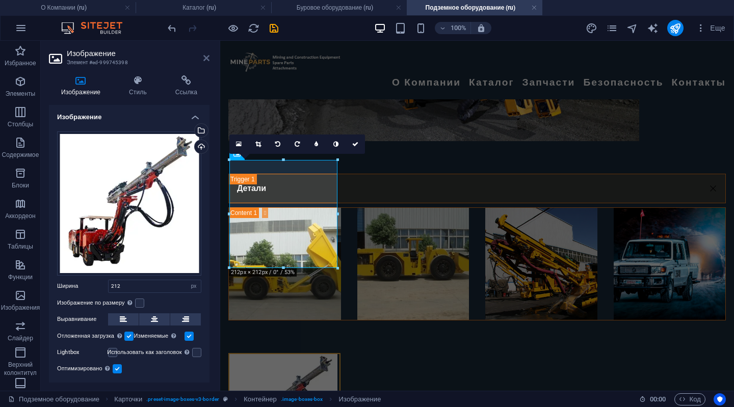
click at [208, 56] on icon at bounding box center [206, 58] width 6 height 8
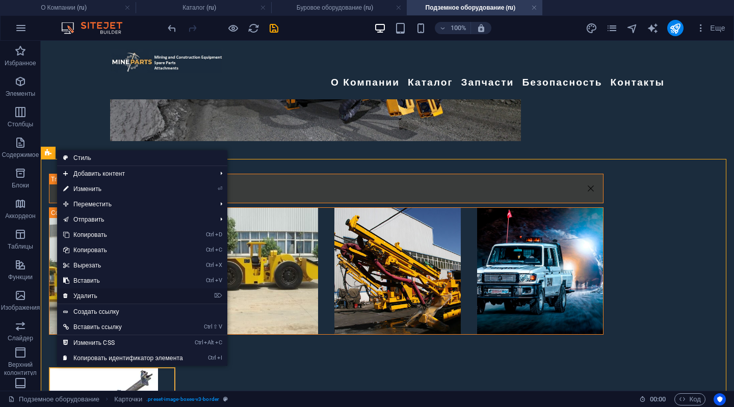
click at [78, 291] on link "⌦ Удалить" at bounding box center [123, 295] width 132 height 15
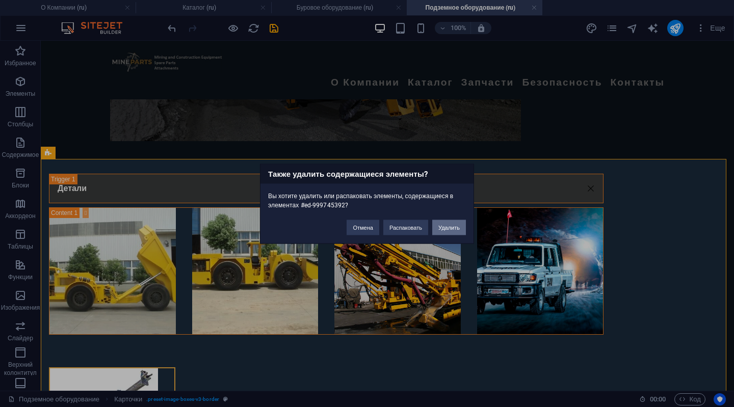
click at [444, 227] on button "Удалить" at bounding box center [449, 227] width 34 height 15
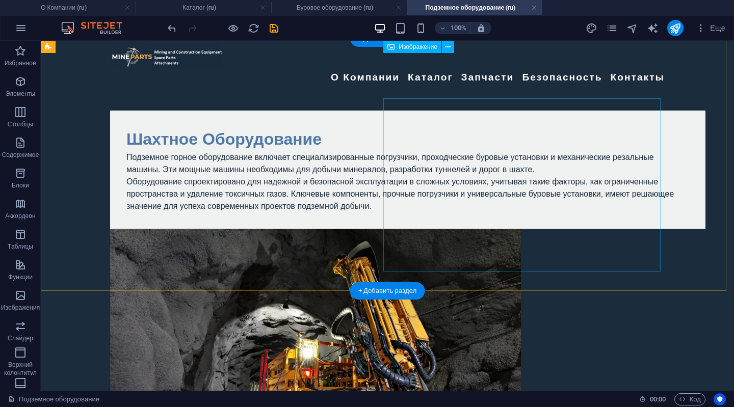
scroll to position [0, 0]
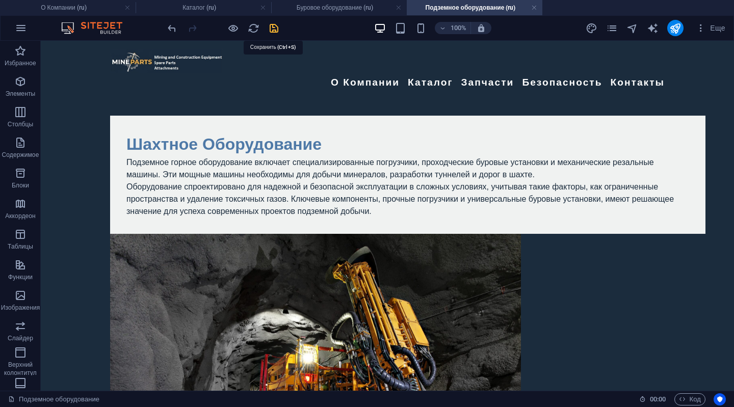
click at [276, 29] on icon "save" at bounding box center [274, 28] width 12 height 12
checkbox input "false"
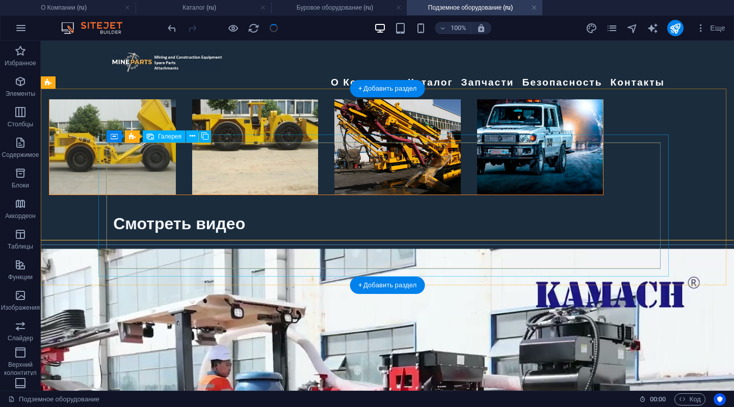
scroll to position [204, 0]
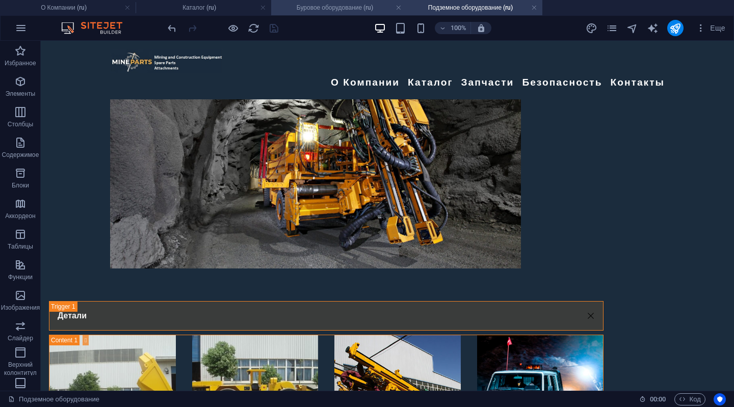
click at [331, 7] on h4 "Буровое оборудование (ru)" at bounding box center [339, 7] width 136 height 11
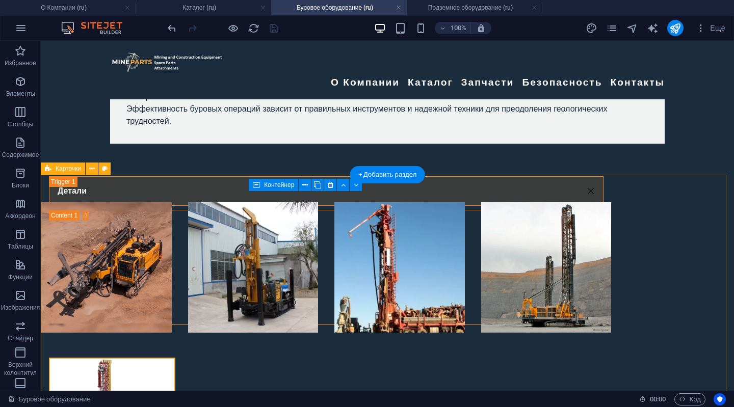
scroll to position [307, 0]
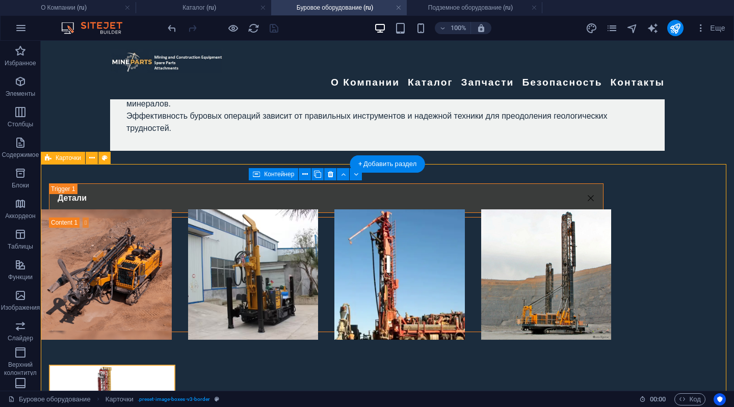
select select "rem"
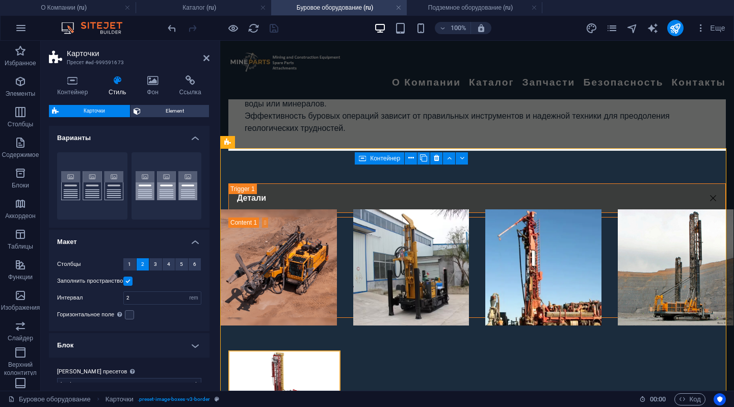
click at [130, 282] on label at bounding box center [127, 281] width 9 height 9
click at [0, 0] on input "Заполнить пространство" at bounding box center [0, 0] width 0 height 0
click at [140, 265] on button "2" at bounding box center [143, 264] width 13 height 12
click at [130, 279] on label at bounding box center [127, 281] width 9 height 9
click at [0, 0] on input "Заполнить пространство" at bounding box center [0, 0] width 0 height 0
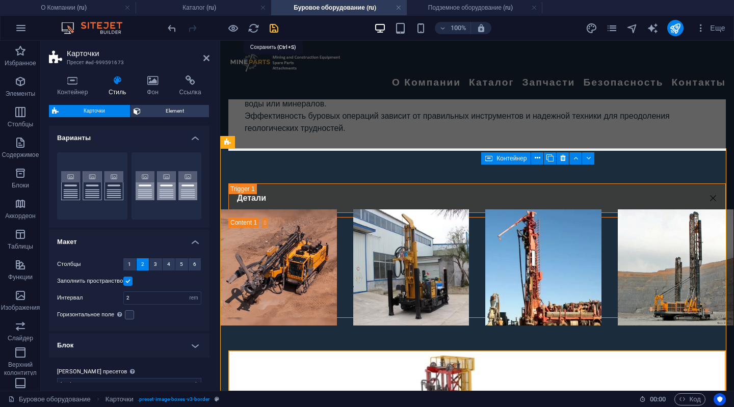
click at [274, 23] on icon "save" at bounding box center [274, 28] width 12 height 12
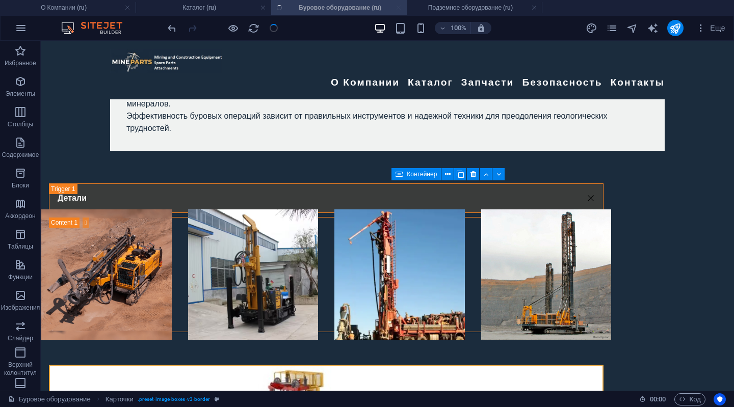
checkbox input "false"
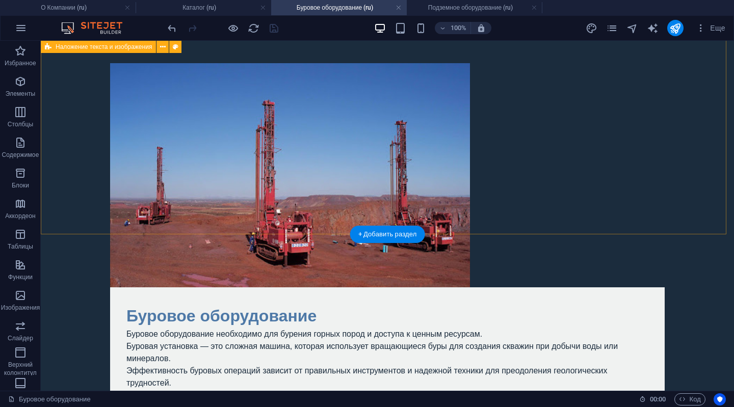
scroll to position [0, 0]
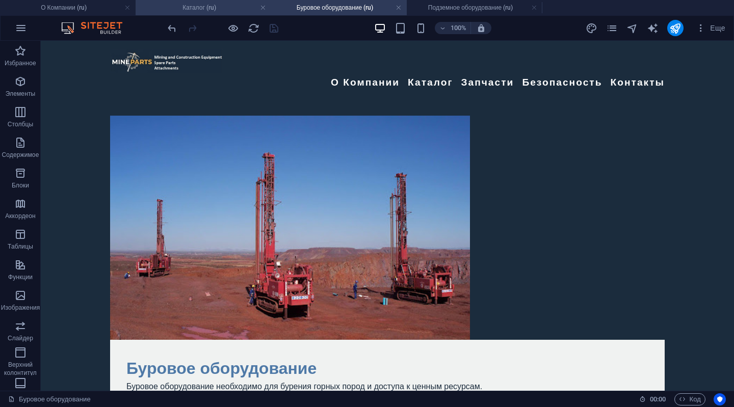
click at [195, 9] on h4 "Каталог (ru)" at bounding box center [204, 7] width 136 height 11
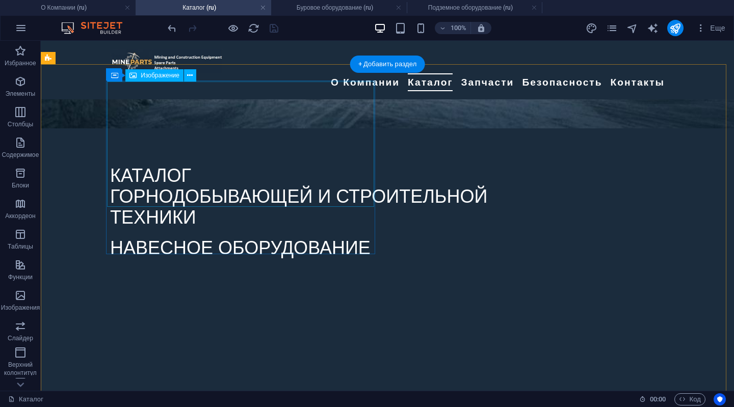
scroll to position [310, 0]
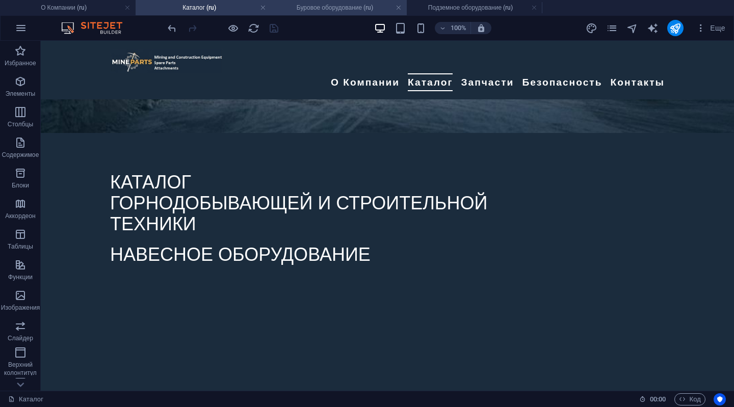
click at [335, 2] on h4 "Буровое оборудование (ru)" at bounding box center [339, 7] width 136 height 11
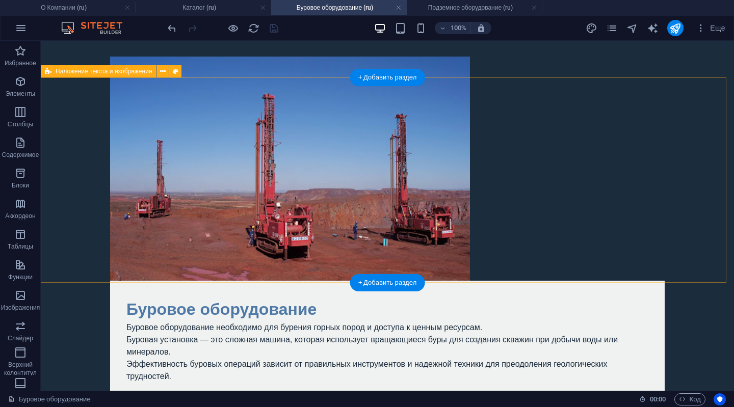
scroll to position [0, 0]
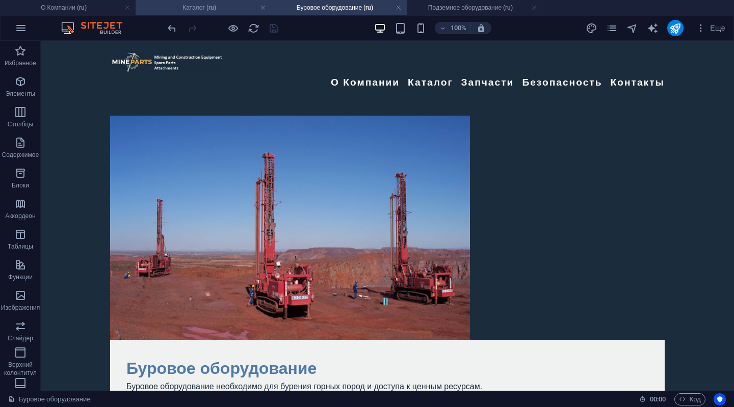
click at [189, 7] on h4 "Каталог (ru)" at bounding box center [204, 7] width 136 height 11
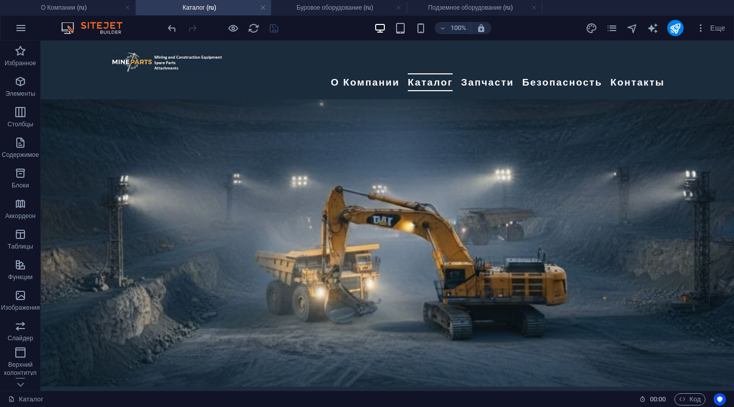
scroll to position [310, 0]
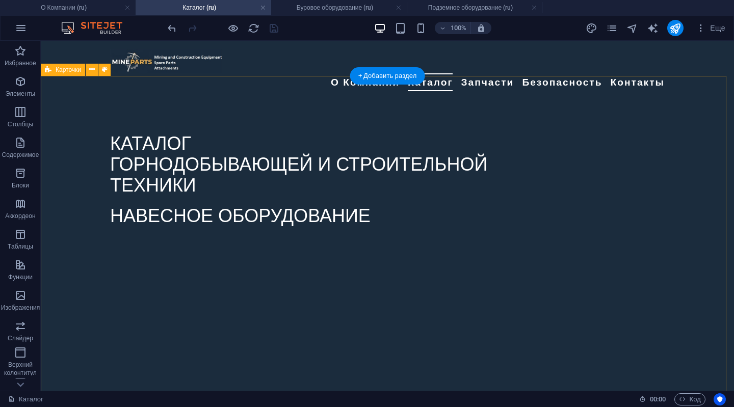
select select "rem"
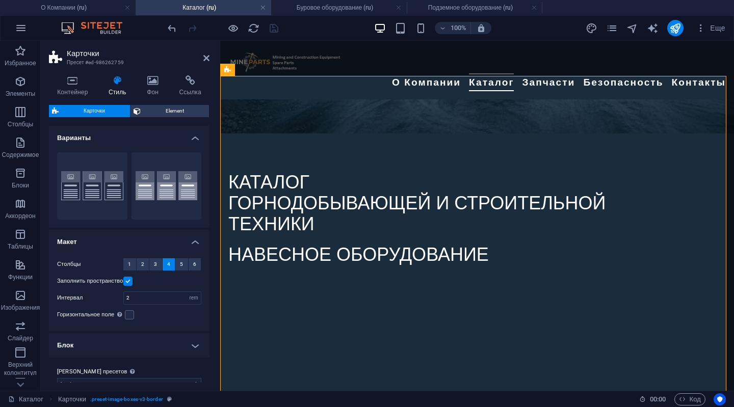
click at [127, 281] on label at bounding box center [127, 281] width 9 height 9
click at [0, 0] on input "Заполнить пространство" at bounding box center [0, 0] width 0 height 0
click at [164, 261] on button "4" at bounding box center [169, 264] width 13 height 12
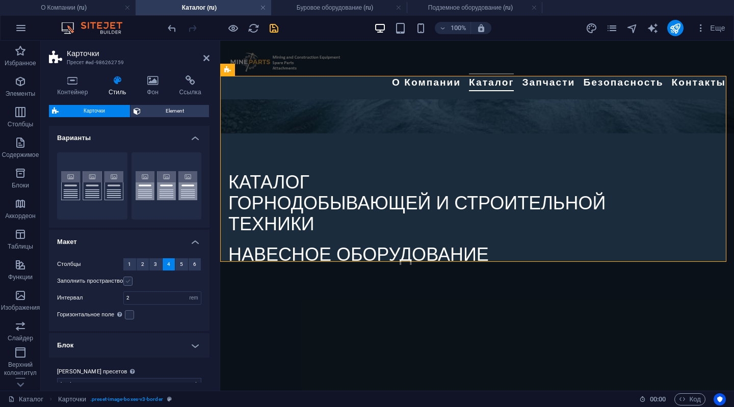
click at [129, 282] on label at bounding box center [127, 281] width 9 height 9
click at [0, 0] on input "Заполнить пространство" at bounding box center [0, 0] width 0 height 0
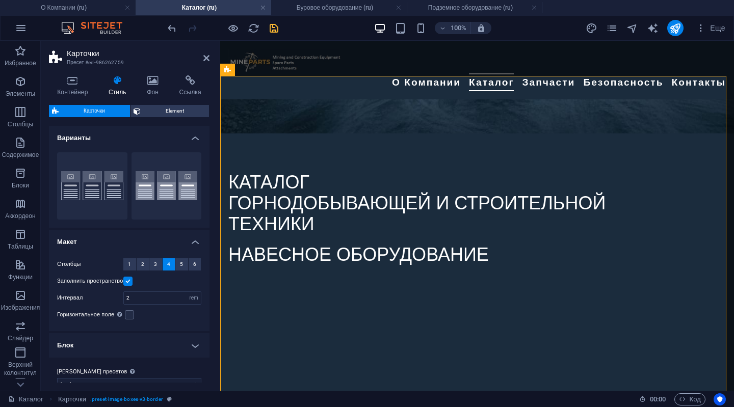
click at [128, 282] on label at bounding box center [127, 281] width 9 height 9
click at [0, 0] on input "Заполнить пространство" at bounding box center [0, 0] width 0 height 0
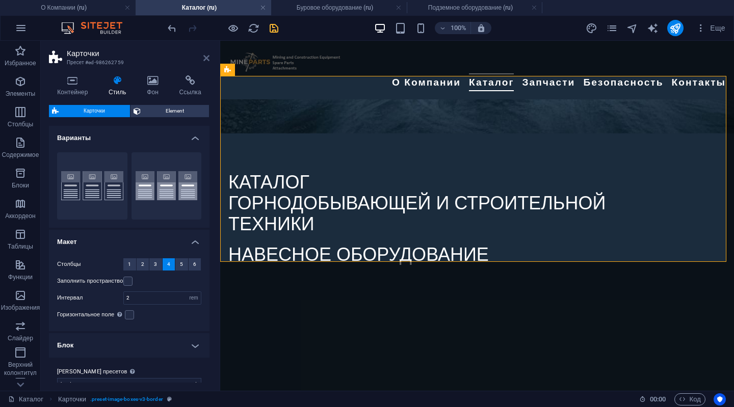
click at [207, 56] on icon at bounding box center [206, 58] width 6 height 8
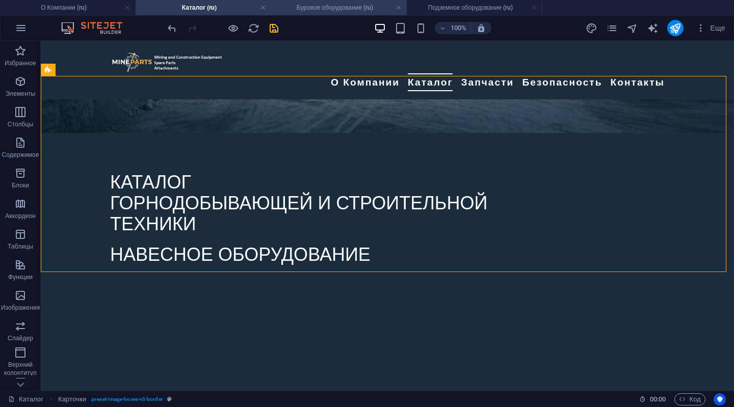
click at [313, 10] on h4 "Буровое оборудование (ru)" at bounding box center [339, 7] width 136 height 11
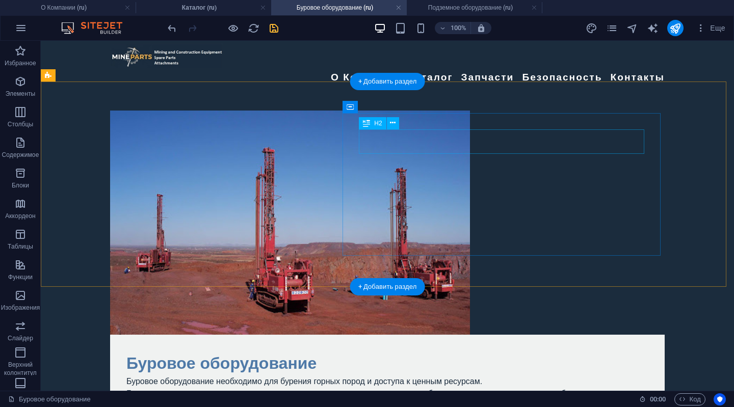
scroll to position [0, 0]
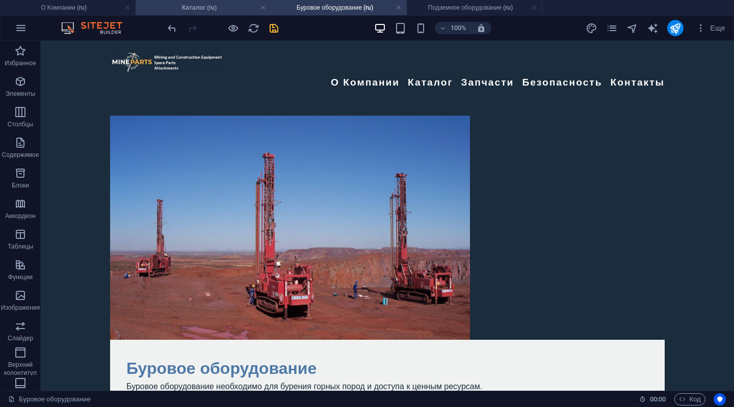
click at [211, 13] on li "Каталог (ru)" at bounding box center [204, 7] width 136 height 15
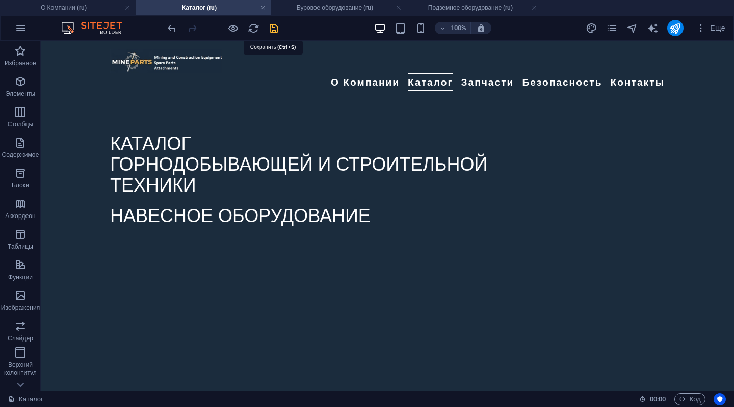
click at [273, 25] on icon "save" at bounding box center [274, 28] width 12 height 12
checkbox input "false"
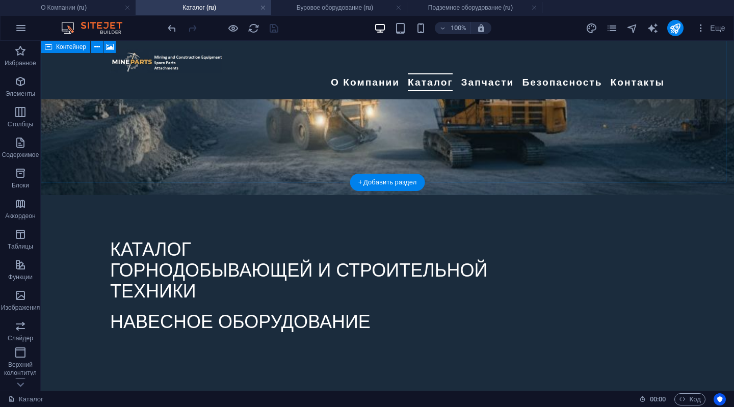
scroll to position [255, 0]
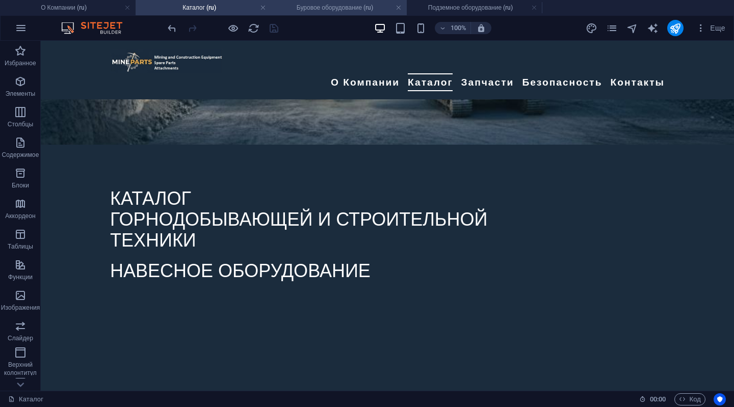
click at [305, 10] on h4 "Буровое оборудование (ru)" at bounding box center [339, 7] width 136 height 11
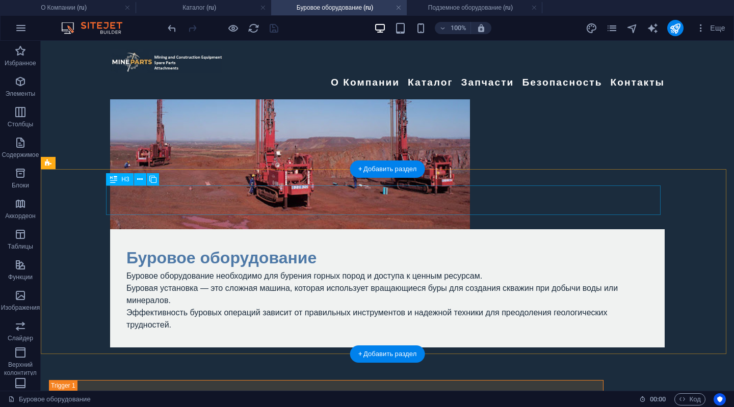
scroll to position [51, 0]
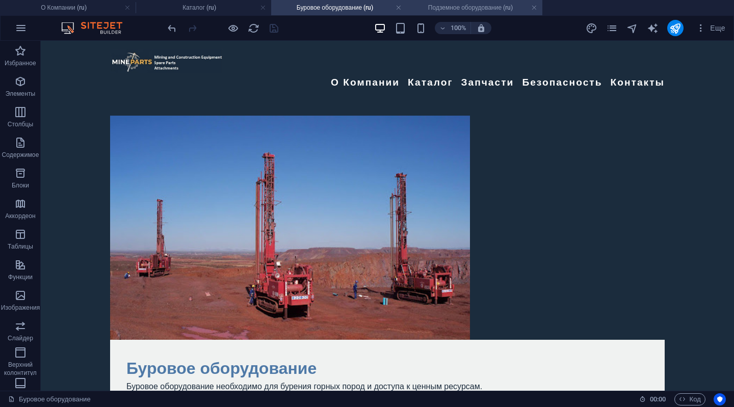
click at [450, 4] on h4 "Подземное оборудование (ru)" at bounding box center [475, 7] width 136 height 11
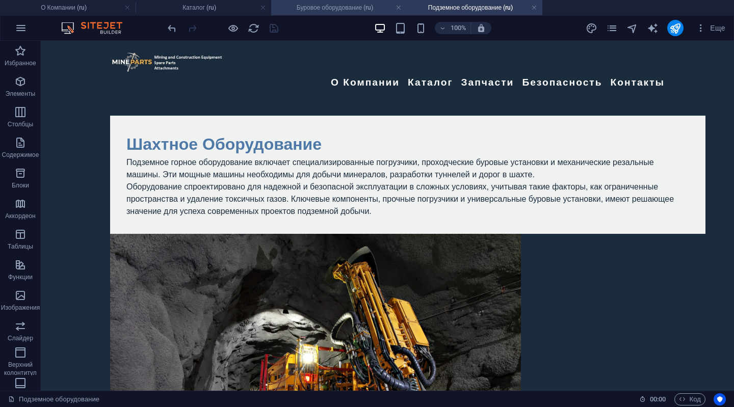
click at [323, 12] on h4 "Буровое оборудование (ru)" at bounding box center [339, 7] width 136 height 11
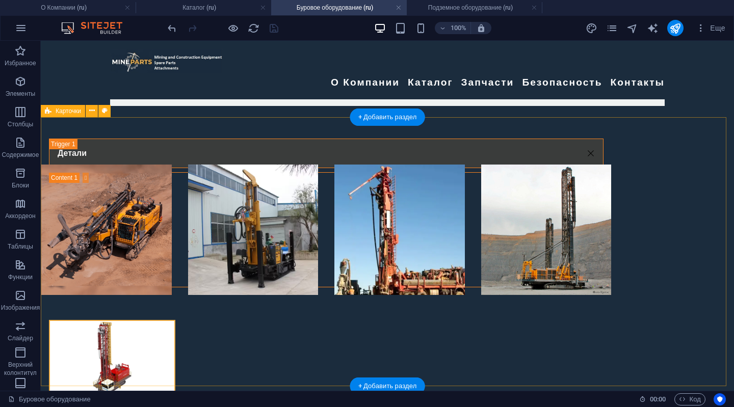
scroll to position [357, 0]
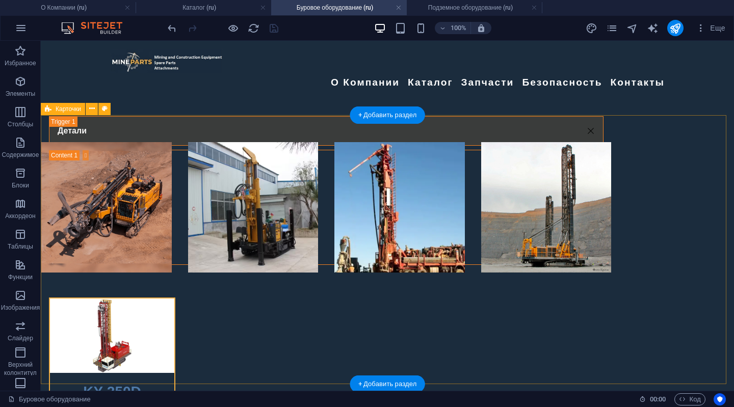
select select "rem"
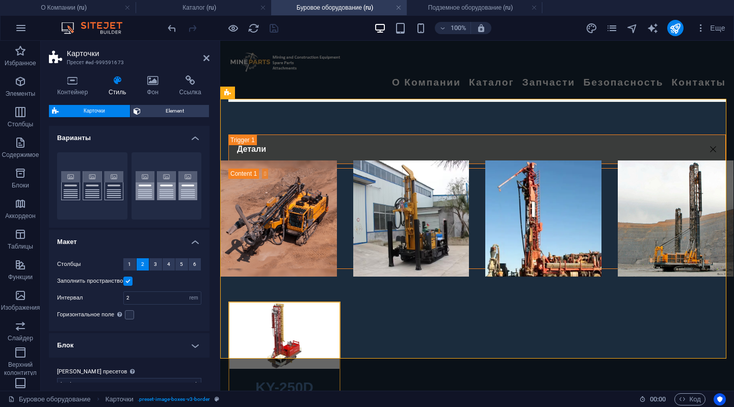
scroll to position [15, 0]
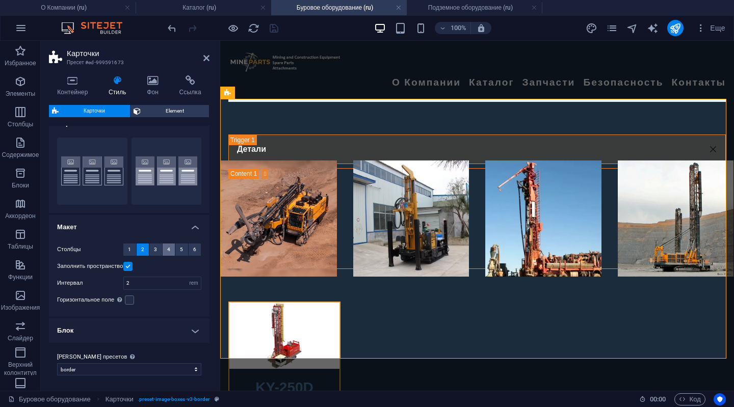
click at [171, 250] on button "4" at bounding box center [169, 250] width 13 height 12
click at [141, 249] on span "2" at bounding box center [142, 250] width 3 height 12
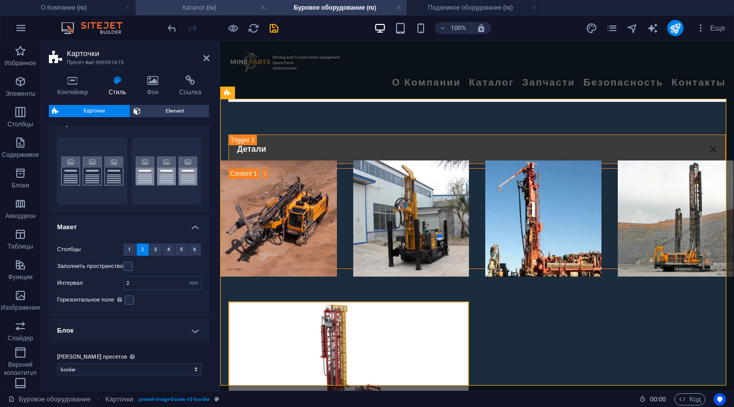
click at [209, 4] on h4 "Каталог (ru)" at bounding box center [204, 7] width 136 height 11
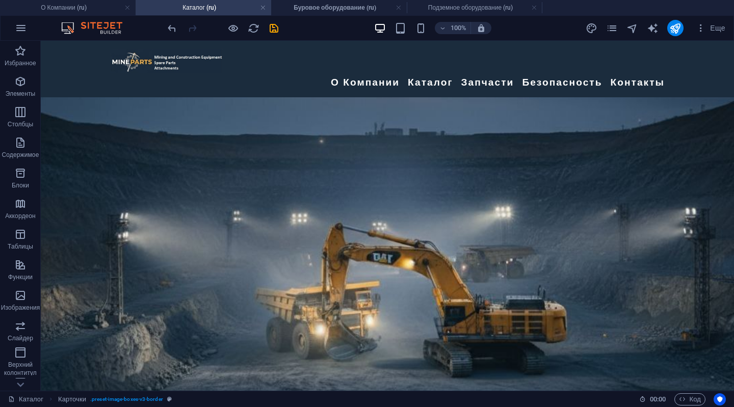
scroll to position [0, 0]
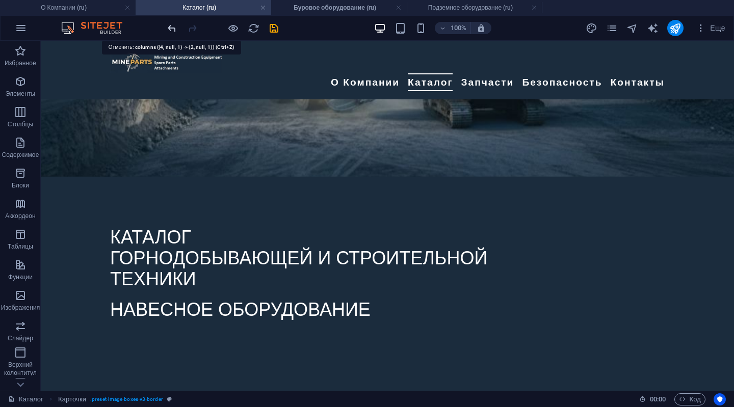
click at [169, 27] on icon "undo" at bounding box center [172, 28] width 12 height 12
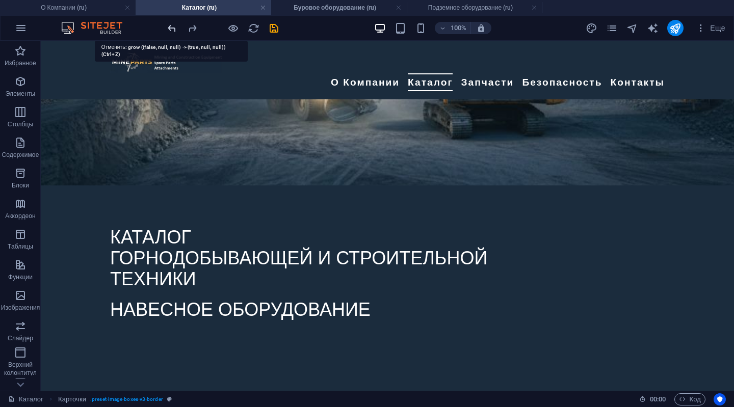
click at [169, 27] on icon "undo" at bounding box center [172, 28] width 12 height 12
click at [190, 26] on icon "redo" at bounding box center [192, 28] width 12 height 12
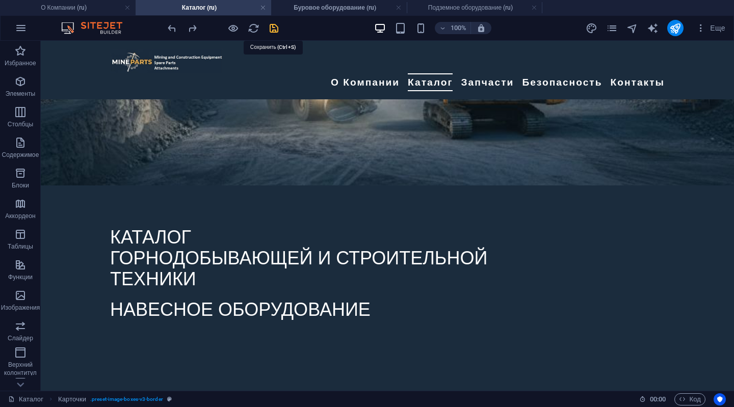
click at [271, 26] on icon "save" at bounding box center [274, 28] width 12 height 12
checkbox input "false"
click at [320, 11] on h4 "Буровое оборудование (ru)" at bounding box center [339, 7] width 136 height 11
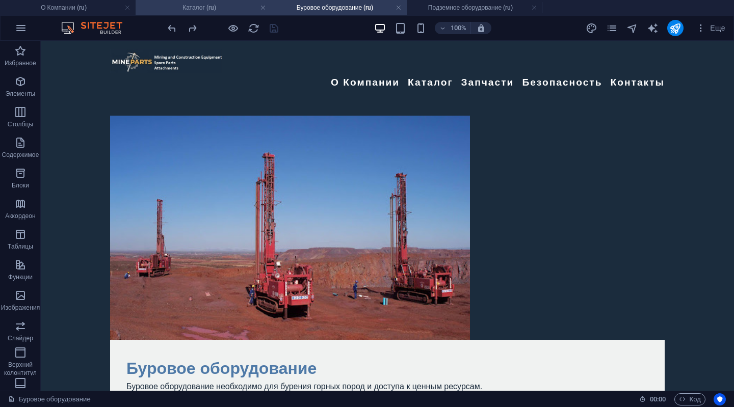
click at [220, 4] on h4 "Каталог (ru)" at bounding box center [204, 7] width 136 height 11
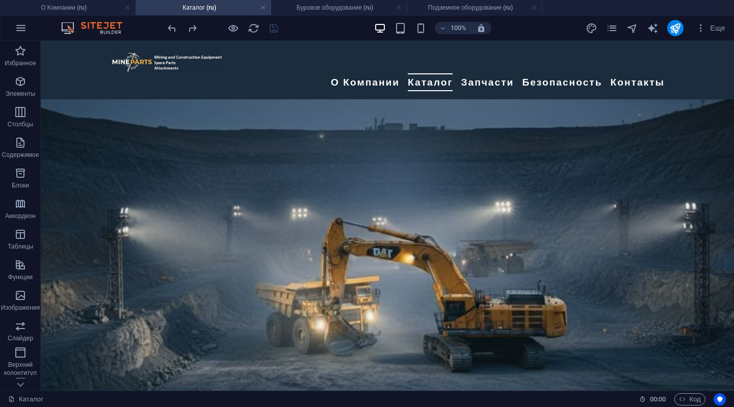
scroll to position [255, 0]
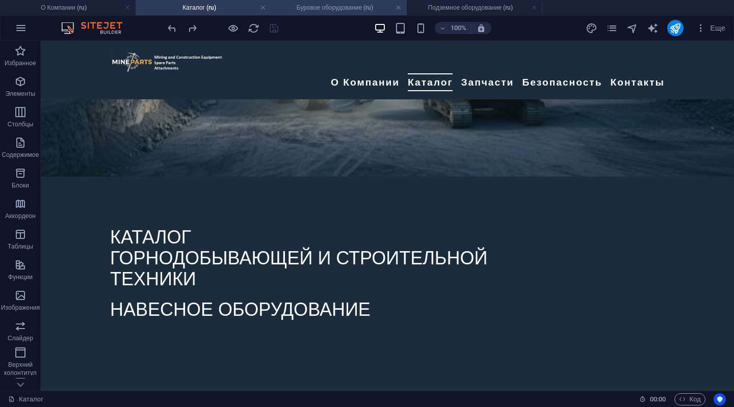
click at [325, 3] on h4 "Буровое оборудование (ru)" at bounding box center [339, 7] width 136 height 11
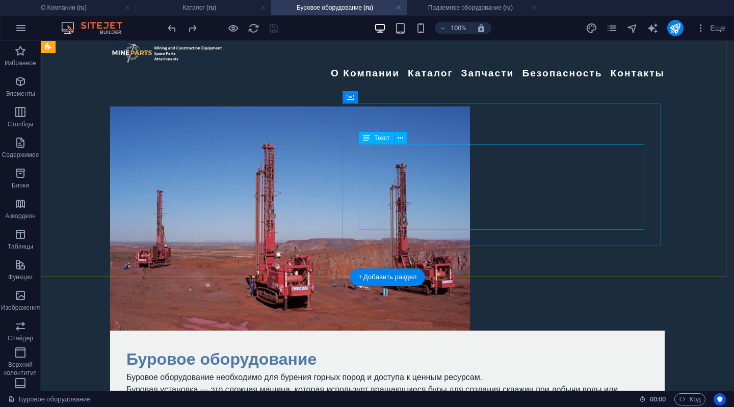
scroll to position [0, 0]
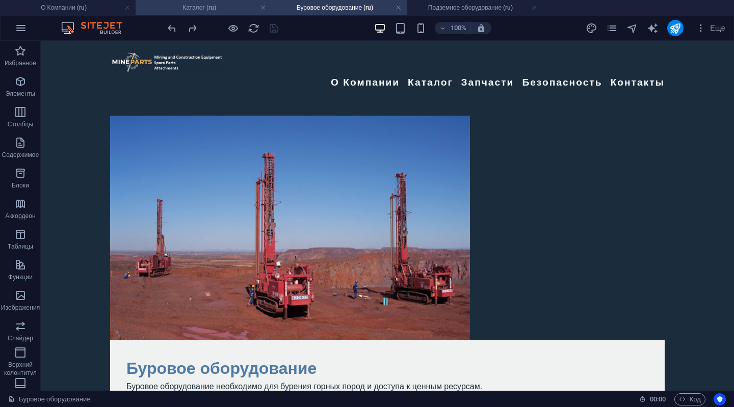
click at [201, 9] on h4 "Каталог (ru)" at bounding box center [204, 7] width 136 height 11
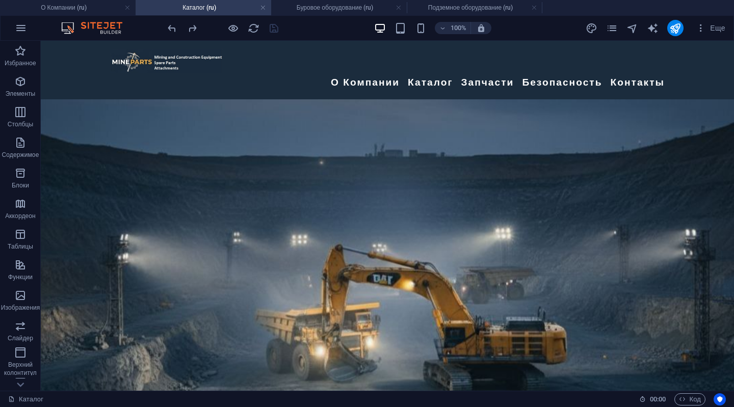
scroll to position [255, 0]
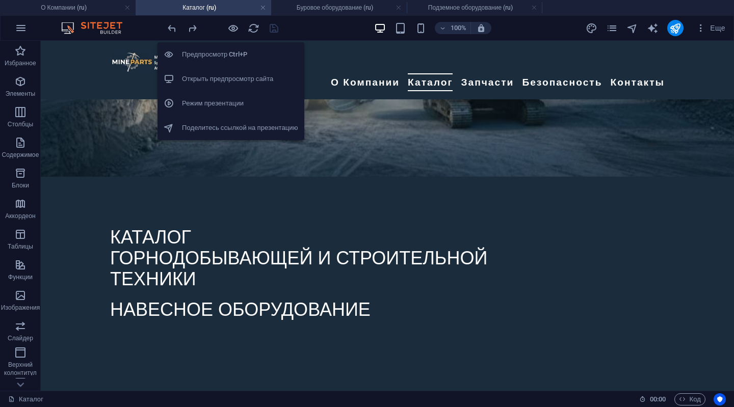
click at [214, 83] on h6 "Открыть предпросмотр сайта" at bounding box center [240, 79] width 116 height 12
click at [230, 27] on icon "button" at bounding box center [233, 28] width 12 height 12
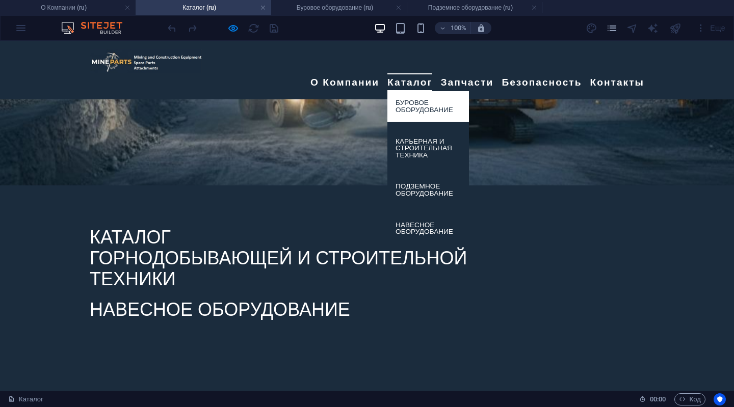
click at [423, 91] on link "Буровое оборудование" at bounding box center [428, 106] width 82 height 30
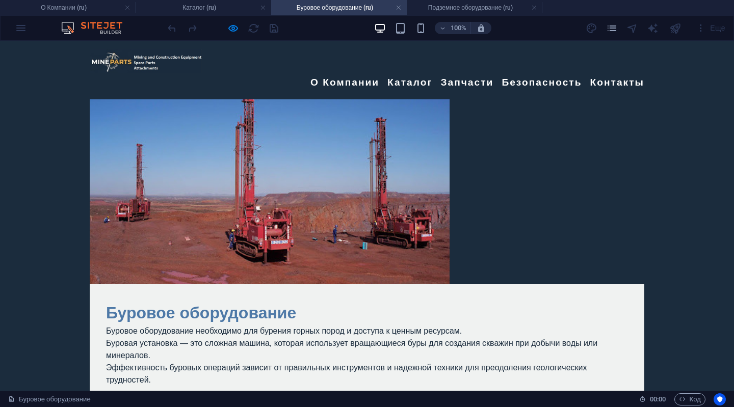
scroll to position [51, 0]
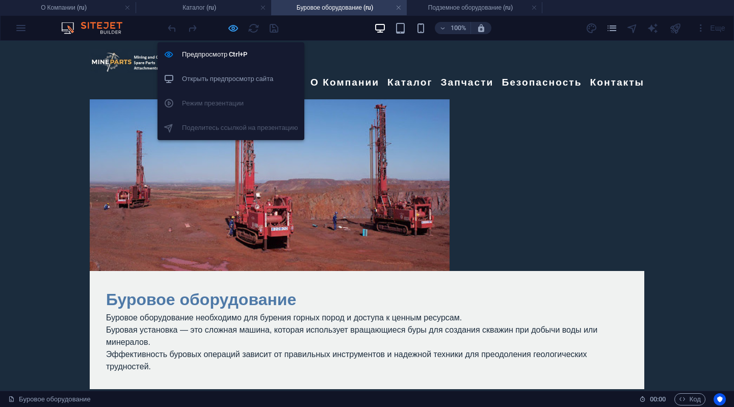
click at [232, 25] on icon "button" at bounding box center [233, 28] width 12 height 12
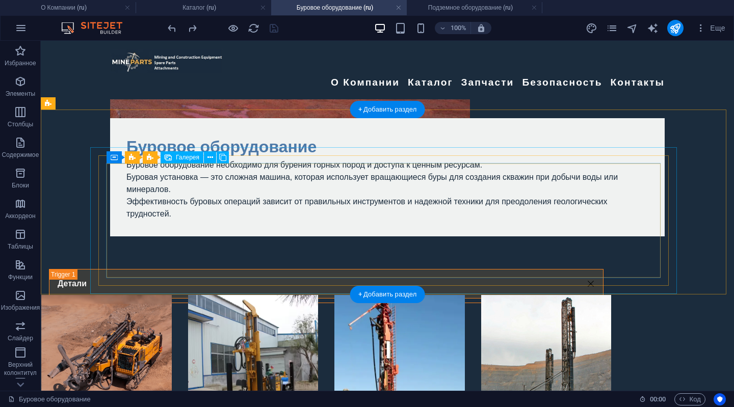
scroll to position [153, 0]
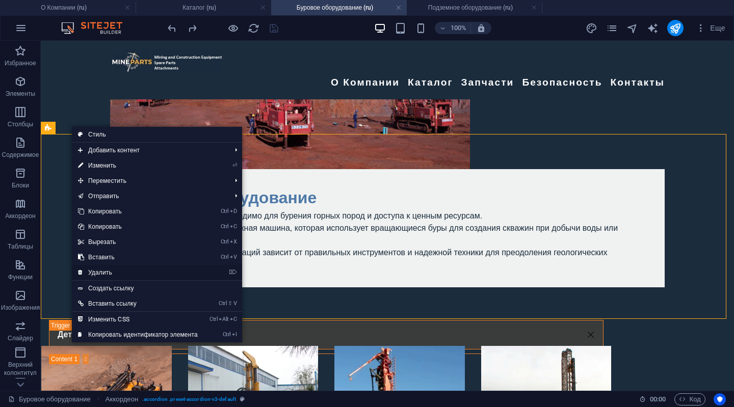
click at [98, 272] on link "⌦ Удалить" at bounding box center [138, 272] width 132 height 15
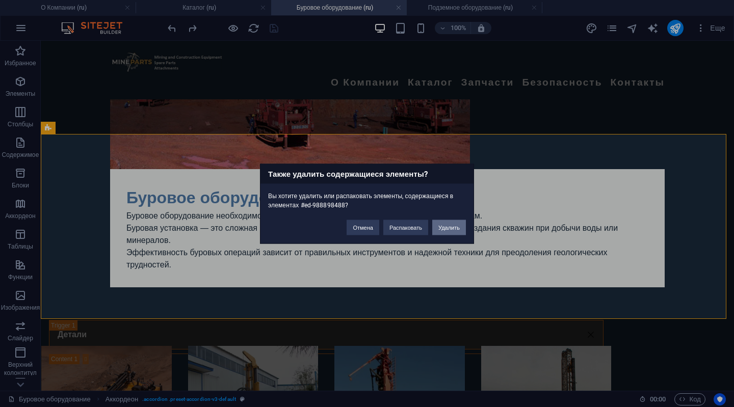
click at [453, 224] on button "Удалить" at bounding box center [449, 227] width 34 height 15
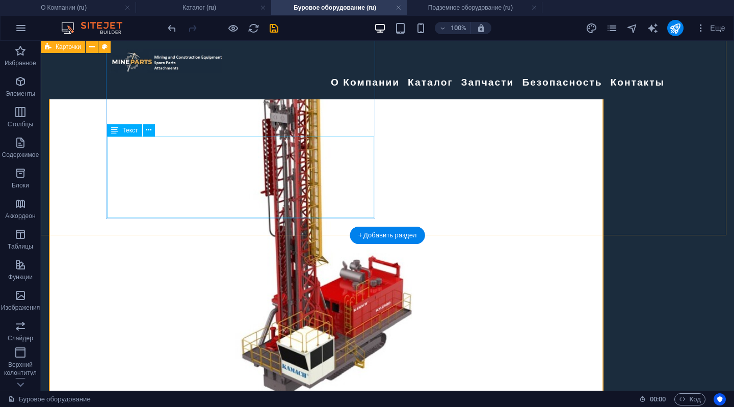
scroll to position [408, 0]
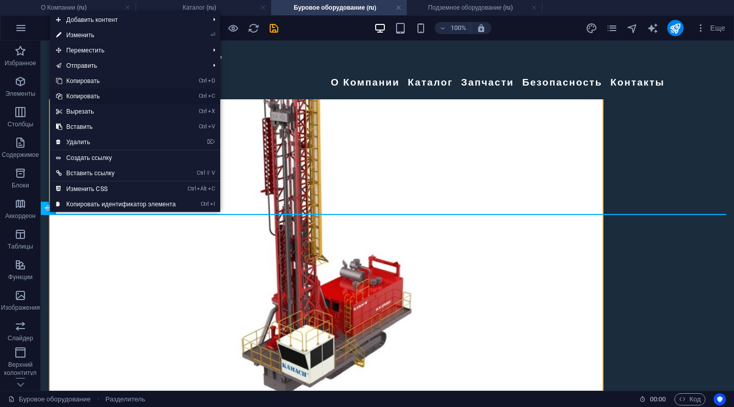
click at [87, 95] on link "Ctrl C Копировать" at bounding box center [116, 96] width 132 height 15
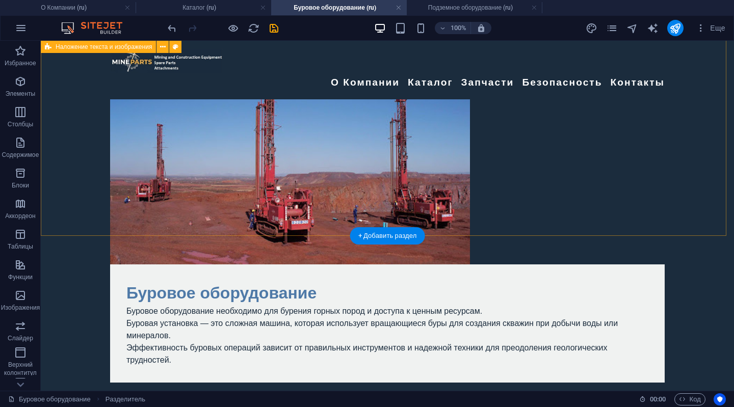
scroll to position [51, 0]
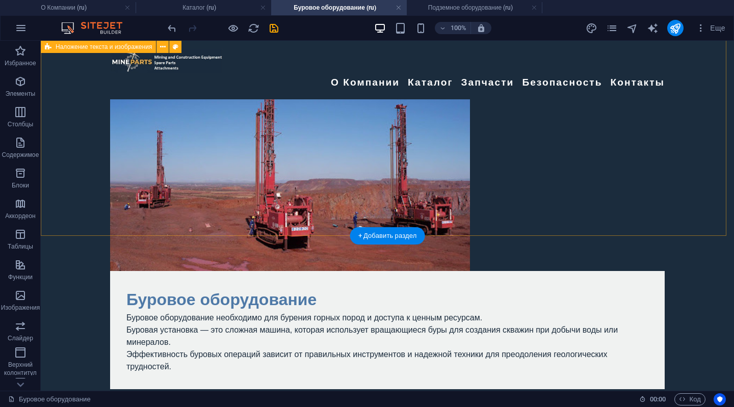
click at [76, 204] on div "Буровое оборудование Буровое оборудование необходимо для бурения горных пород и…" at bounding box center [387, 198] width 693 height 416
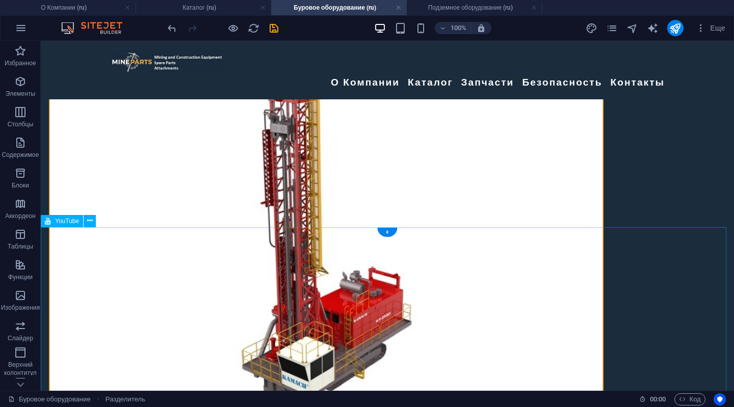
scroll to position [408, 0]
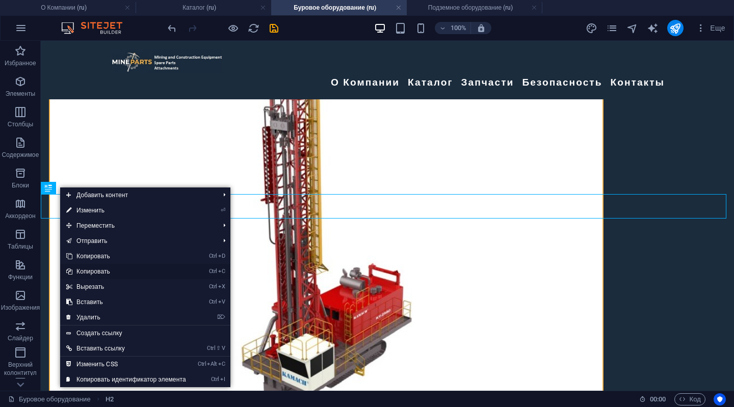
click at [86, 270] on link "Ctrl C Копировать" at bounding box center [126, 271] width 132 height 15
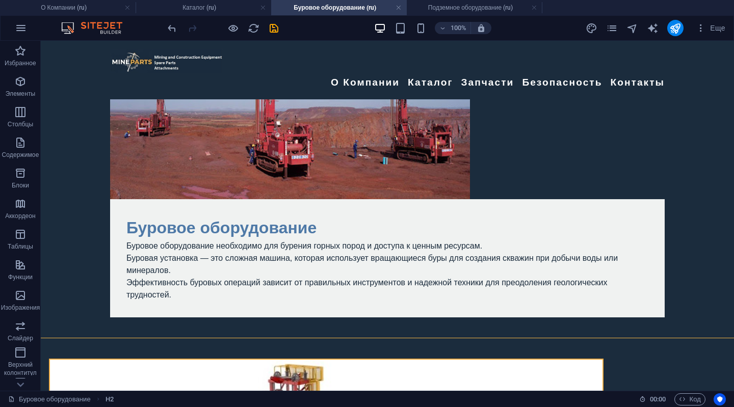
scroll to position [51, 0]
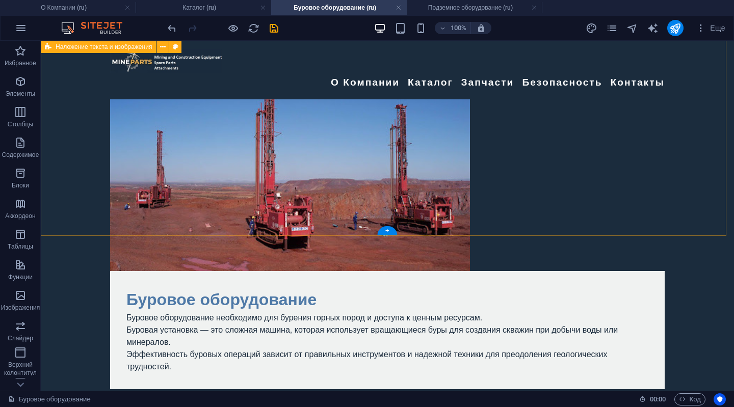
click at [91, 211] on div "Буровое оборудование Буровое оборудование необходимо для бурения горных пород и…" at bounding box center [387, 198] width 693 height 416
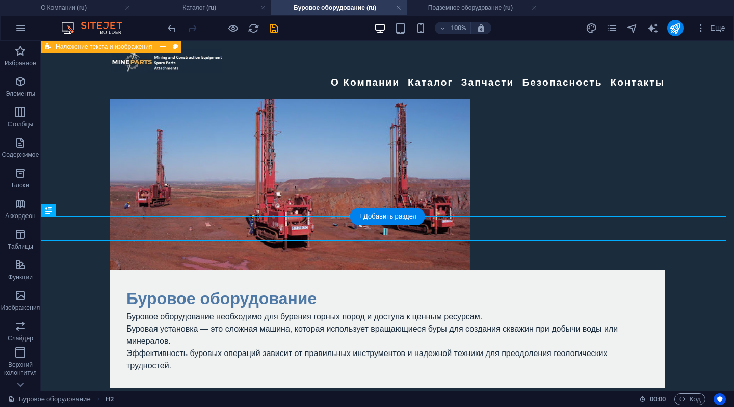
scroll to position [70, 0]
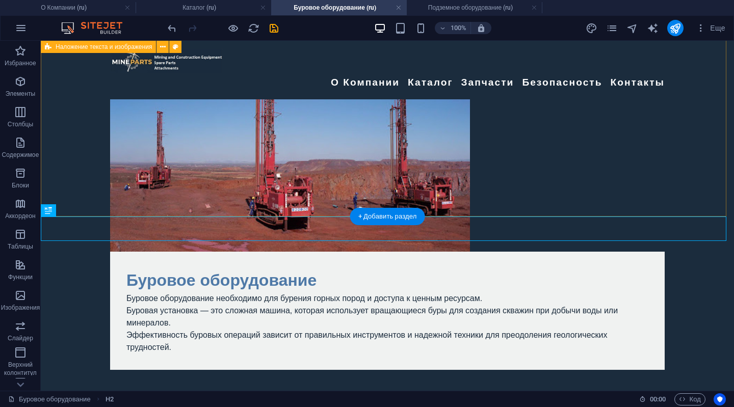
click at [696, 129] on div "Буровое оборудование Буровое оборудование необходимо для бурения горных пород и…" at bounding box center [387, 178] width 693 height 416
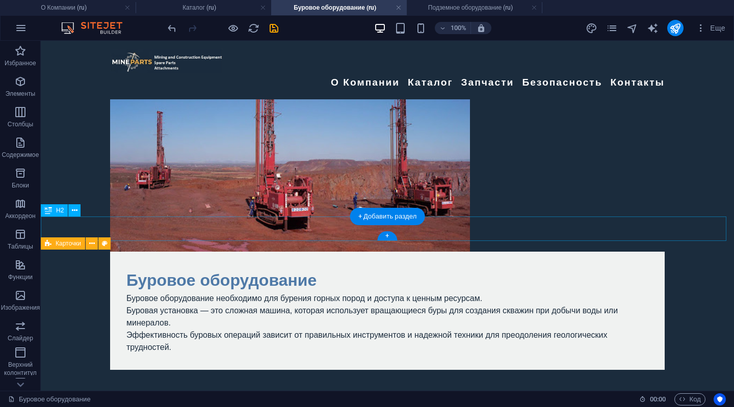
click at [470, 386] on div "Буровые установки вращательного бурения" at bounding box center [387, 398] width 693 height 24
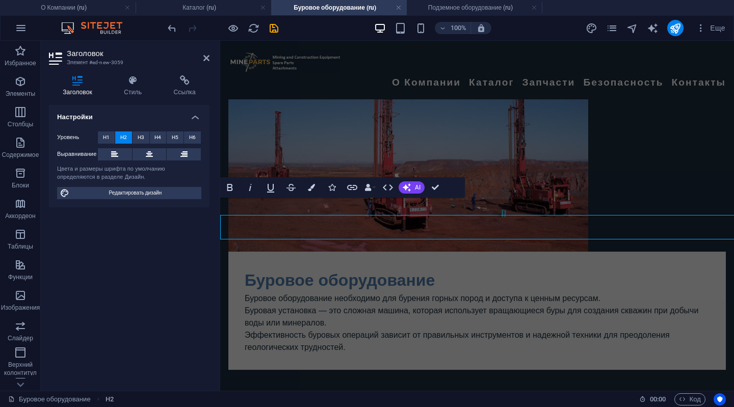
scroll to position [71, 0]
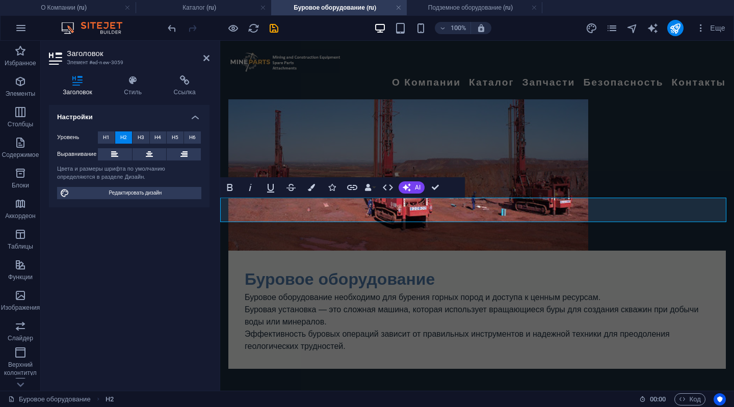
click at [653, 388] on span "Буровые установки вращательного бурения" at bounding box center [473, 397] width 363 height 18
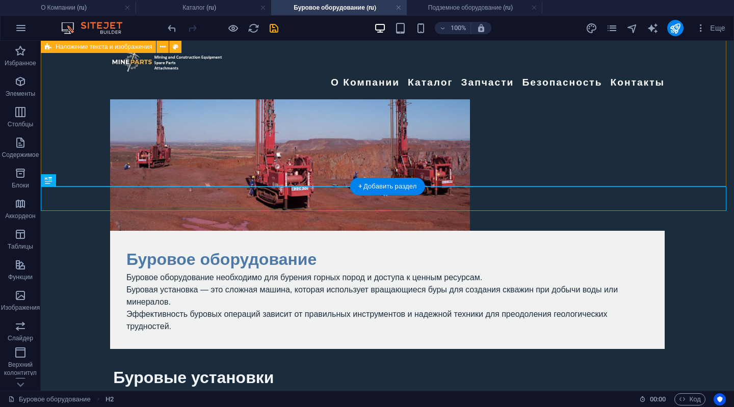
scroll to position [90, 0]
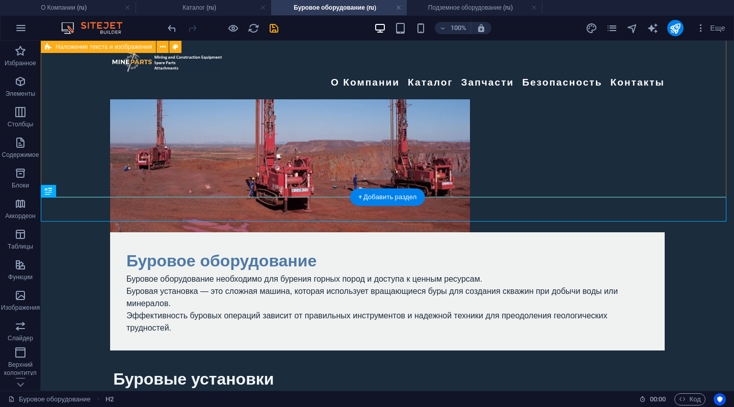
click at [709, 162] on div "Буровое оборудование Буровое оборудование необходимо для бурения горных пород и…" at bounding box center [387, 159] width 693 height 416
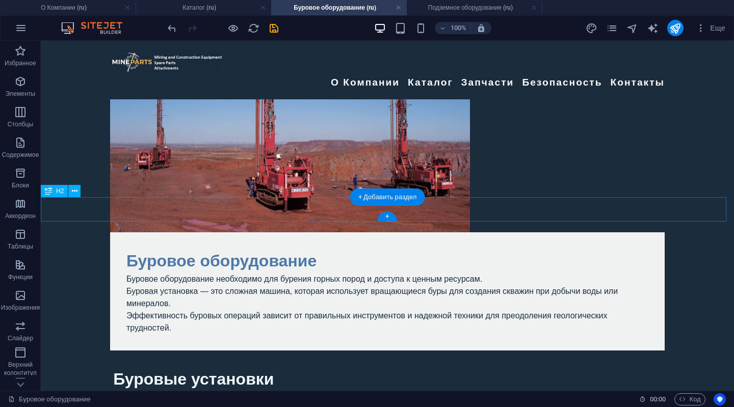
click at [273, 367] on div "Буровые установки" at bounding box center [387, 379] width 693 height 24
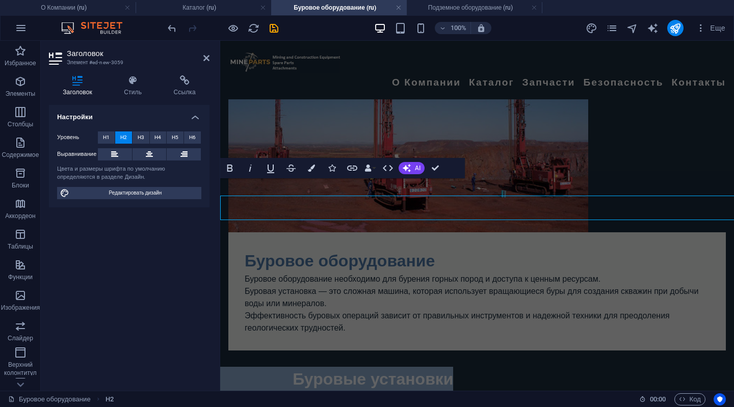
scroll to position [91, 0]
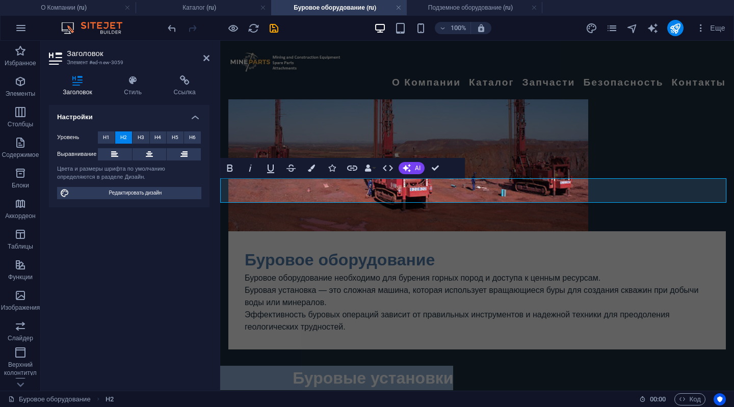
click at [465, 366] on h2 "Буровые установки" at bounding box center [477, 378] width 514 height 24
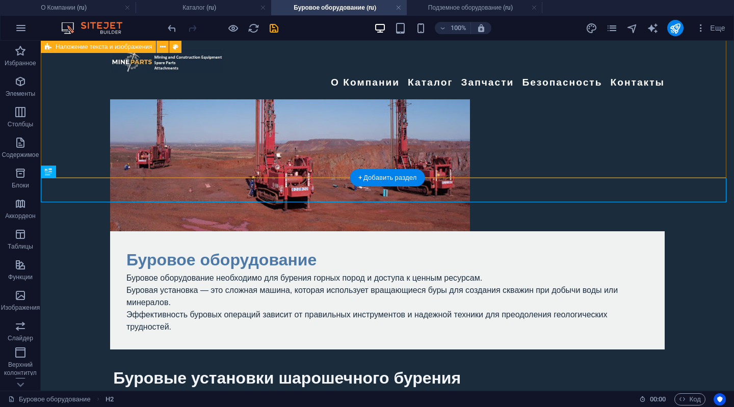
scroll to position [109, 0]
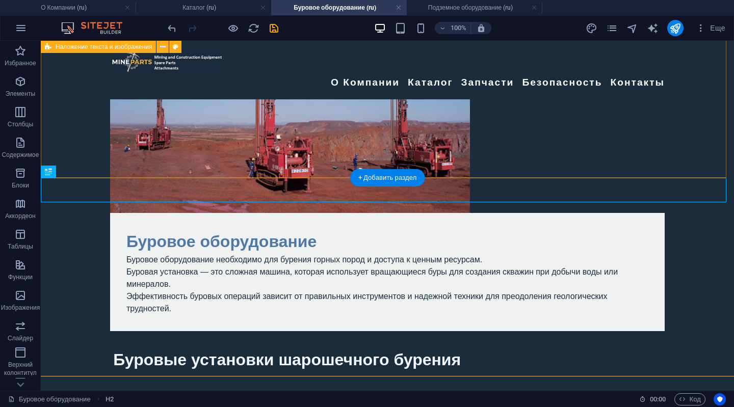
click at [703, 142] on div "Буровое оборудование Буровое оборудование необходимо для бурения горных пород и…" at bounding box center [387, 140] width 693 height 416
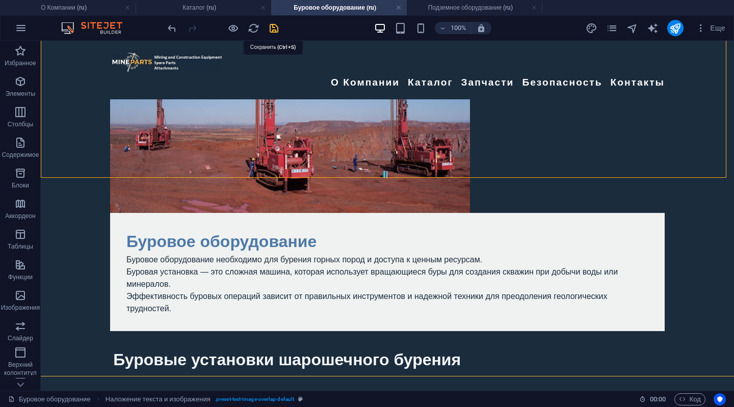
click at [277, 25] on icon "save" at bounding box center [274, 28] width 12 height 12
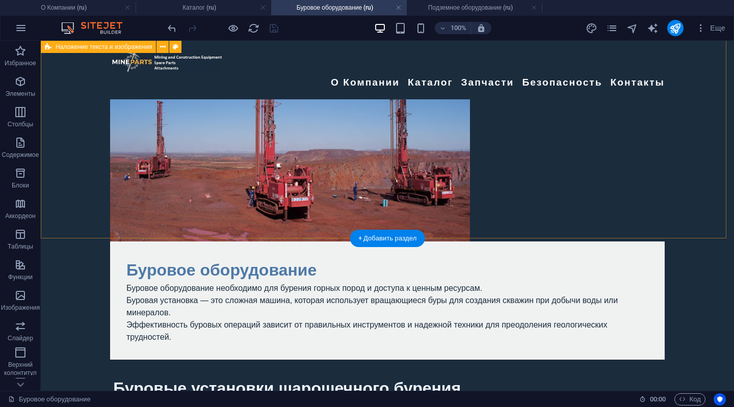
scroll to position [0, 0]
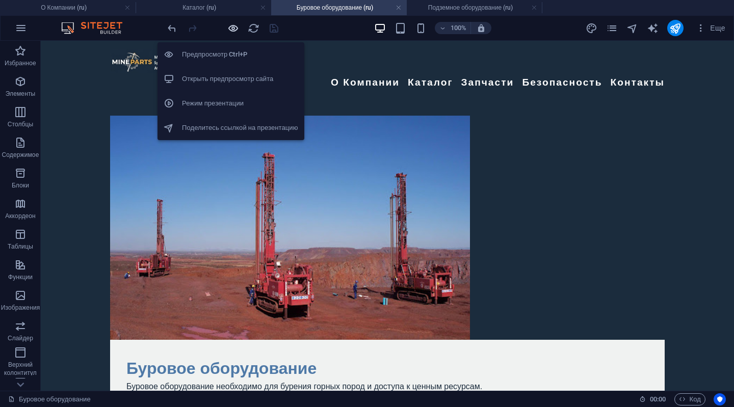
click at [231, 29] on icon "button" at bounding box center [233, 28] width 12 height 12
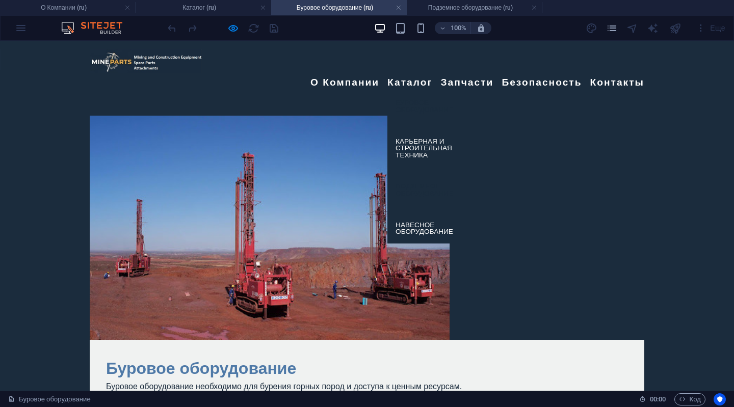
click at [414, 175] on link "Подземное оборудование" at bounding box center [428, 190] width 82 height 30
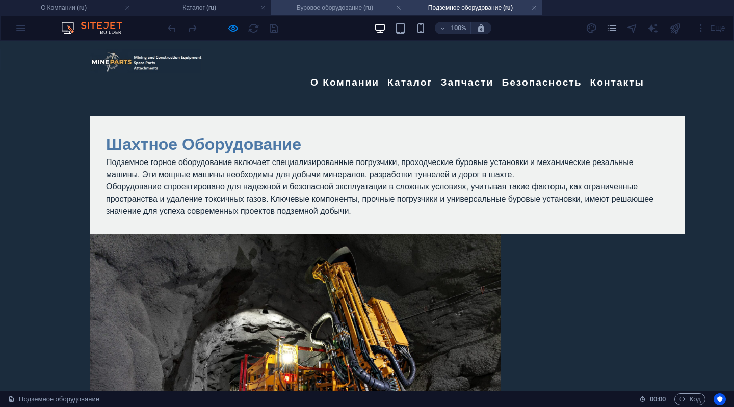
click at [330, 9] on h4 "Буровое оборудование (ru)" at bounding box center [339, 7] width 136 height 11
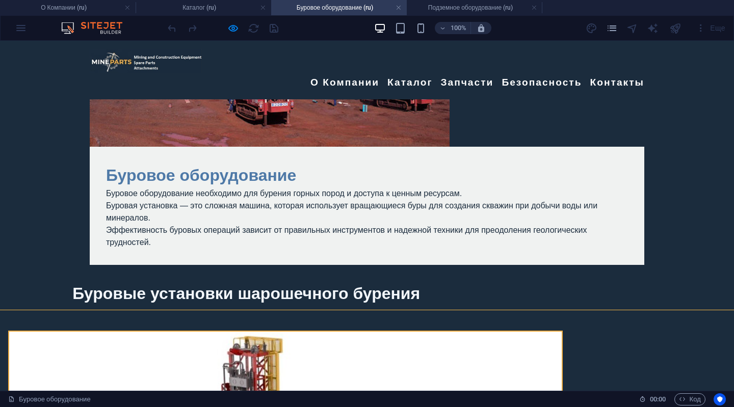
scroll to position [153, 0]
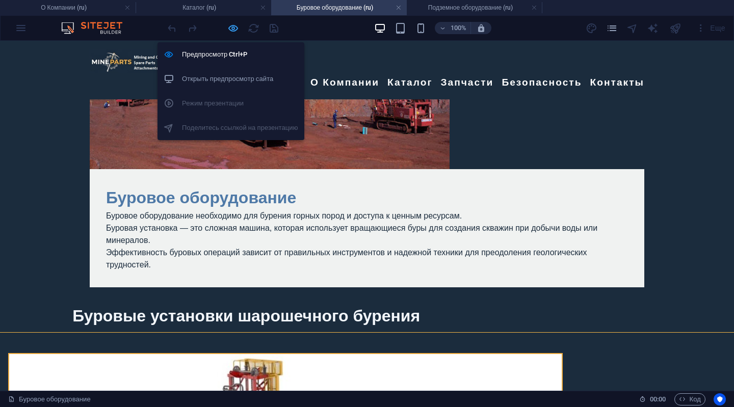
click at [235, 29] on icon "button" at bounding box center [233, 28] width 12 height 12
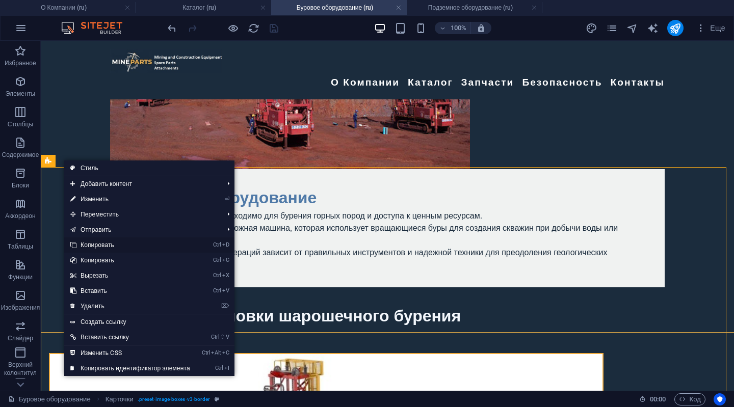
click at [90, 245] on link "Ctrl D Копировать" at bounding box center [130, 244] width 132 height 15
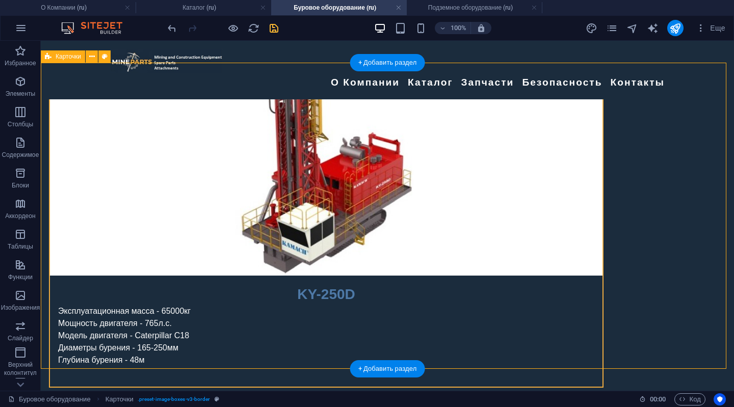
scroll to position [461, 0]
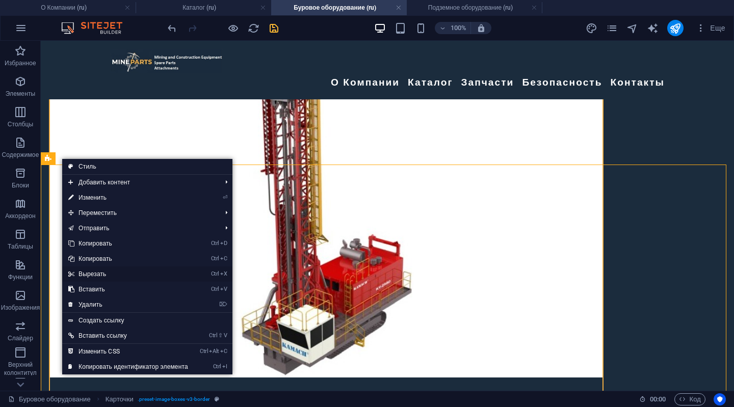
click at [86, 274] on link "Ctrl X Вырезать" at bounding box center [128, 273] width 132 height 15
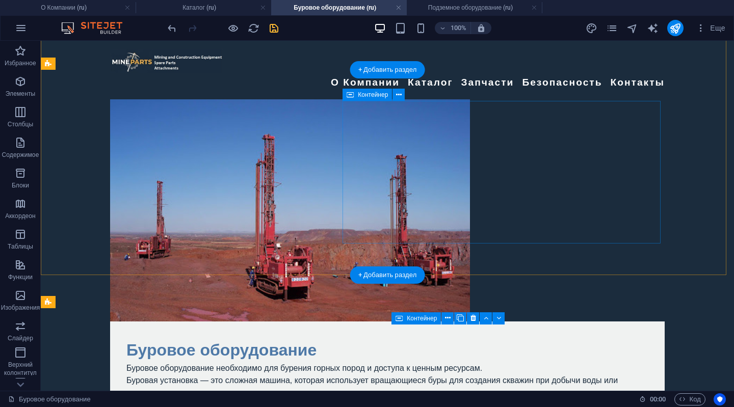
scroll to position [0, 0]
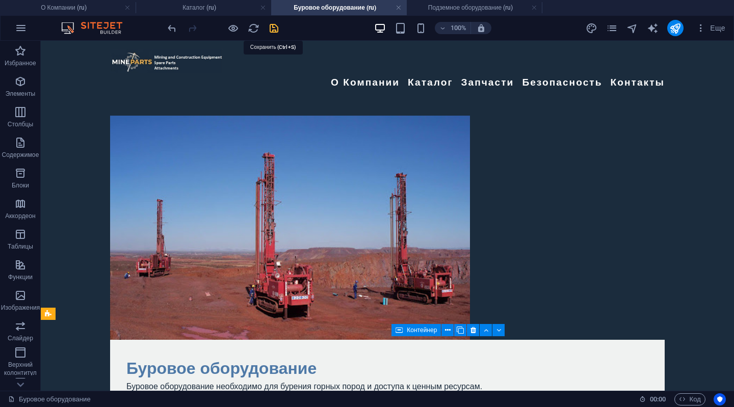
click at [270, 24] on icon "save" at bounding box center [274, 28] width 12 height 12
checkbox input "false"
click at [480, 7] on h4 "Подземное оборудование (ru)" at bounding box center [475, 7] width 136 height 11
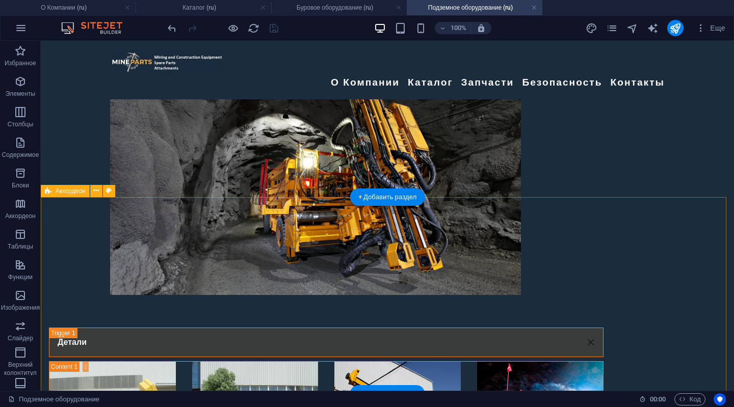
scroll to position [204, 0]
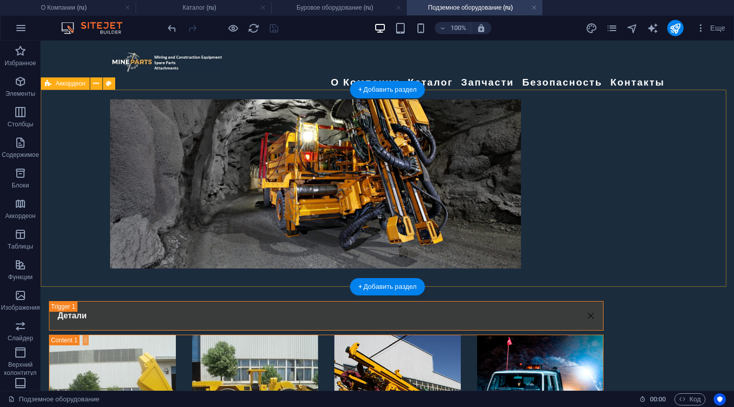
click at [69, 285] on div "Детали" at bounding box center [387, 382] width 693 height 194
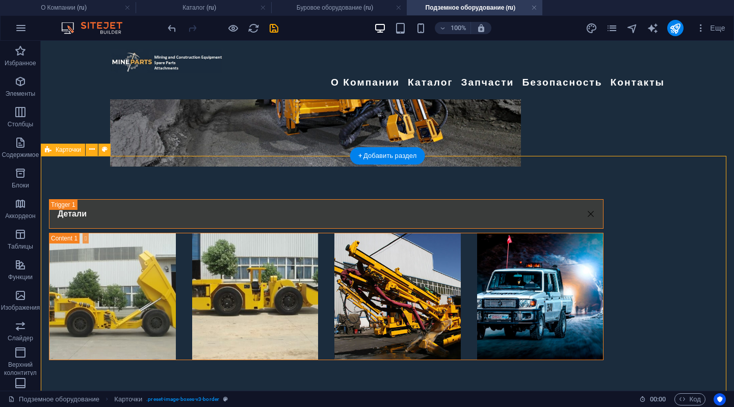
scroll to position [408, 0]
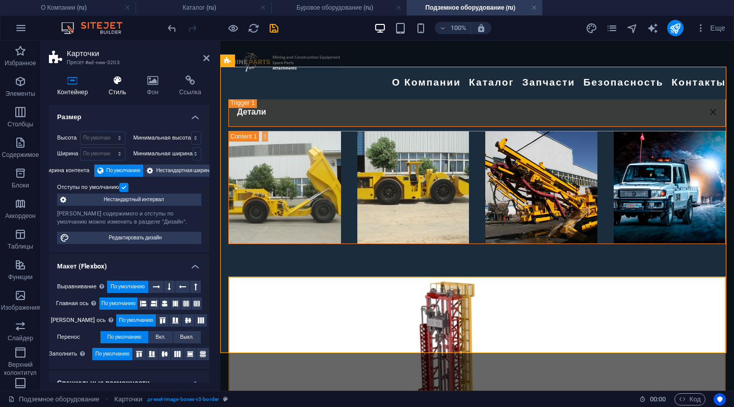
click at [120, 81] on icon at bounding box center [117, 80] width 34 height 10
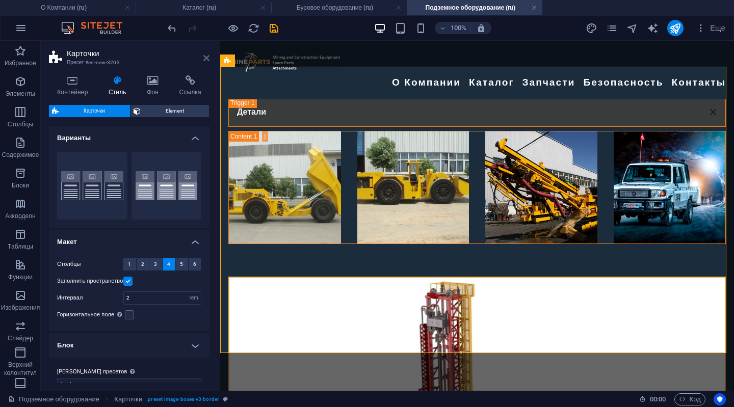
click at [204, 57] on icon at bounding box center [206, 58] width 6 height 8
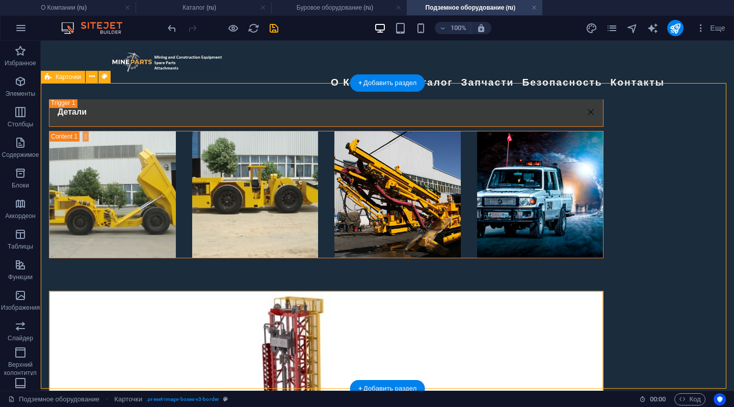
select select "rem"
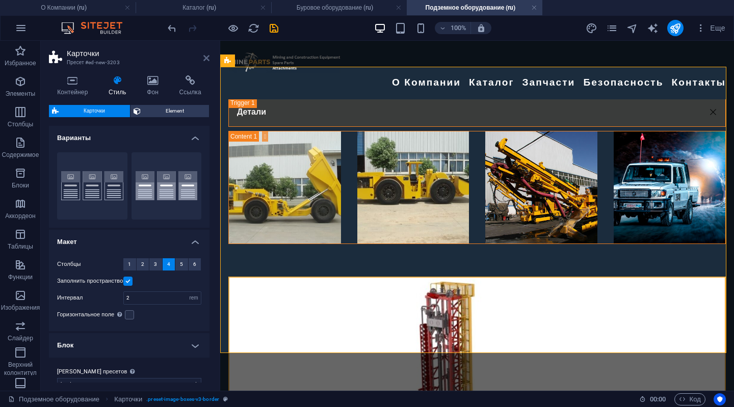
click at [206, 56] on icon at bounding box center [206, 58] width 6 height 8
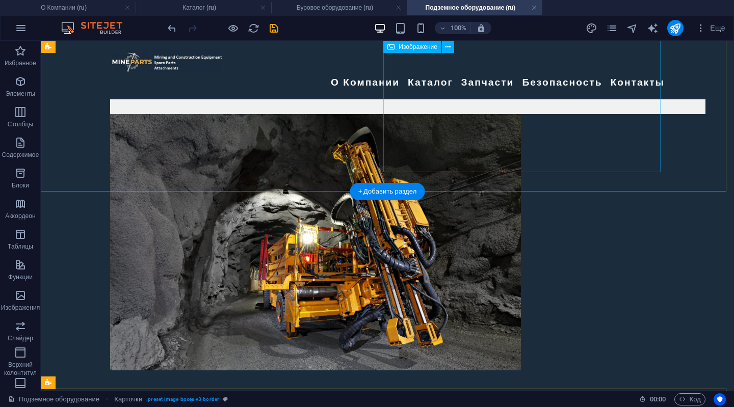
scroll to position [102, 0]
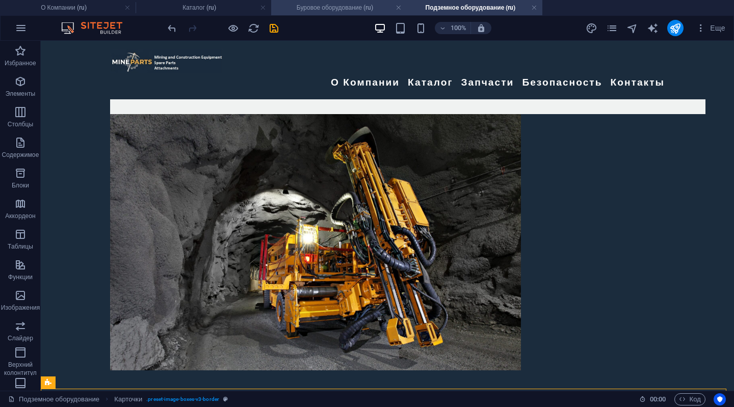
click at [305, 2] on h4 "Буровое оборудование (ru)" at bounding box center [339, 7] width 136 height 11
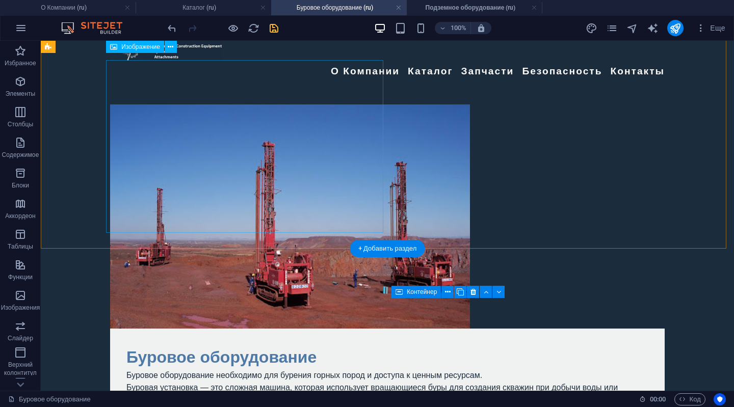
scroll to position [0, 0]
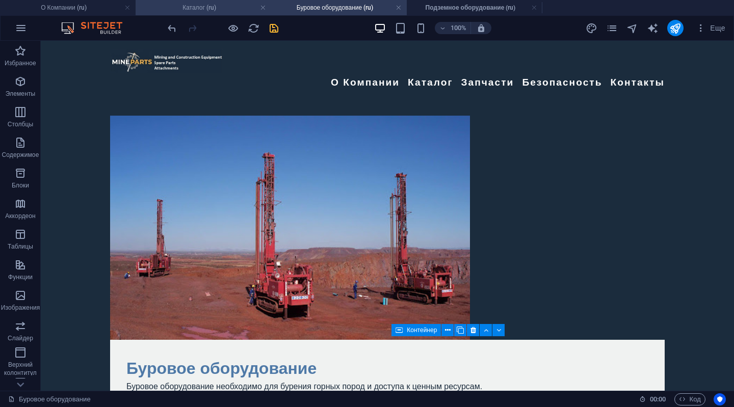
click at [190, 9] on h4 "Каталог (ru)" at bounding box center [204, 7] width 136 height 11
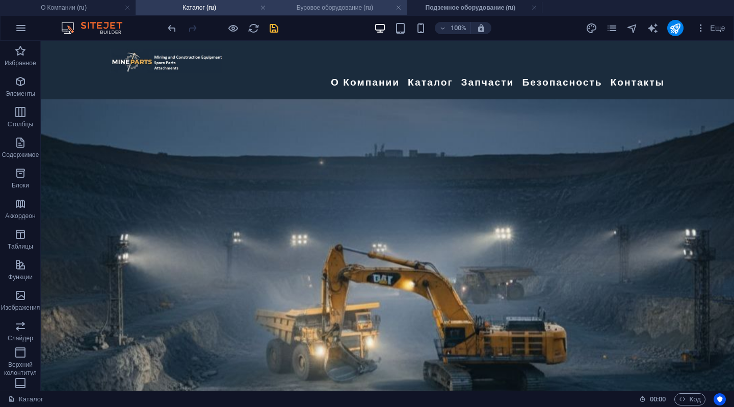
click at [317, 6] on h4 "Буровое оборудование (ru)" at bounding box center [339, 7] width 136 height 11
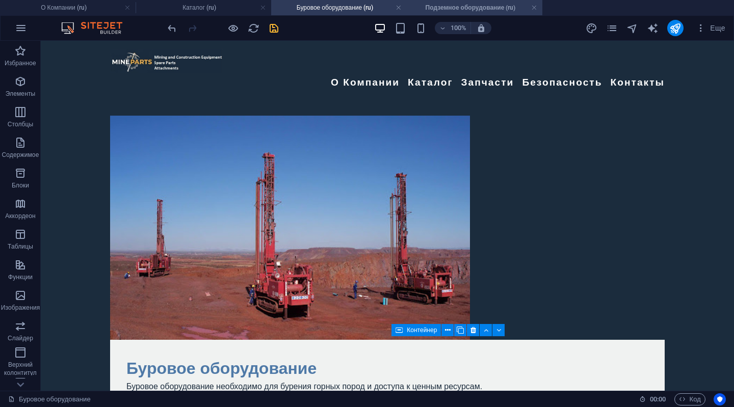
click at [455, 8] on h4 "Подземное оборудование (ru)" at bounding box center [475, 7] width 136 height 11
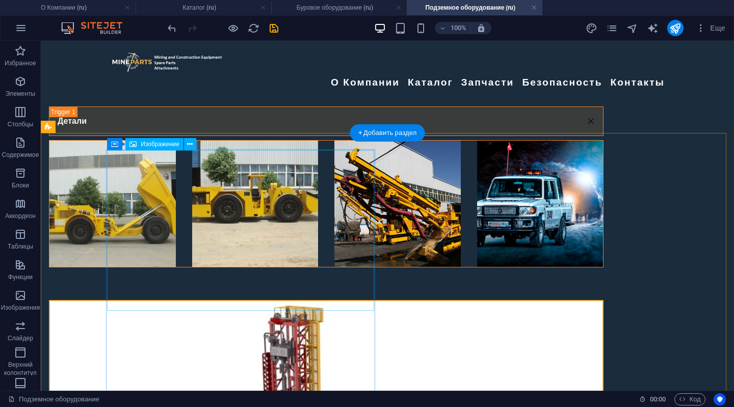
scroll to position [408, 0]
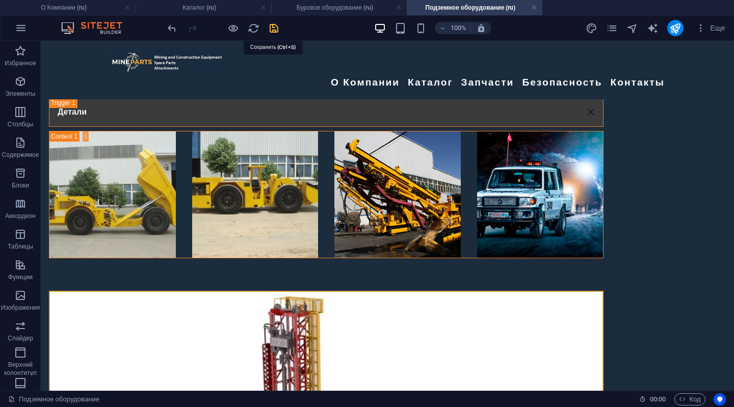
click at [277, 25] on icon "save" at bounding box center [274, 28] width 12 height 12
checkbox input "false"
click at [303, 10] on h4 "Буровое оборудование (ru)" at bounding box center [339, 7] width 136 height 11
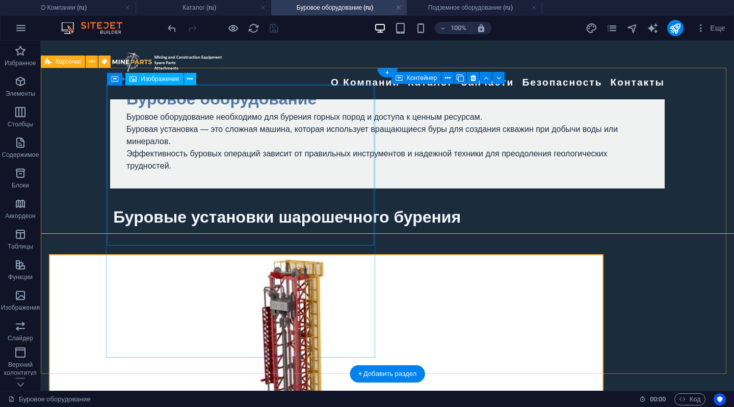
scroll to position [255, 0]
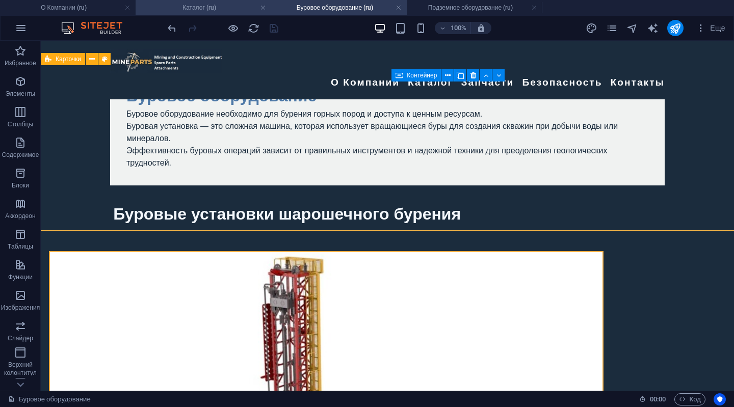
click at [194, 4] on h4 "Каталог (ru)" at bounding box center [204, 7] width 136 height 11
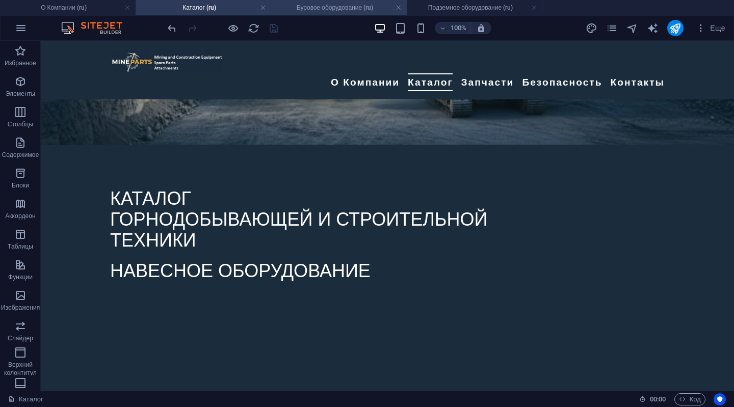
click at [354, 9] on h4 "Буровое оборудование (ru)" at bounding box center [339, 7] width 136 height 11
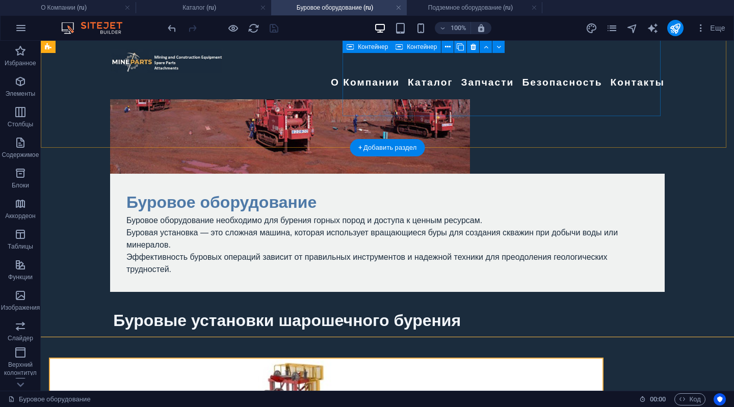
scroll to position [102, 0]
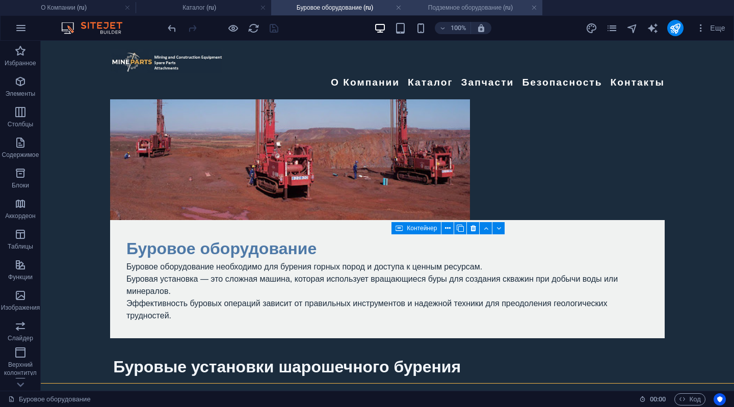
click at [453, 7] on h4 "Подземное оборудование (ru)" at bounding box center [475, 7] width 136 height 11
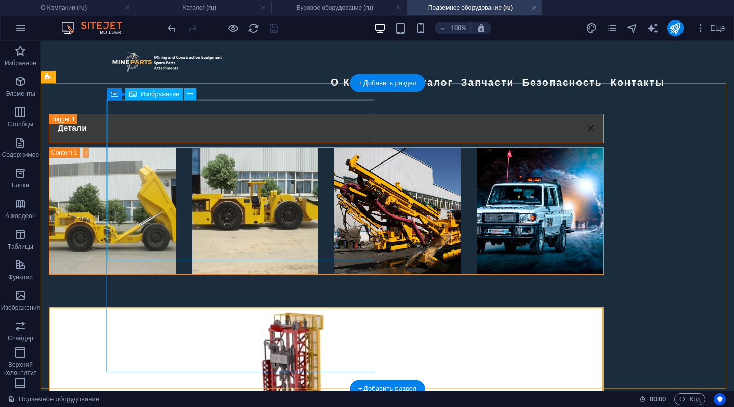
scroll to position [408, 0]
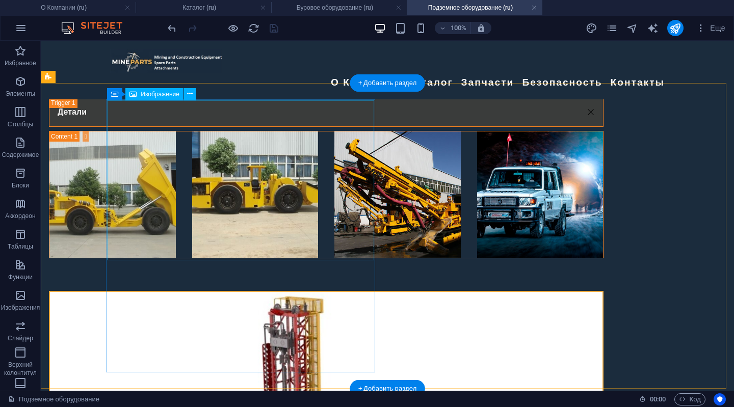
select select "%"
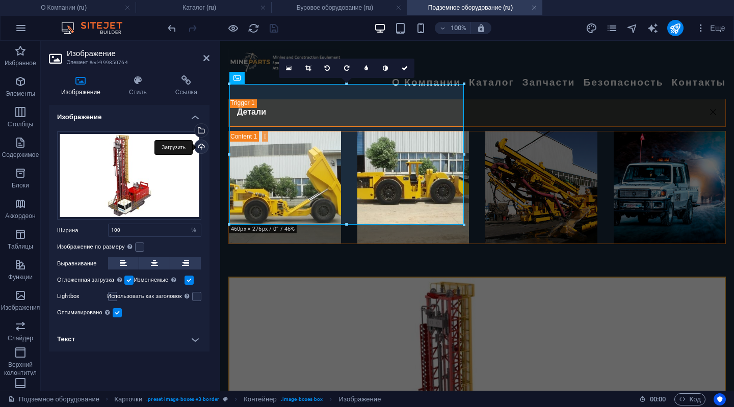
click at [197, 143] on div "Загрузить" at bounding box center [200, 147] width 15 height 15
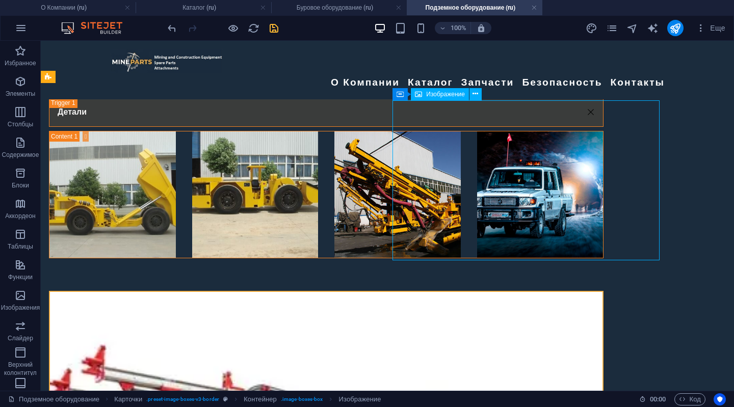
select select "%"
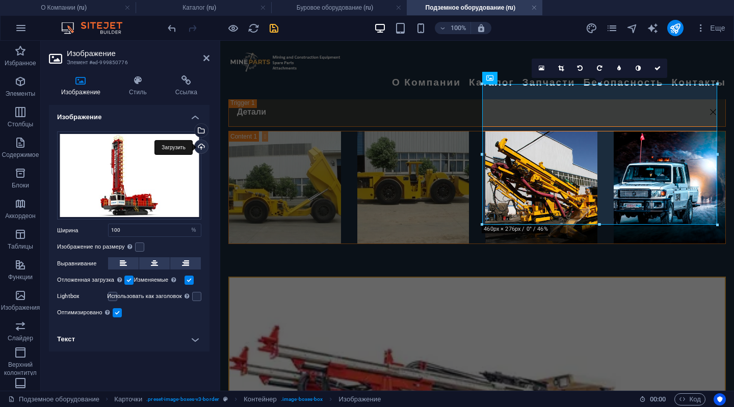
click at [201, 143] on div "Загрузить" at bounding box center [200, 147] width 15 height 15
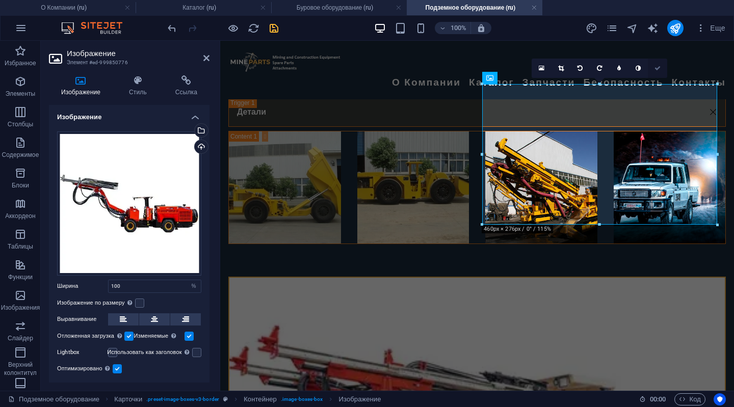
click at [658, 66] on icon at bounding box center [657, 68] width 6 height 6
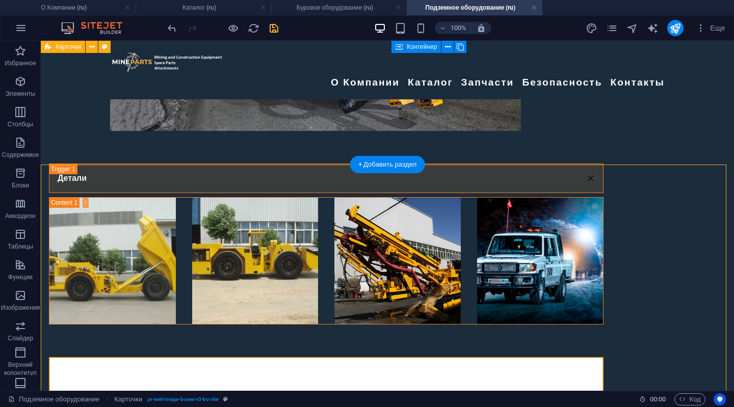
scroll to position [326, 0]
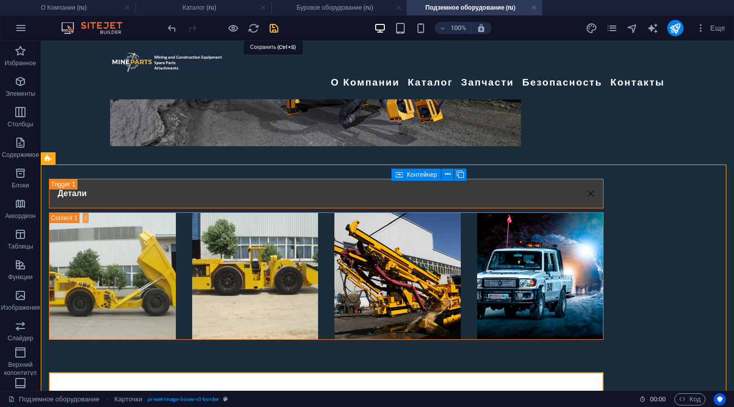
click at [274, 29] on icon "save" at bounding box center [274, 28] width 12 height 12
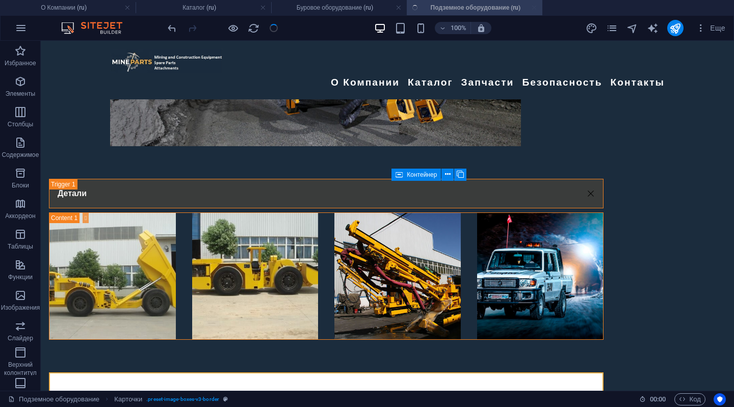
checkbox input "false"
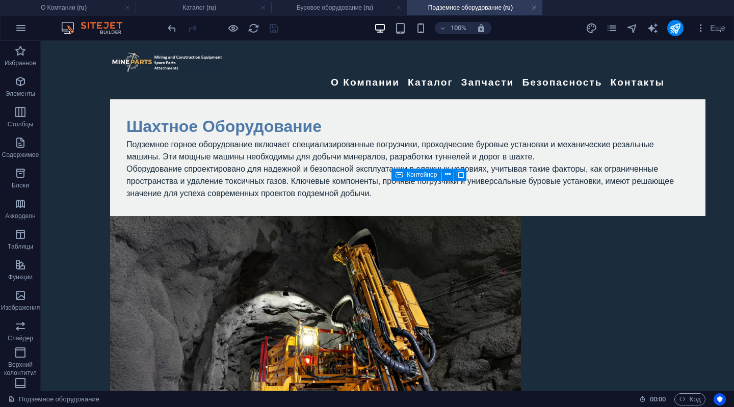
scroll to position [326, 0]
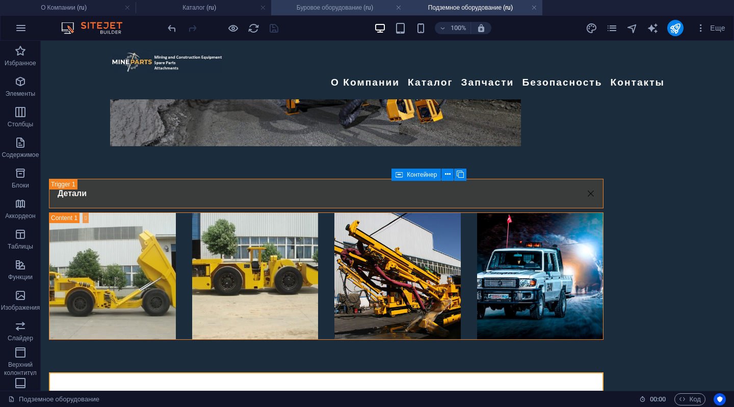
click at [353, 10] on h4 "Буровое оборудование (ru)" at bounding box center [339, 7] width 136 height 11
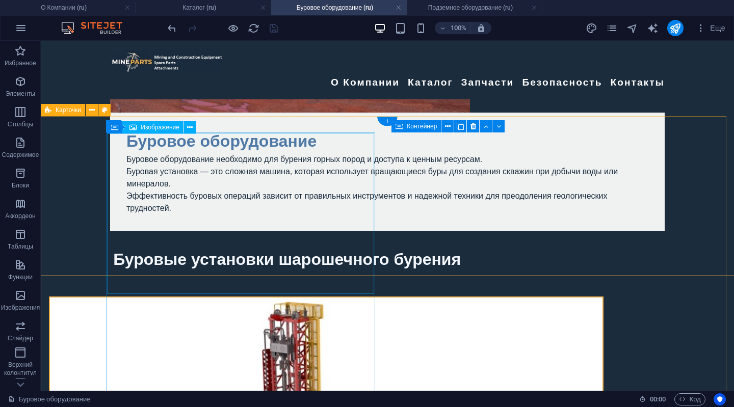
scroll to position [204, 0]
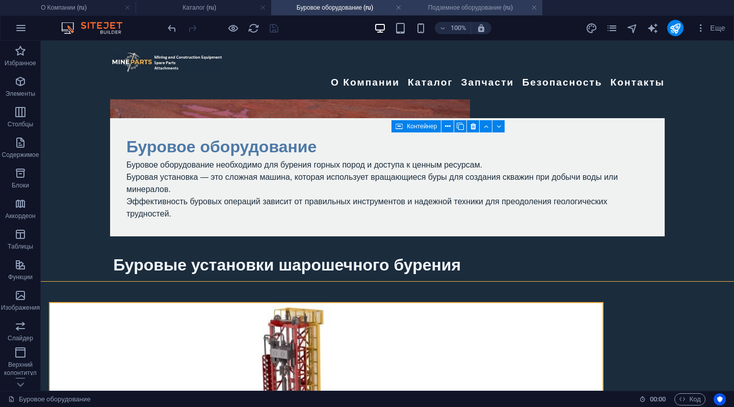
click at [467, 9] on h4 "Подземное оборудование (ru)" at bounding box center [475, 7] width 136 height 11
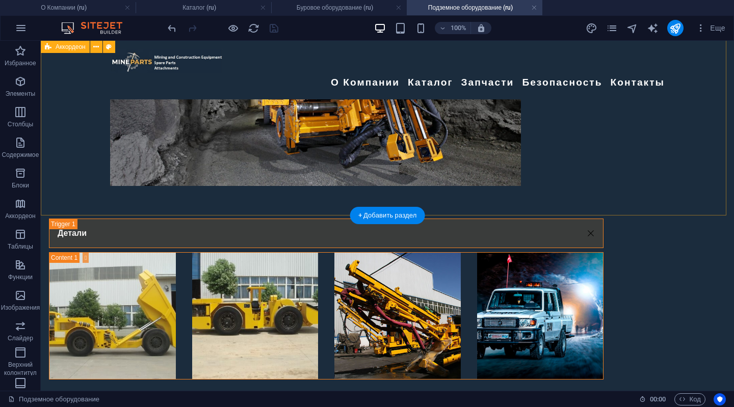
scroll to position [275, 0]
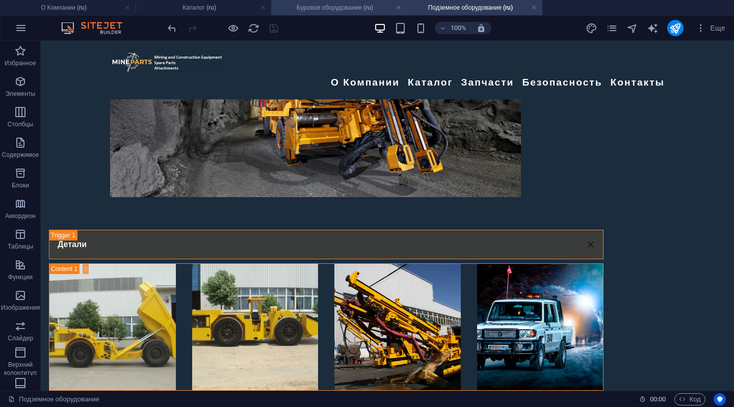
click at [340, 7] on h4 "Буровое оборудование (ru)" at bounding box center [339, 7] width 136 height 11
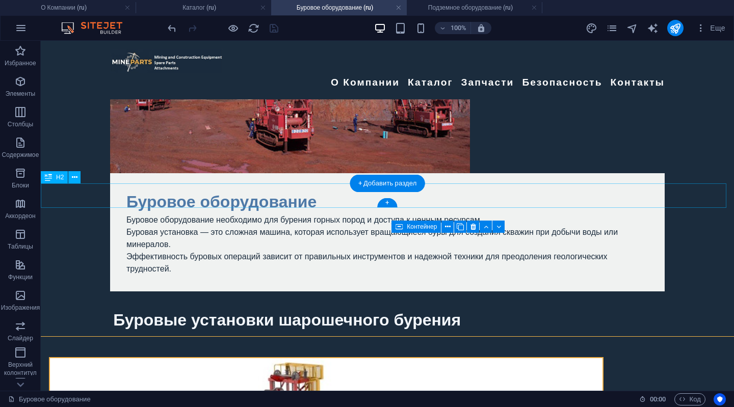
scroll to position [102, 0]
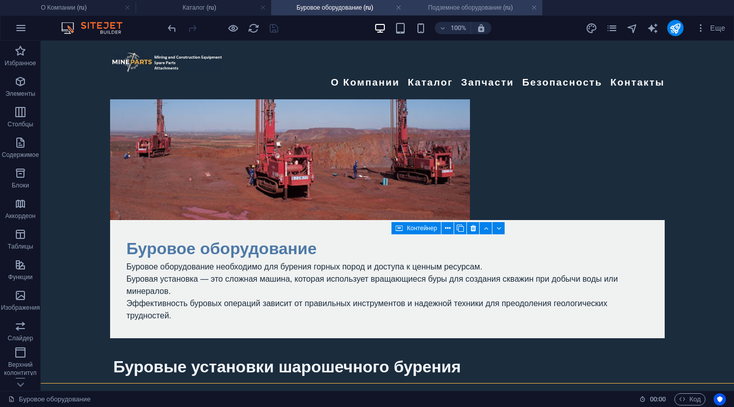
click at [447, 11] on h4 "Подземное оборудование (ru)" at bounding box center [475, 7] width 136 height 11
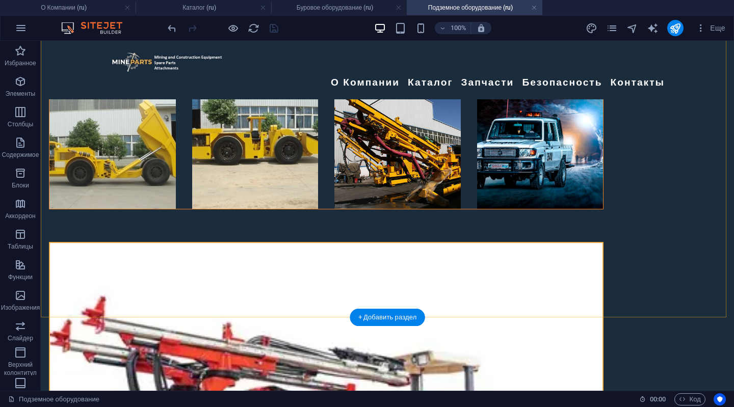
scroll to position [479, 0]
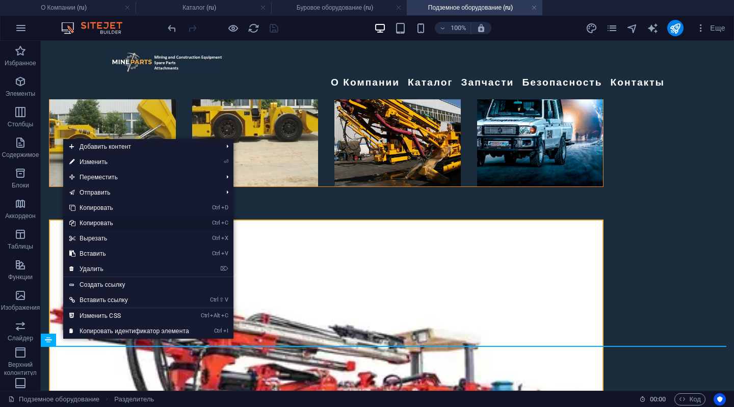
click at [84, 222] on link "Ctrl C Копировать" at bounding box center [129, 223] width 132 height 15
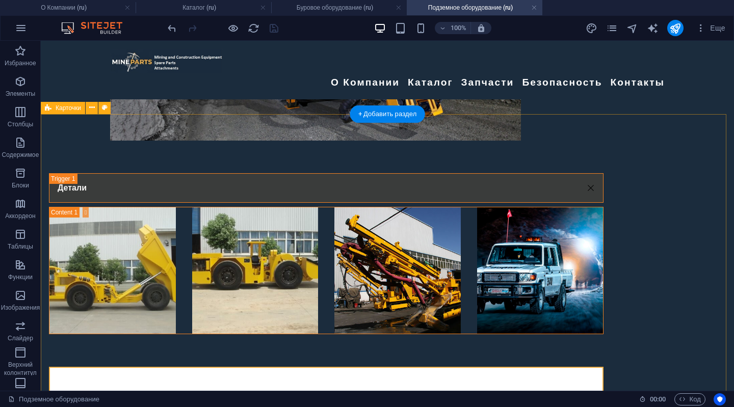
scroll to position [275, 0]
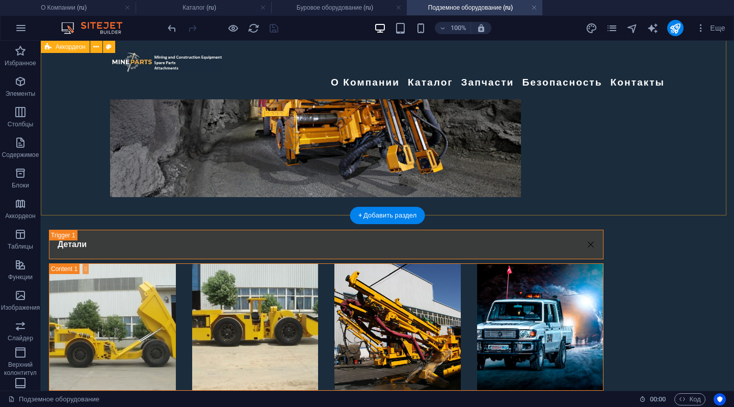
click at [70, 214] on div "Детали" at bounding box center [387, 311] width 693 height 194
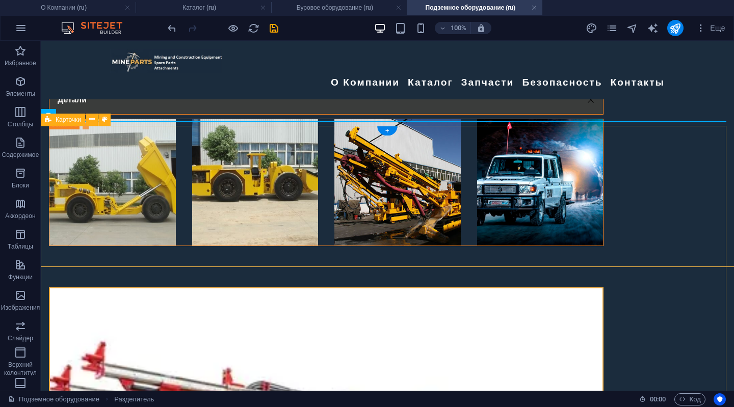
scroll to position [479, 0]
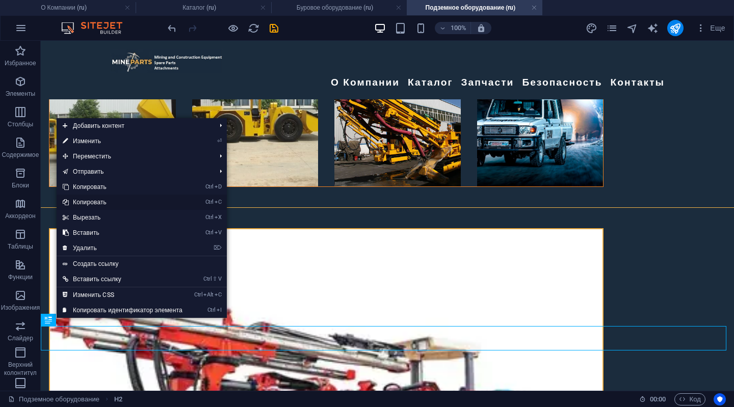
click at [102, 199] on link "Ctrl C Копировать" at bounding box center [123, 202] width 132 height 15
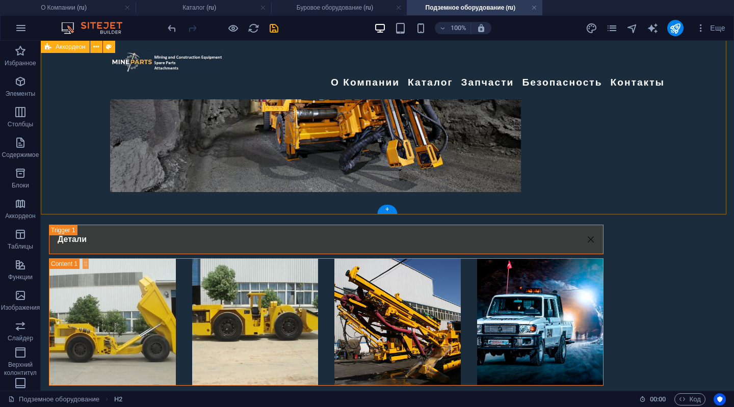
scroll to position [275, 0]
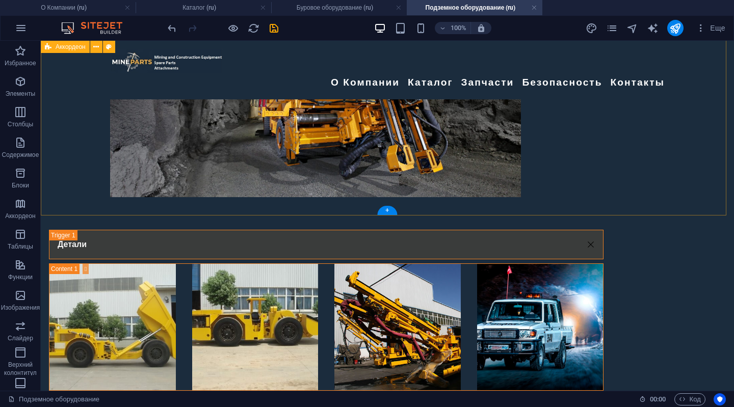
click at [83, 214] on div "Детали" at bounding box center [387, 311] width 693 height 194
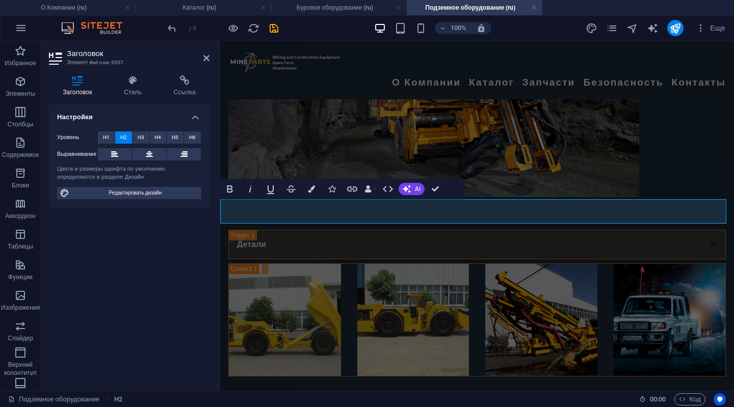
click at [421, 396] on span "Смотреть видео" at bounding box center [358, 405] width 132 height 18
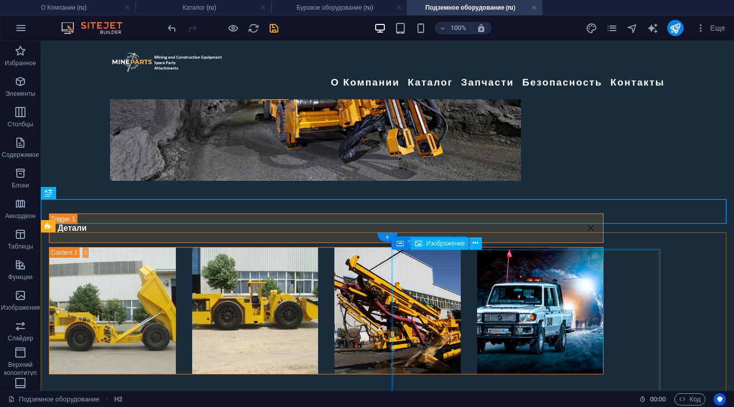
scroll to position [444, 0]
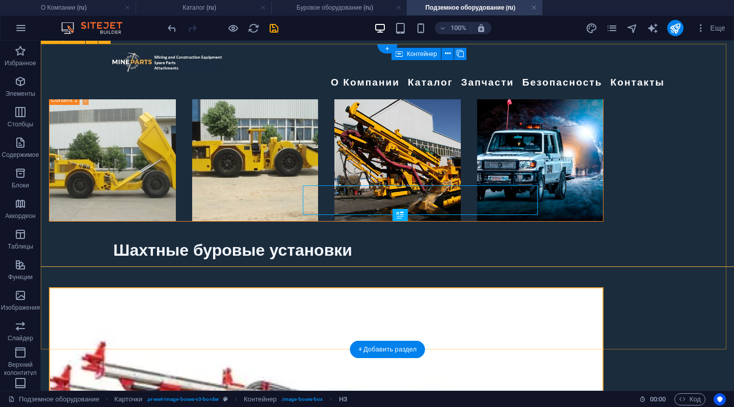
scroll to position [480, 0]
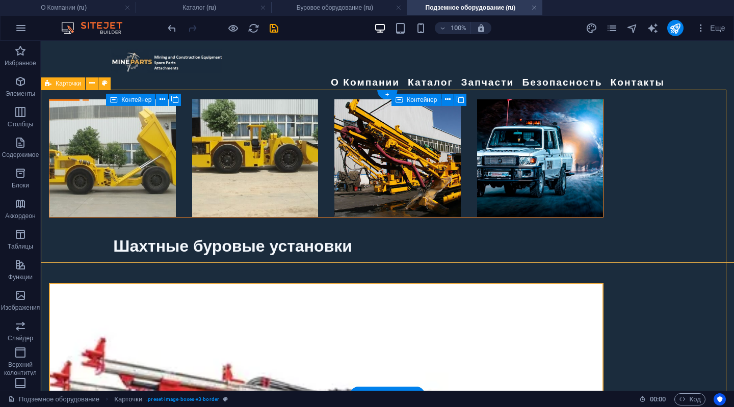
scroll to position [397, 0]
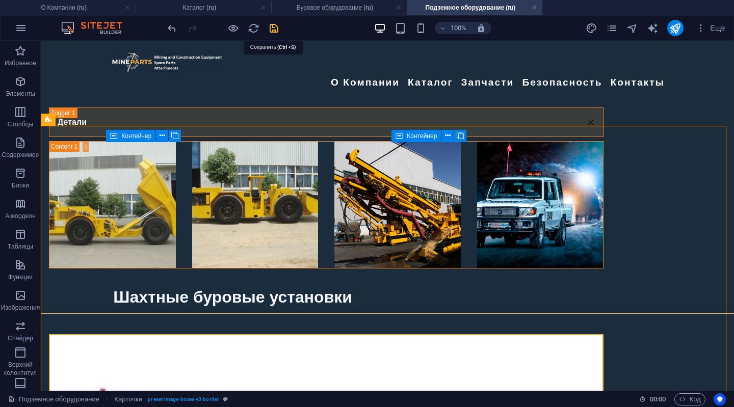
click at [270, 25] on icon "save" at bounding box center [274, 28] width 12 height 12
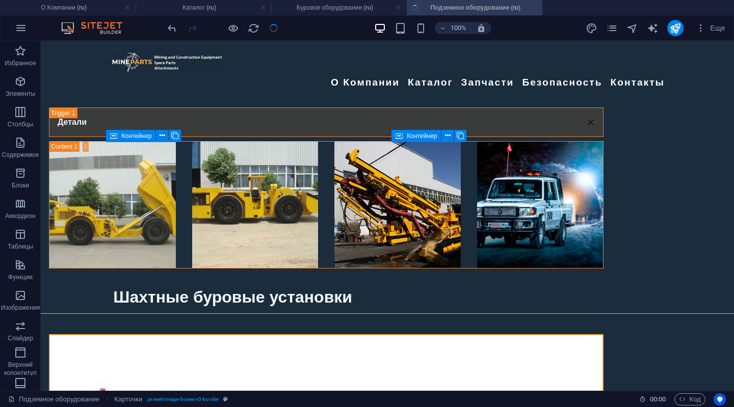
checkbox input "false"
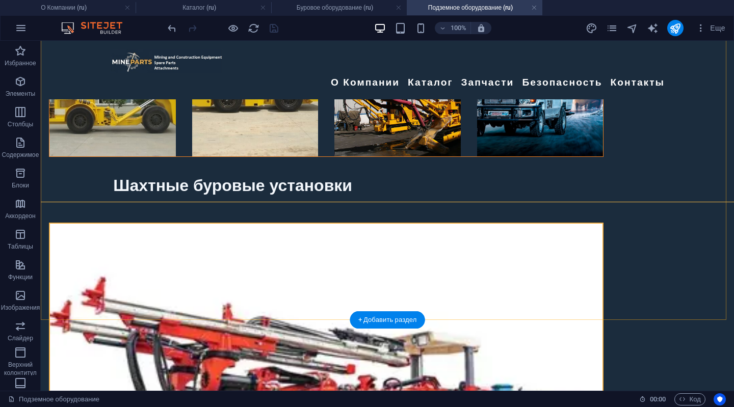
scroll to position [510, 0]
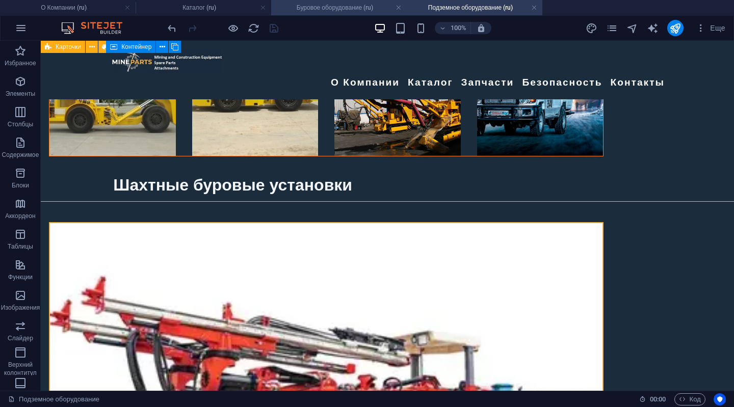
click at [343, 7] on h4 "Буровое оборудование (ru)" at bounding box center [339, 7] width 136 height 11
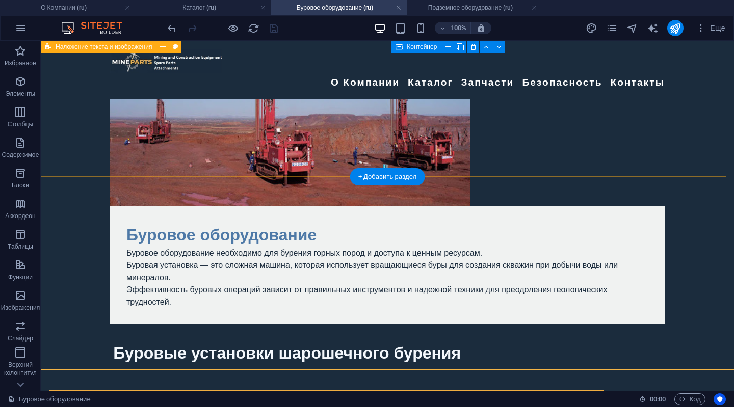
scroll to position [102, 0]
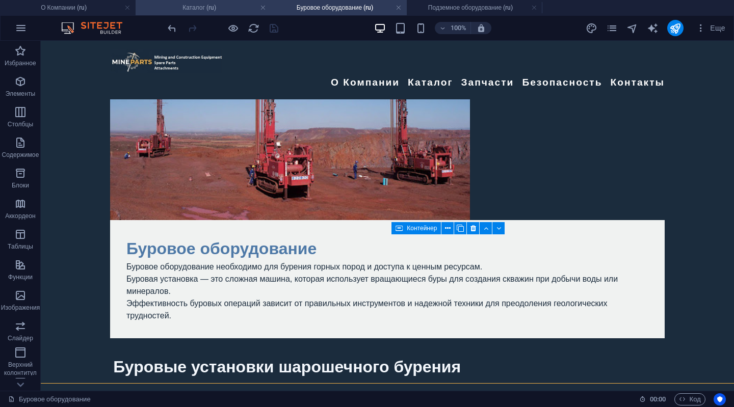
click at [182, 3] on h4 "Каталог (ru)" at bounding box center [204, 7] width 136 height 11
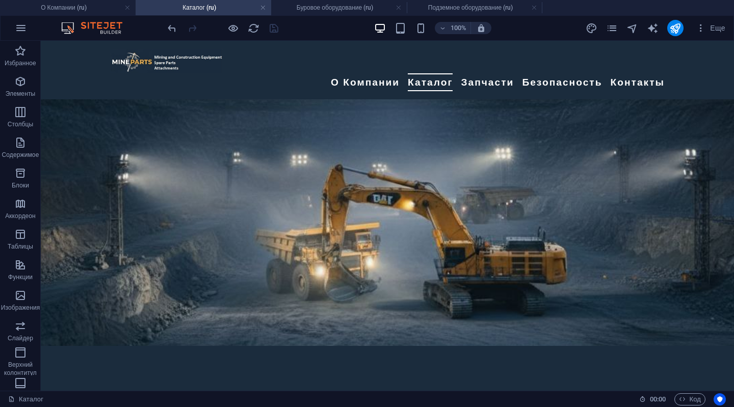
scroll to position [0, 0]
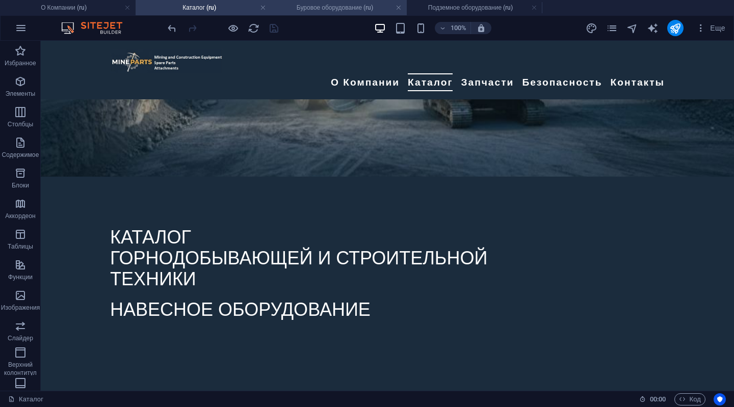
click at [314, 4] on h4 "Буровое оборудование (ru)" at bounding box center [339, 7] width 136 height 11
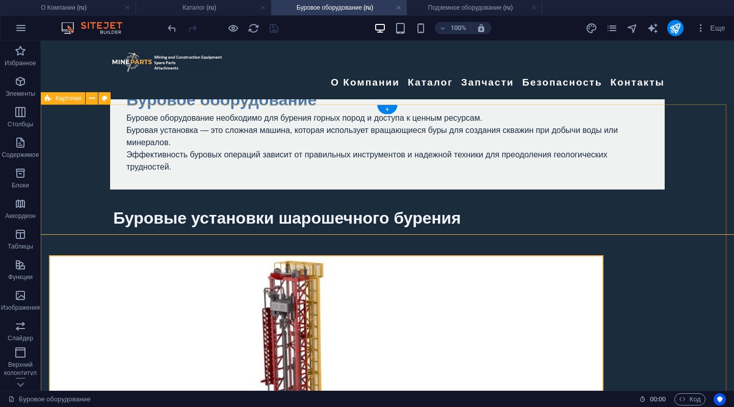
scroll to position [255, 0]
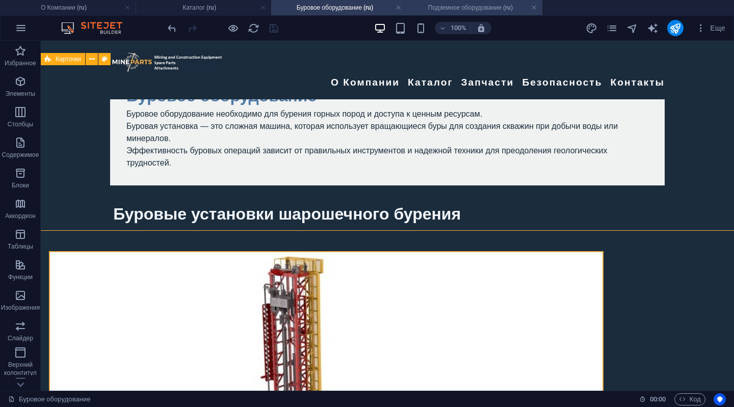
click at [459, 6] on h4 "Подземное оборудование (ru)" at bounding box center [475, 7] width 136 height 11
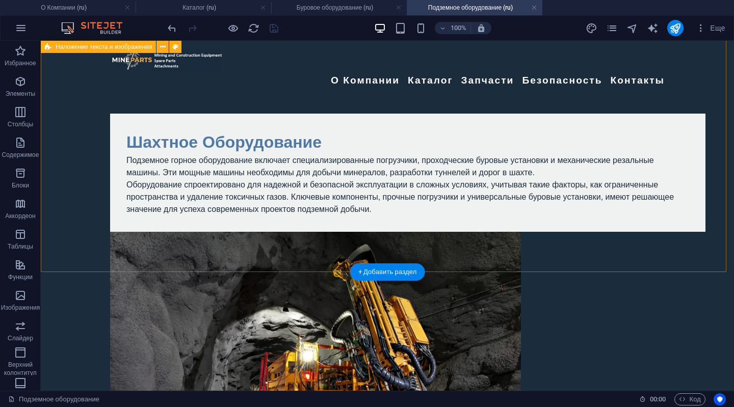
scroll to position [0, 0]
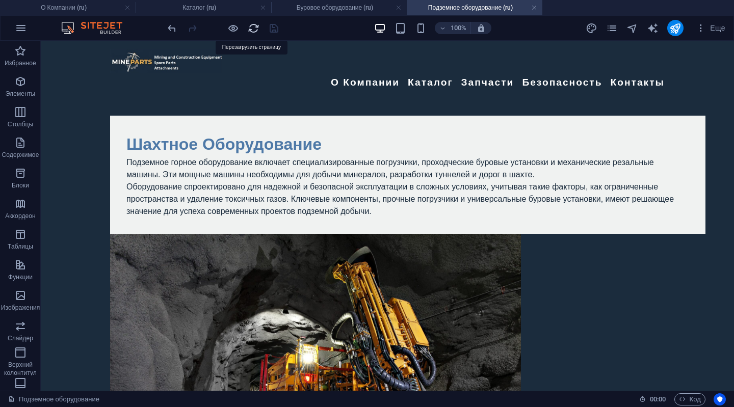
click at [255, 25] on icon "reload" at bounding box center [254, 28] width 12 height 12
click at [330, 8] on h4 "Буровое оборудование (ru)" at bounding box center [339, 7] width 136 height 11
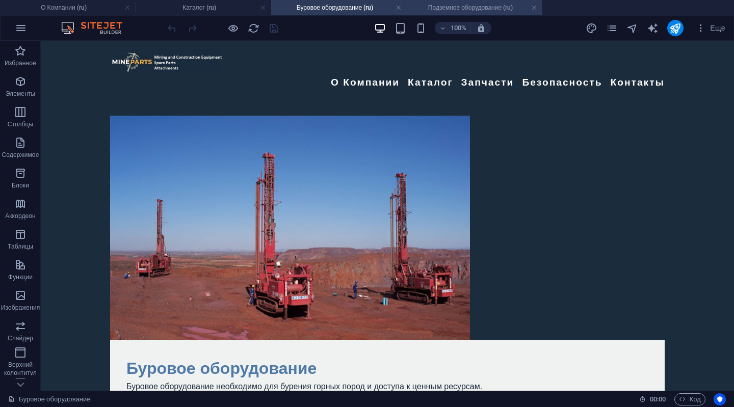
click at [444, 7] on h4 "Подземное оборудование (ru)" at bounding box center [475, 7] width 136 height 11
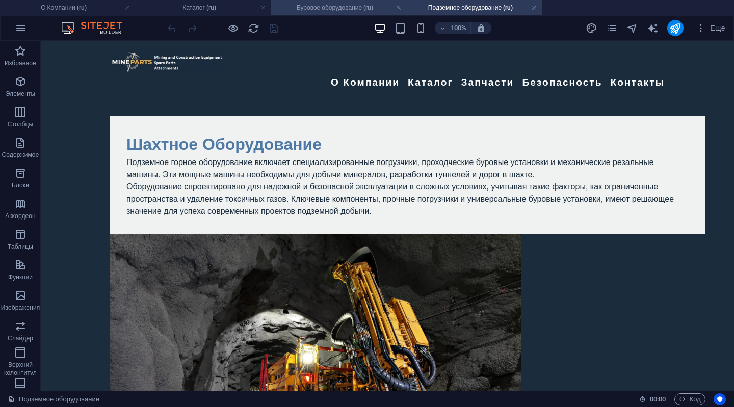
click at [335, 9] on h4 "Буровое оборудование (ru)" at bounding box center [339, 7] width 136 height 11
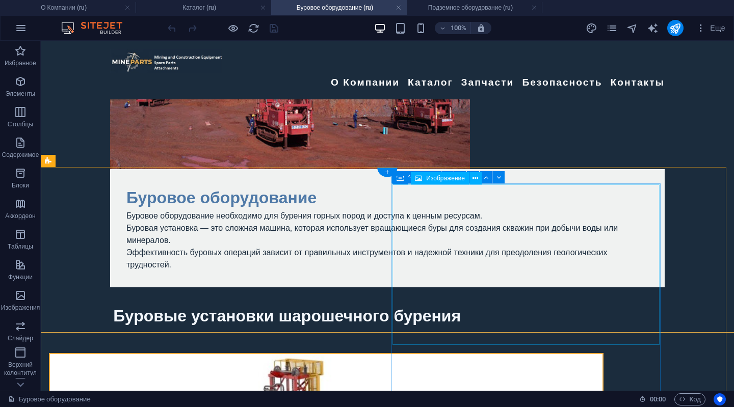
scroll to position [204, 0]
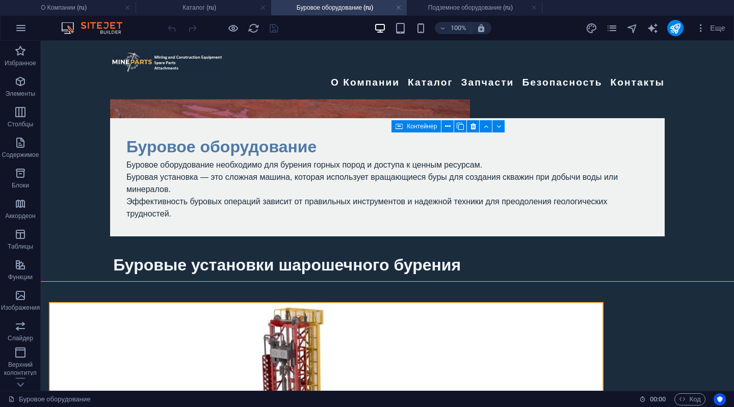
click at [448, 6] on h4 "Подземное оборудование (ru)" at bounding box center [475, 7] width 136 height 11
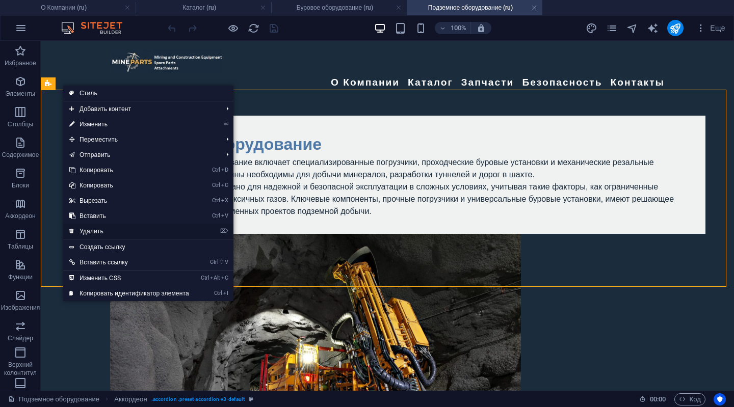
click at [86, 230] on link "⌦ Удалить" at bounding box center [129, 231] width 132 height 15
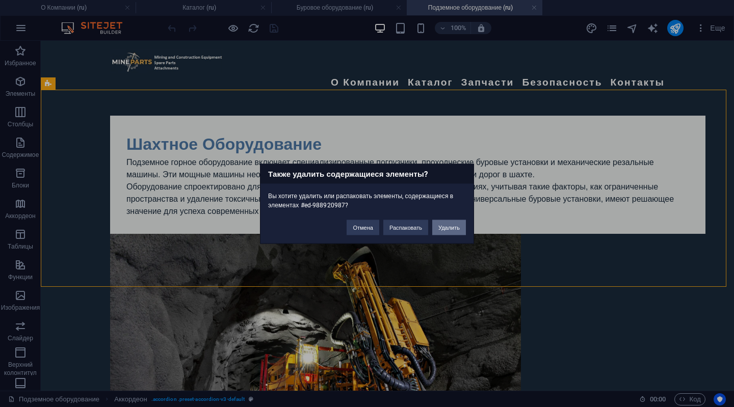
click at [447, 233] on button "Удалить" at bounding box center [449, 227] width 34 height 15
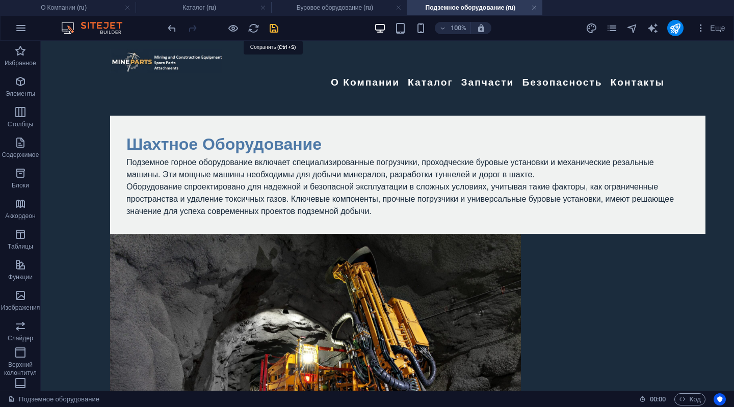
click at [272, 28] on icon "save" at bounding box center [274, 28] width 12 height 12
click at [341, 5] on h4 "Буровое оборудование (ru)" at bounding box center [339, 7] width 136 height 11
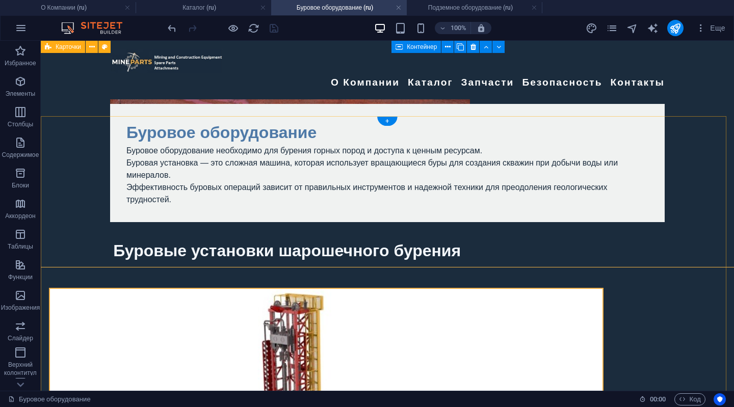
scroll to position [204, 0]
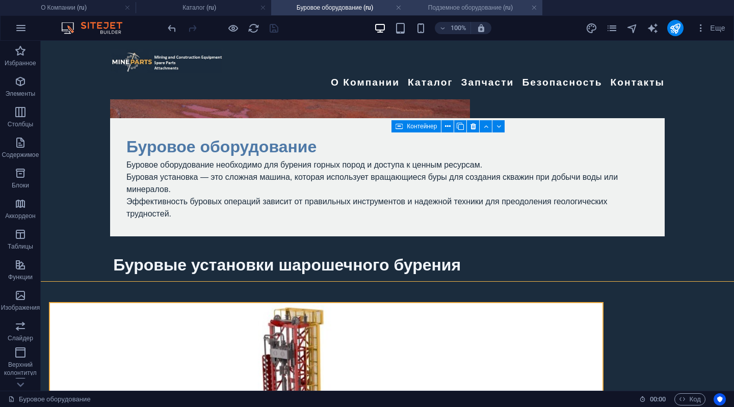
click at [455, 9] on h4 "Подземное оборудование (ru)" at bounding box center [475, 7] width 136 height 11
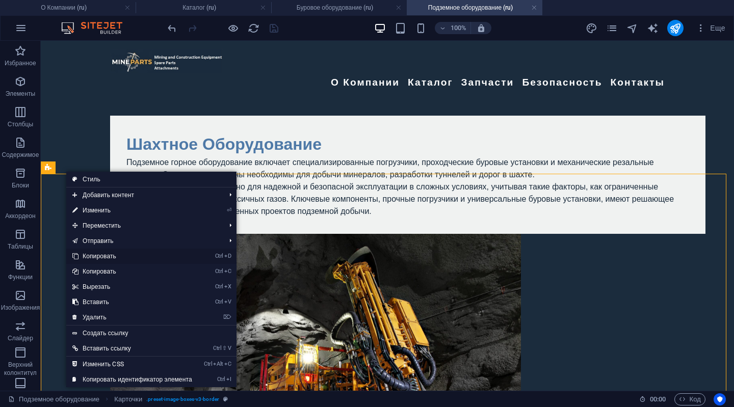
click at [95, 255] on link "Ctrl D Копировать" at bounding box center [132, 256] width 132 height 15
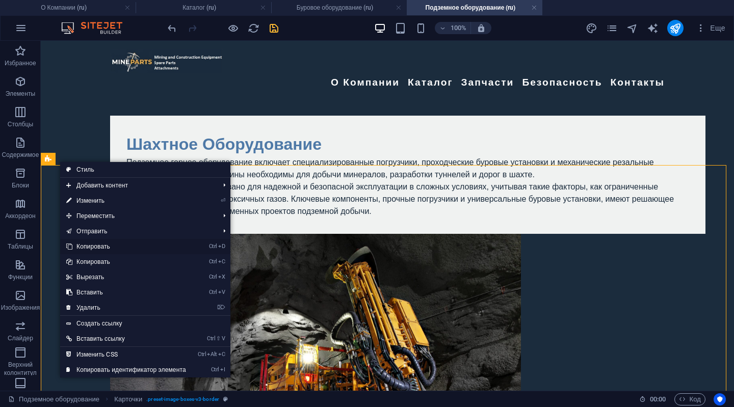
click at [84, 245] on link "Ctrl D Копировать" at bounding box center [126, 246] width 132 height 15
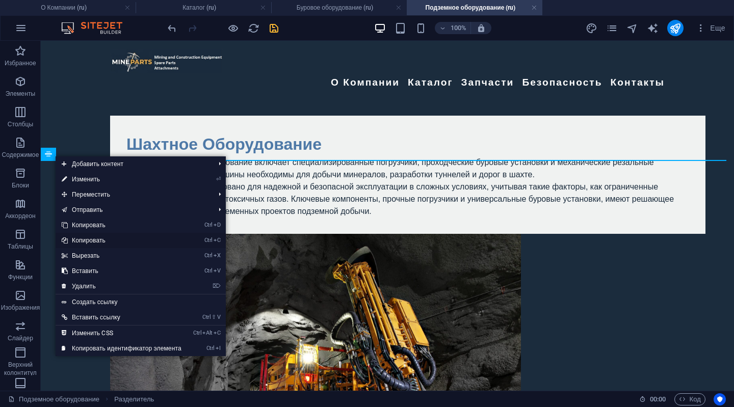
click at [88, 239] on link "Ctrl C Копировать" at bounding box center [122, 240] width 132 height 15
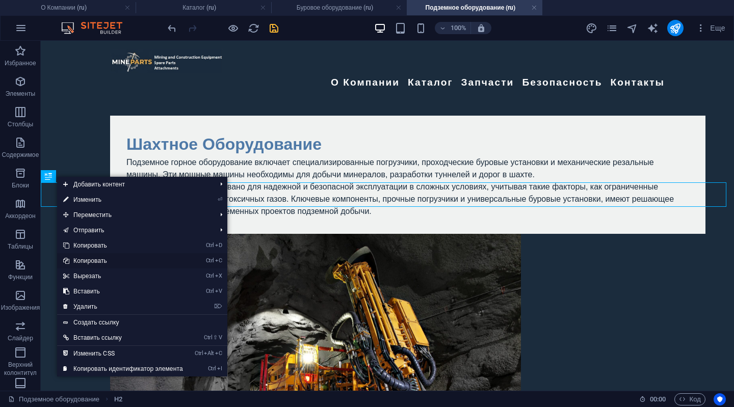
click at [84, 260] on link "Ctrl C Копировать" at bounding box center [123, 260] width 132 height 15
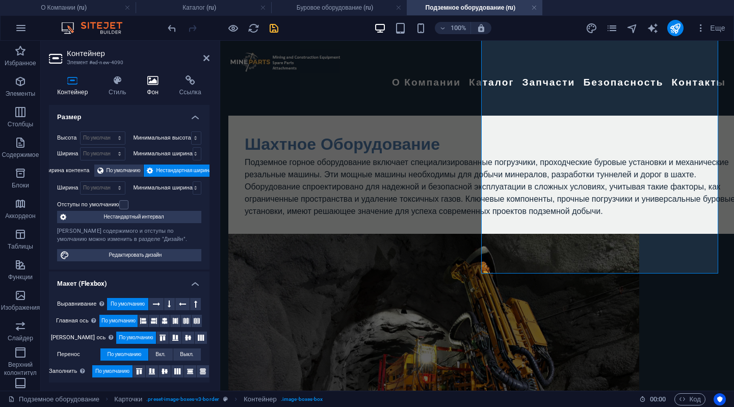
click at [151, 84] on icon at bounding box center [153, 80] width 28 height 10
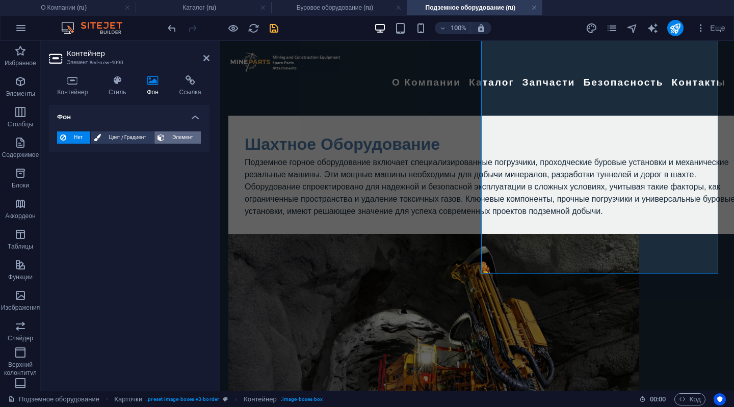
click at [179, 133] on span "Элемент" at bounding box center [183, 137] width 30 height 12
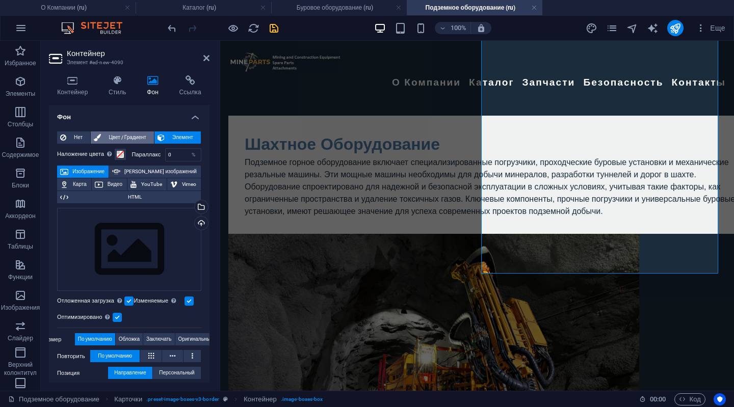
click at [127, 133] on span "Цвет / Градиент" at bounding box center [127, 137] width 47 height 12
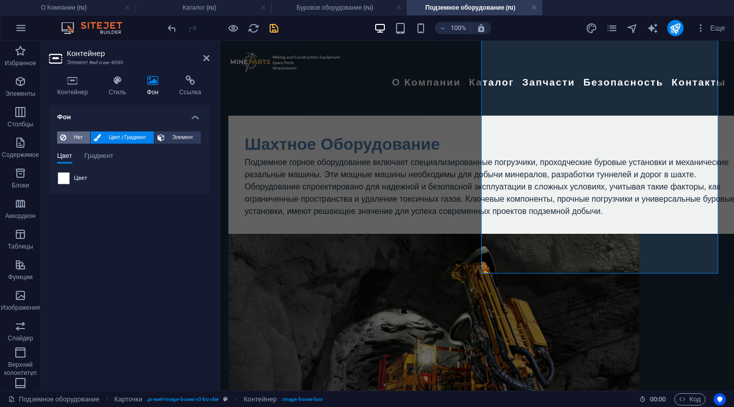
click at [73, 133] on span "Нет" at bounding box center [78, 137] width 18 height 12
click at [205, 54] on icon at bounding box center [206, 58] width 6 height 8
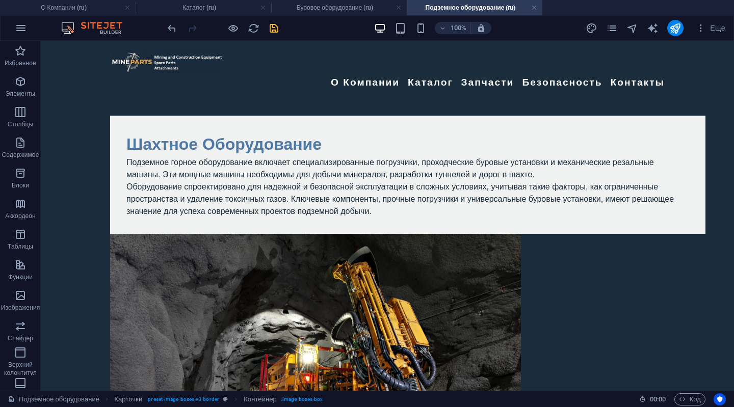
click at [273, 21] on div at bounding box center [223, 28] width 114 height 16
click at [272, 23] on icon "save" at bounding box center [274, 28] width 12 height 12
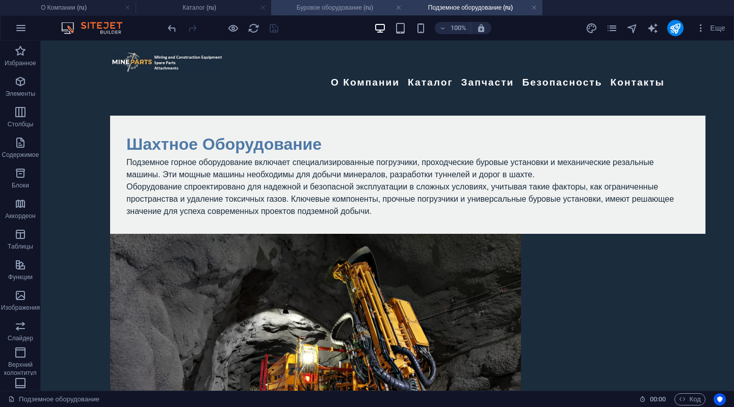
click at [315, 5] on h4 "Буровое оборудование (ru)" at bounding box center [339, 7] width 136 height 11
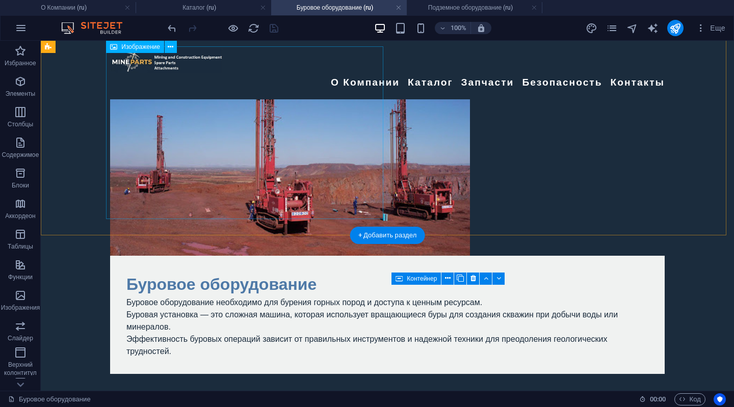
scroll to position [51, 0]
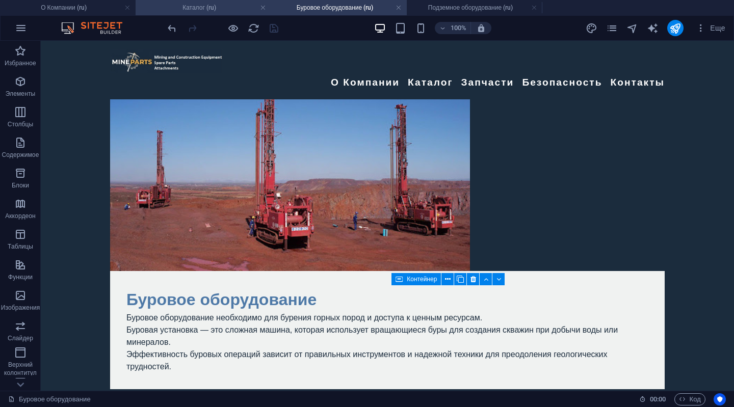
click at [189, 9] on h4 "Каталог (ru)" at bounding box center [204, 7] width 136 height 11
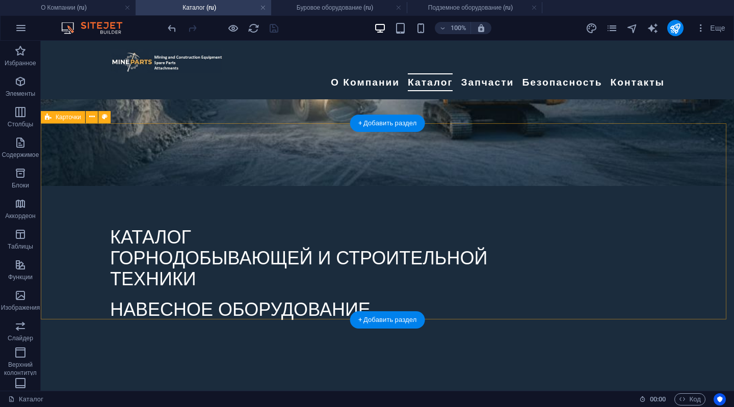
scroll to position [306, 0]
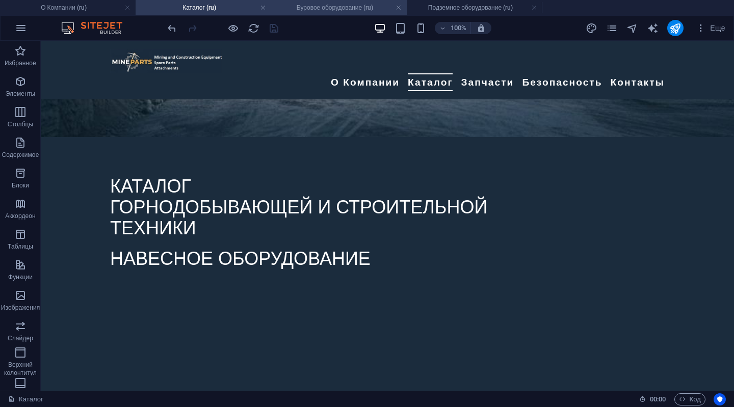
click at [323, 9] on h4 "Буровое оборудование (ru)" at bounding box center [339, 7] width 136 height 11
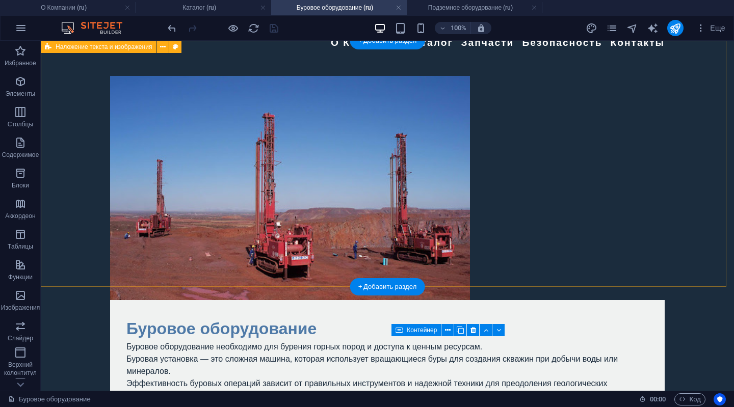
scroll to position [0, 0]
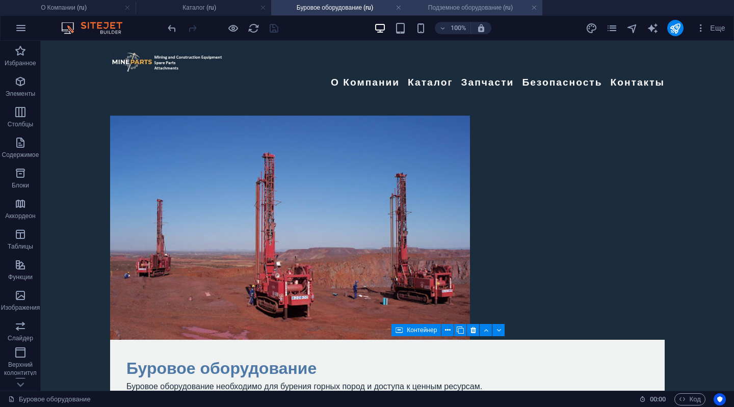
click at [468, 5] on h4 "Подземное оборудование (ru)" at bounding box center [475, 7] width 136 height 11
